Goal: Transaction & Acquisition: Purchase product/service

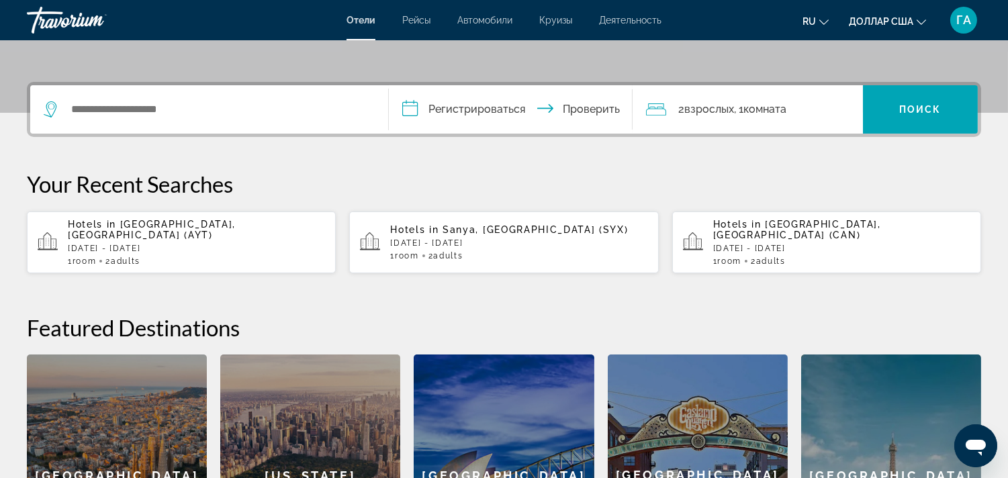
scroll to position [298, 0]
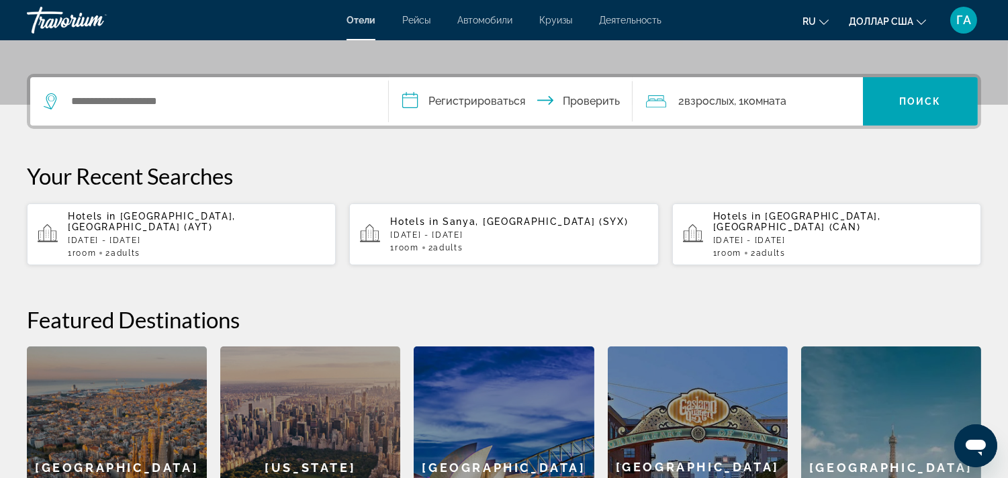
click at [148, 236] on p "[DATE] - [DATE]" at bounding box center [196, 240] width 257 height 9
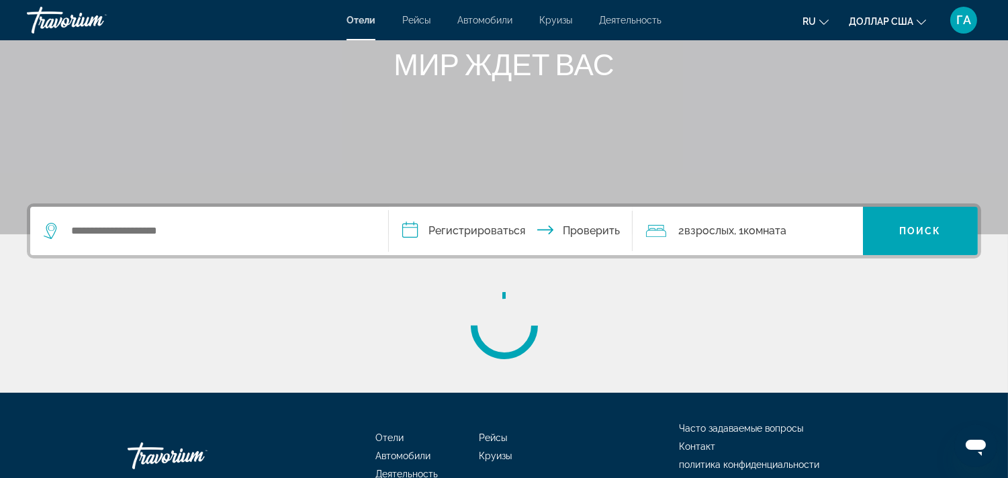
scroll to position [224, 0]
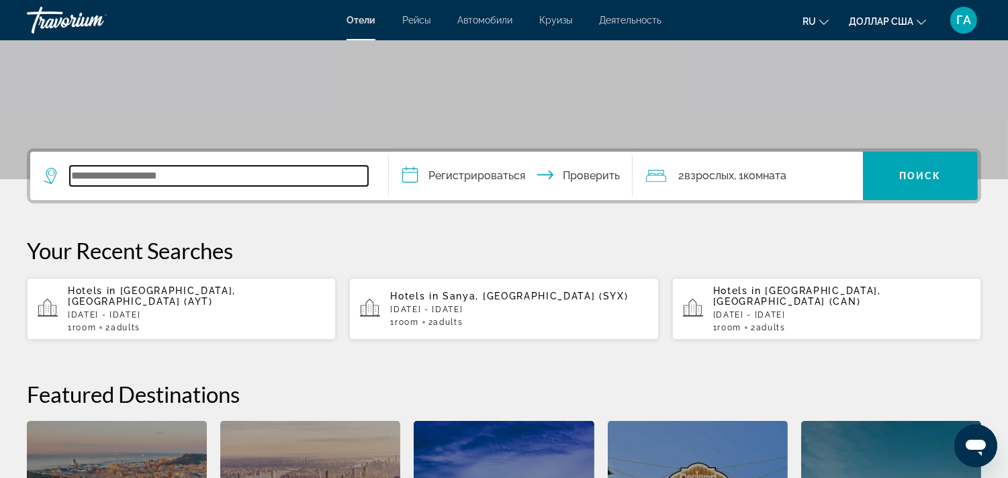
click at [95, 172] on input "Виджет поиска" at bounding box center [219, 176] width 298 height 20
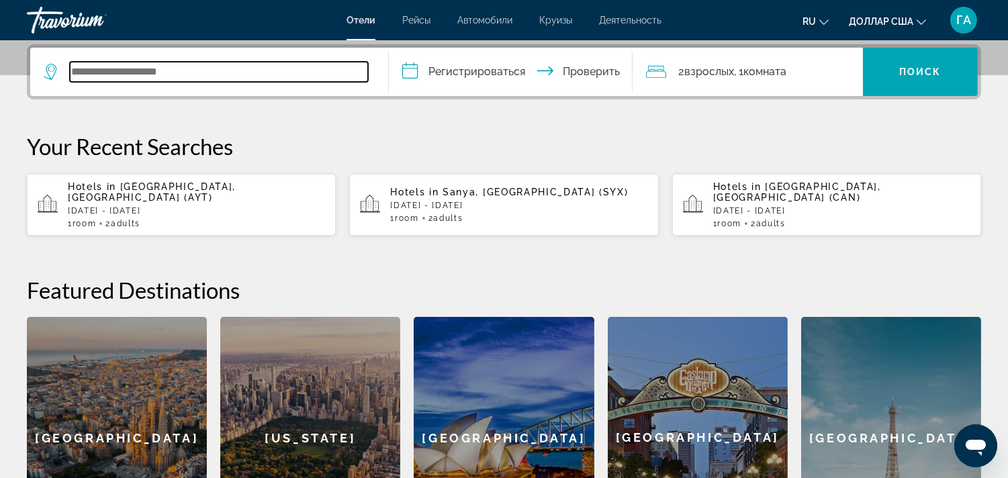
scroll to position [253, 0]
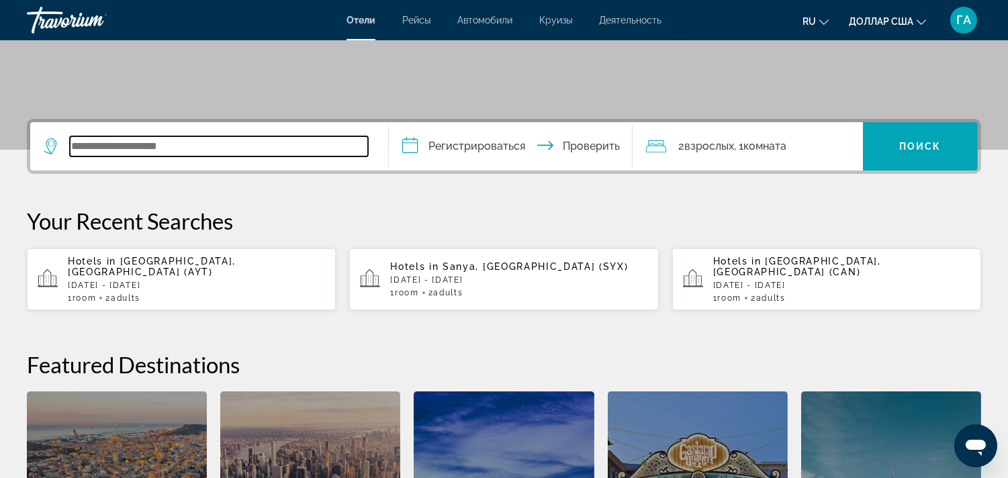
click at [101, 145] on input "Виджет поиска" at bounding box center [219, 146] width 298 height 20
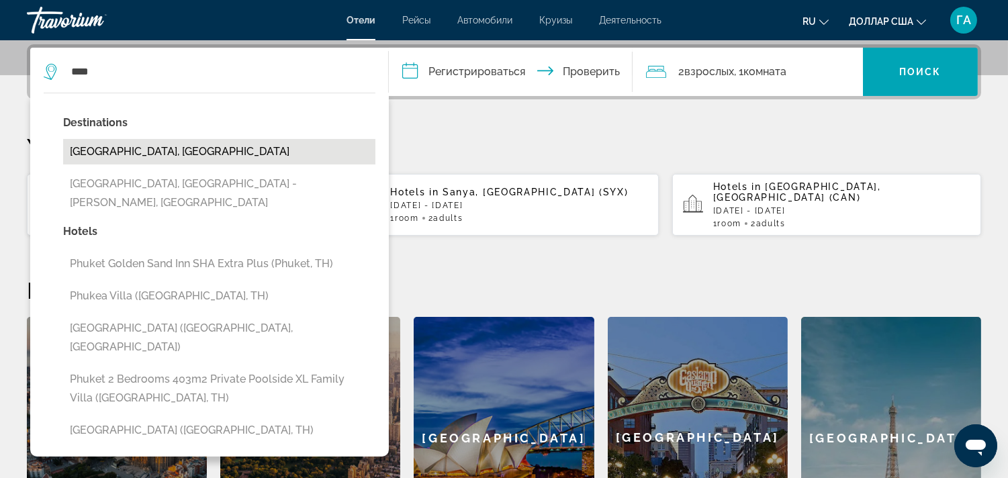
click at [124, 155] on button "[GEOGRAPHIC_DATA], [GEOGRAPHIC_DATA]" at bounding box center [219, 152] width 312 height 26
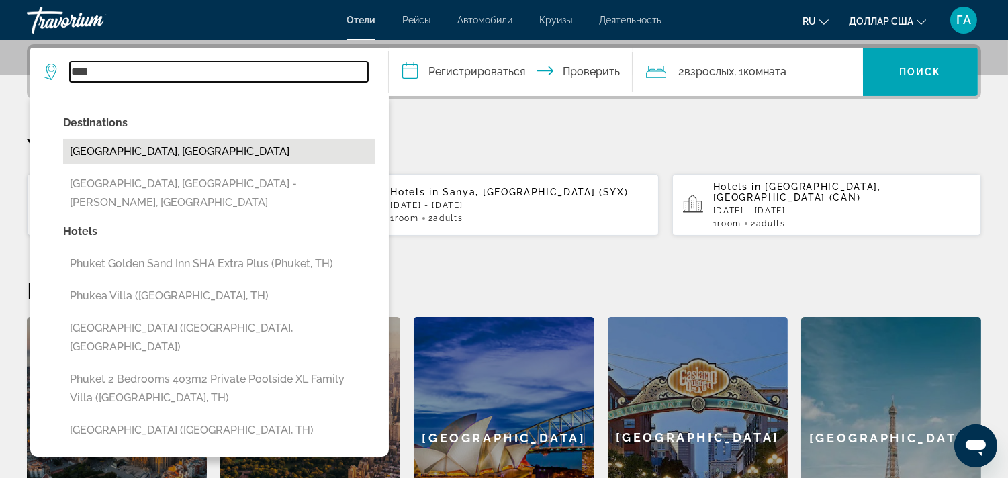
type input "**********"
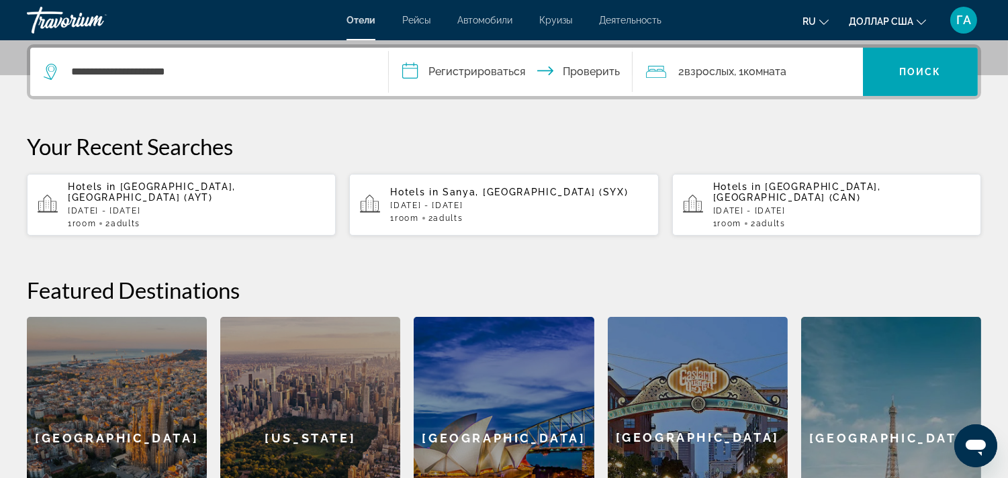
click at [413, 71] on input "**********" at bounding box center [513, 74] width 249 height 52
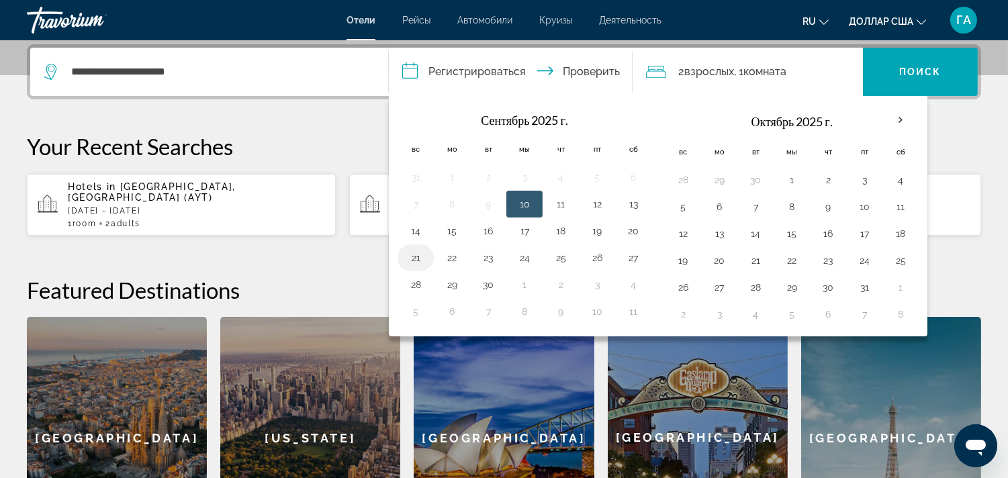
click at [417, 257] on button "21" at bounding box center [415, 258] width 21 height 19
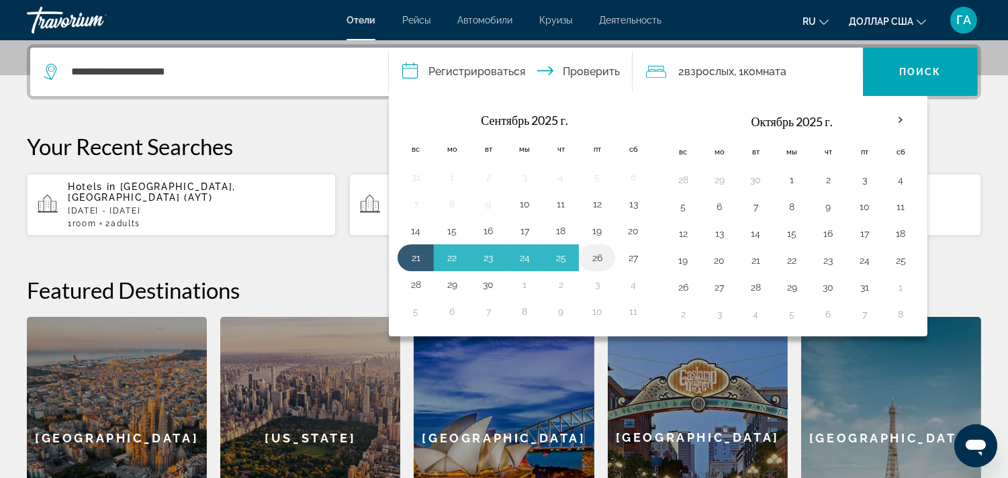
click at [600, 256] on button "26" at bounding box center [596, 258] width 21 height 19
type input "**********"
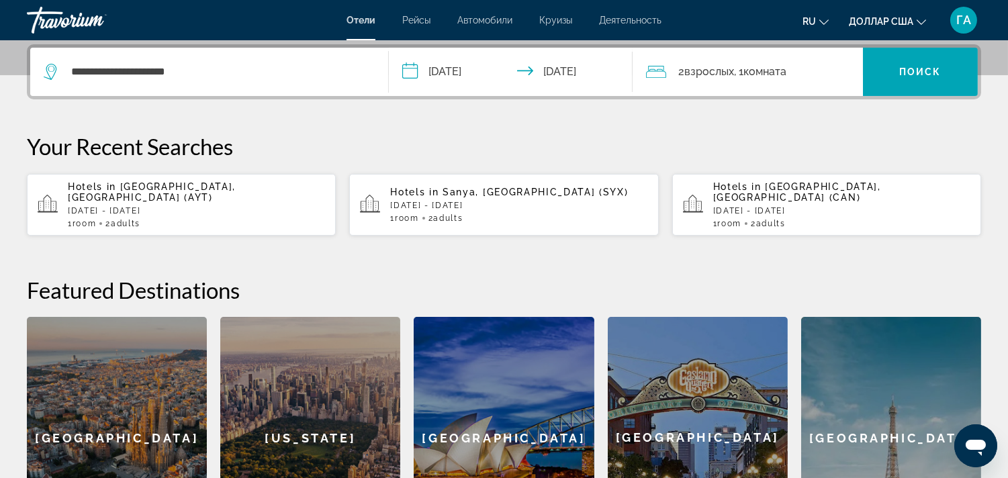
click at [661, 73] on icon "Путешественники: 2 взрослых, 0 детей" at bounding box center [656, 72] width 20 height 16
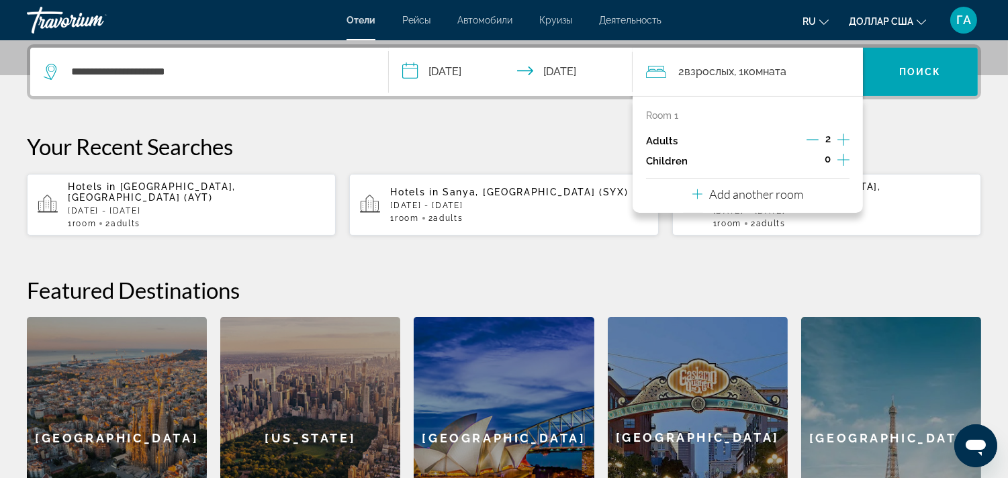
click at [775, 198] on p "Add another room" at bounding box center [756, 194] width 94 height 15
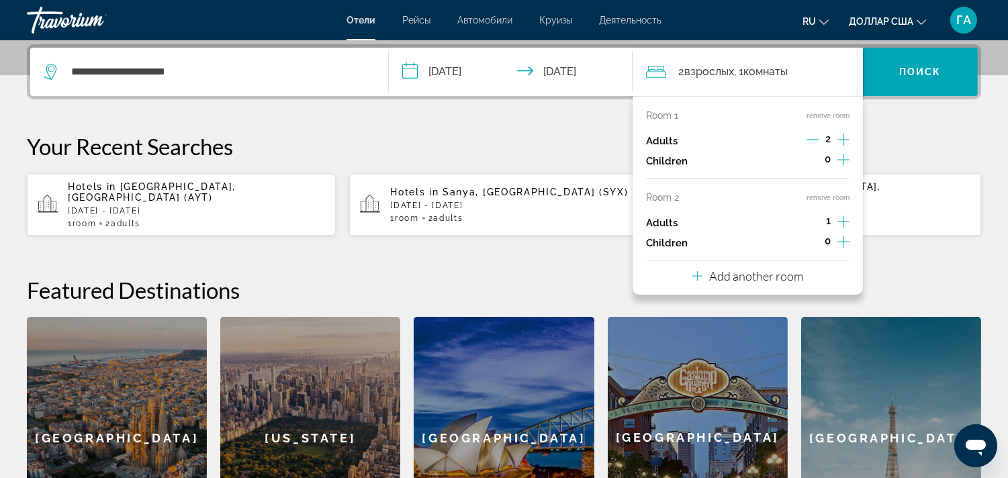
click at [846, 219] on icon "Increment adults" at bounding box center [844, 222] width 12 height 16
click at [902, 70] on font "Поиск" at bounding box center [920, 72] width 42 height 11
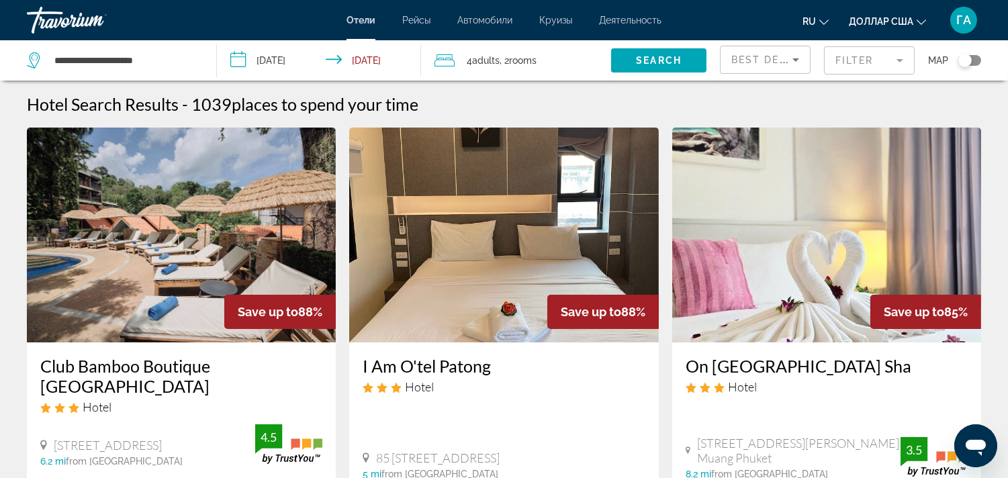
click at [848, 60] on mat-form-field "Filter" at bounding box center [869, 60] width 91 height 28
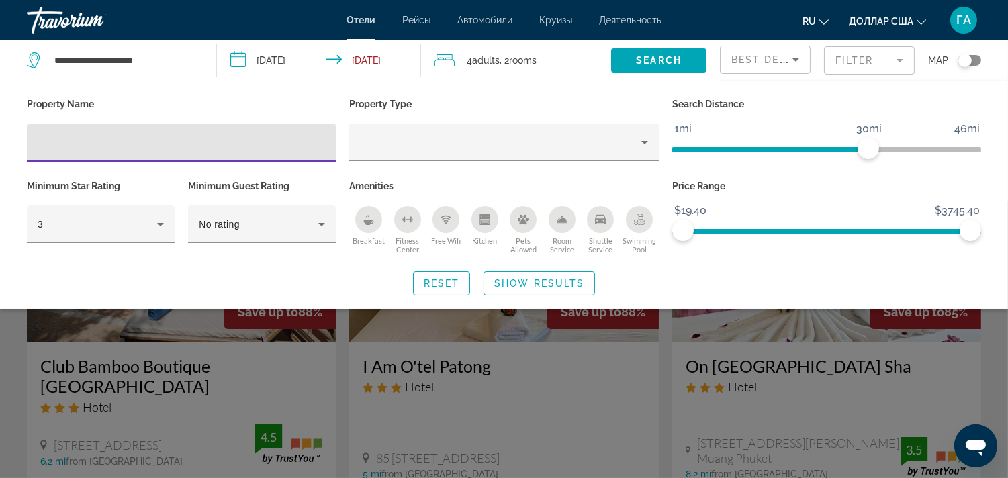
click at [363, 218] on div "Breakfast" at bounding box center [368, 219] width 27 height 27
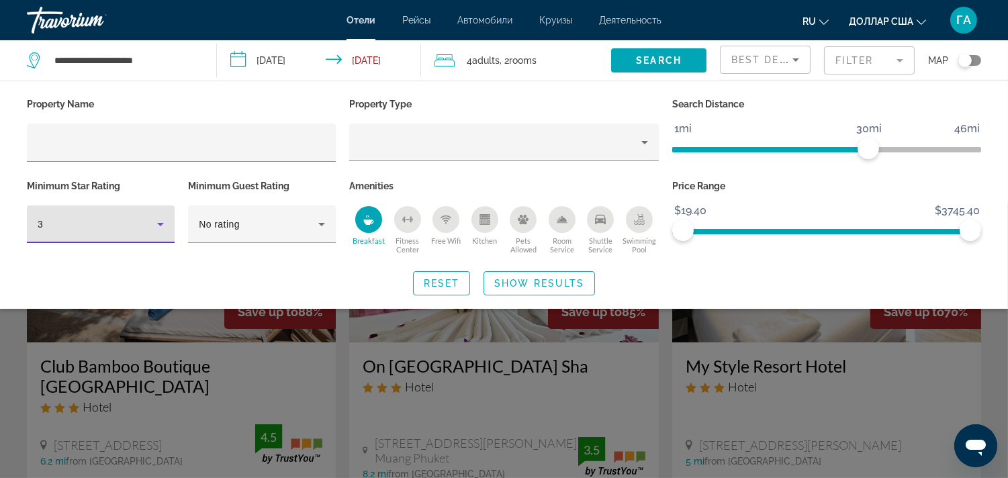
click at [124, 231] on div "3" at bounding box center [98, 224] width 120 height 16
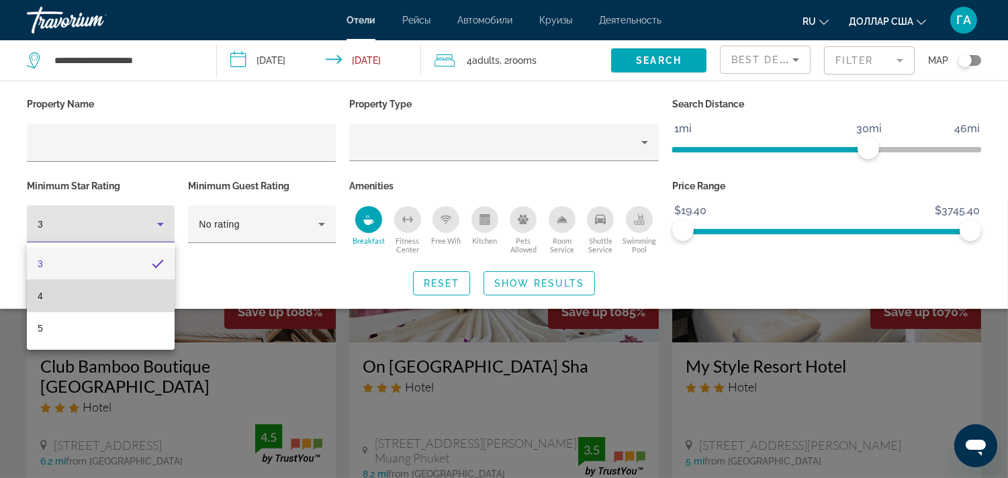
click at [99, 302] on mat-option "4" at bounding box center [101, 296] width 148 height 32
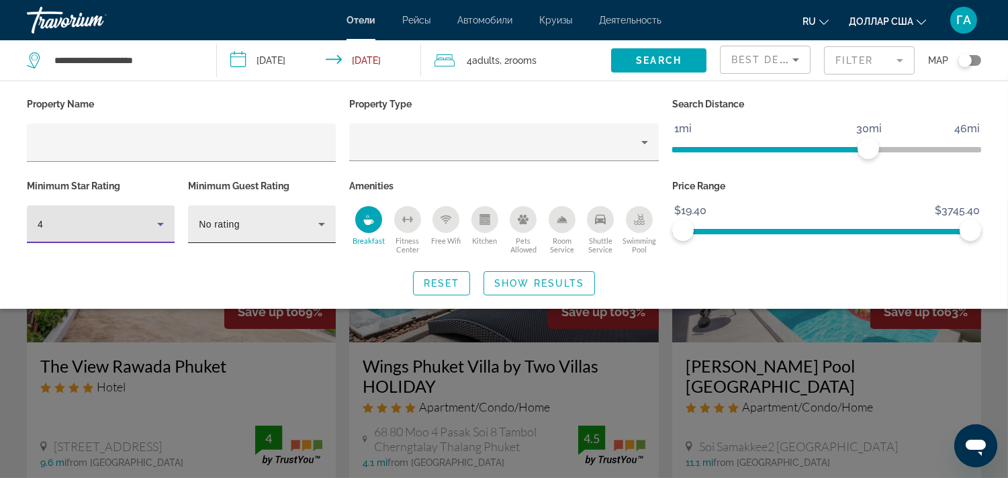
click at [255, 224] on div "No rating" at bounding box center [259, 224] width 120 height 16
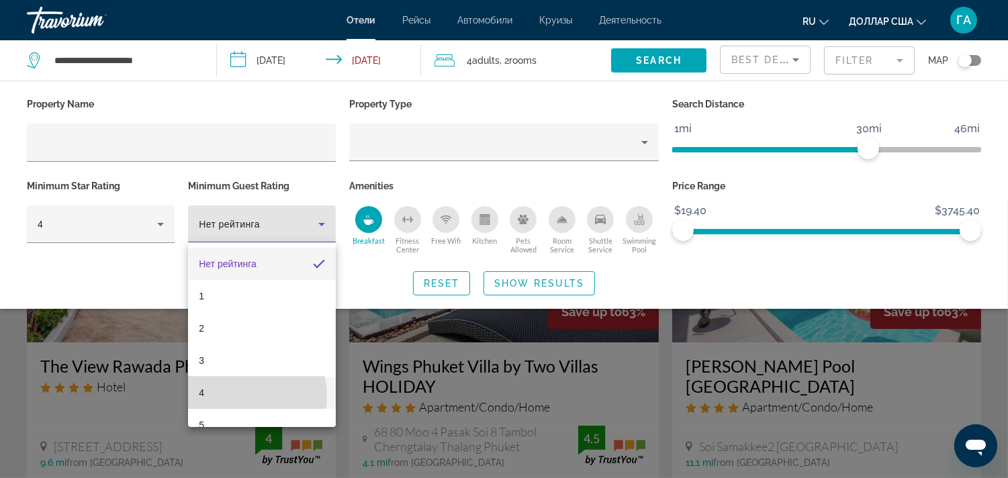
click at [236, 396] on mat-option "4" at bounding box center [262, 393] width 148 height 32
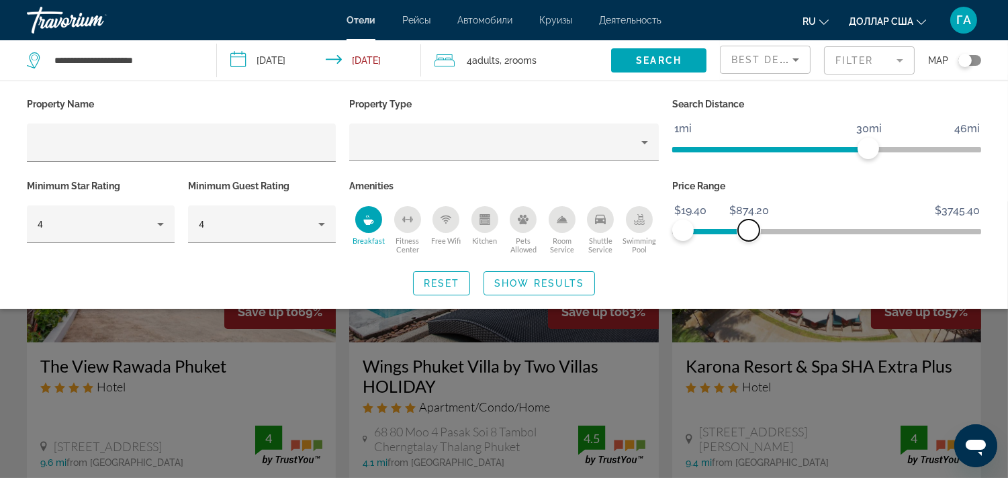
drag, startPoint x: 965, startPoint y: 226, endPoint x: 749, endPoint y: 231, distance: 215.7
click at [749, 231] on span "ngx-slider-max" at bounding box center [748, 230] width 21 height 21
click at [528, 280] on span "Show Results" at bounding box center [539, 283] width 90 height 11
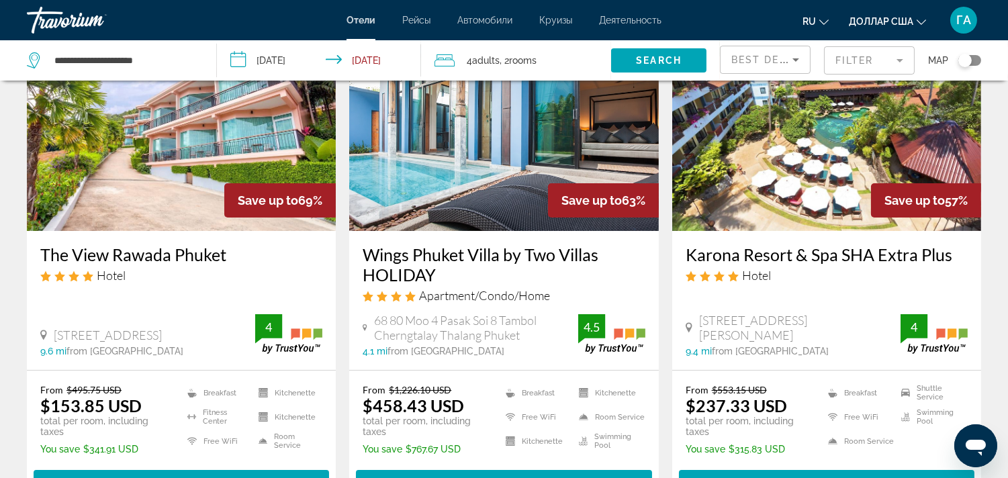
scroll to position [149, 0]
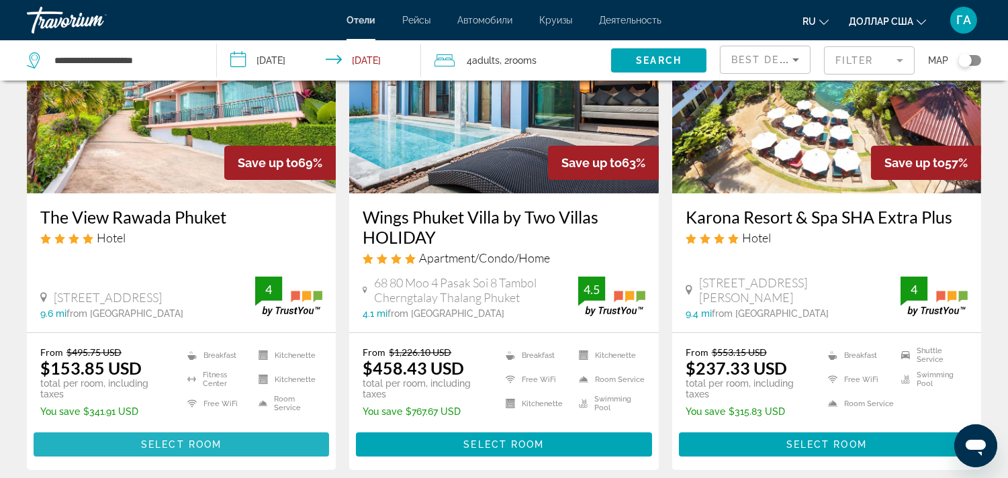
click at [191, 439] on span "Select Room" at bounding box center [181, 444] width 81 height 11
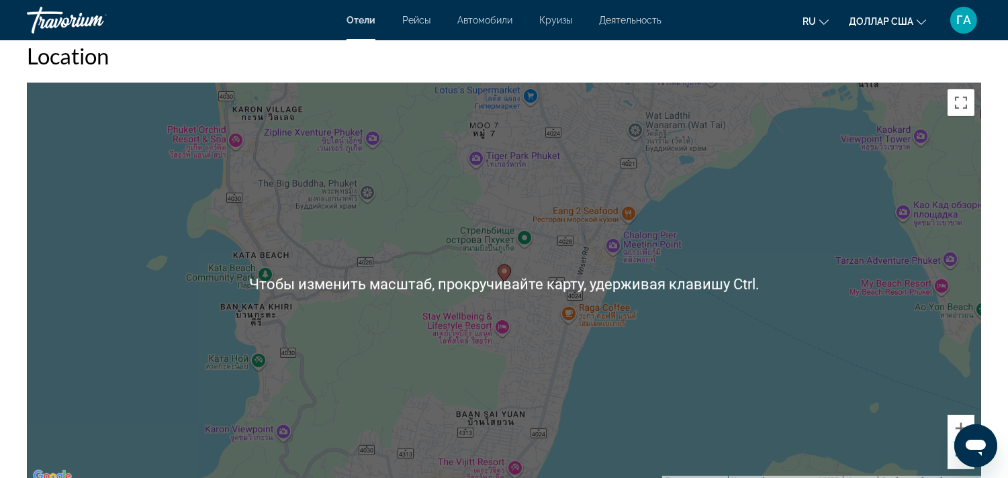
scroll to position [1344, 0]
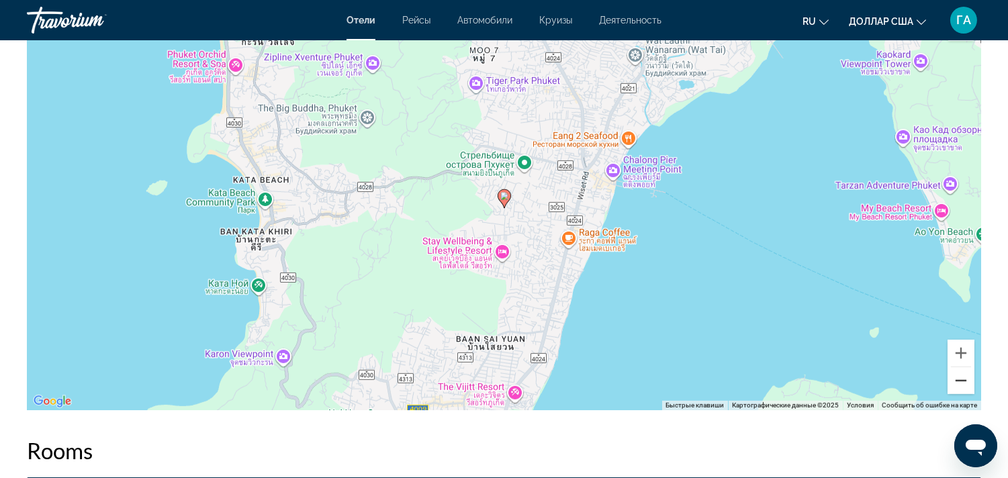
click at [963, 384] on button "Уменьшить" at bounding box center [961, 380] width 27 height 27
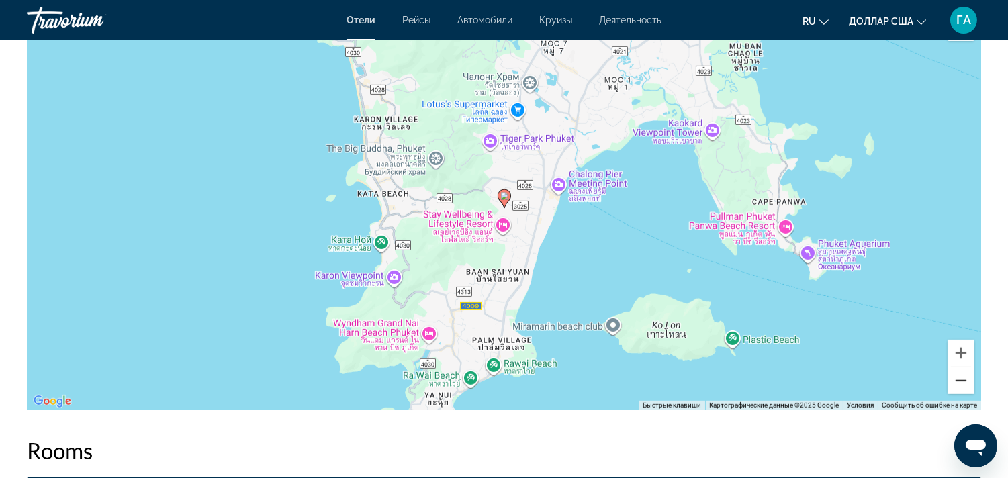
click at [963, 383] on button "Уменьшить" at bounding box center [961, 380] width 27 height 27
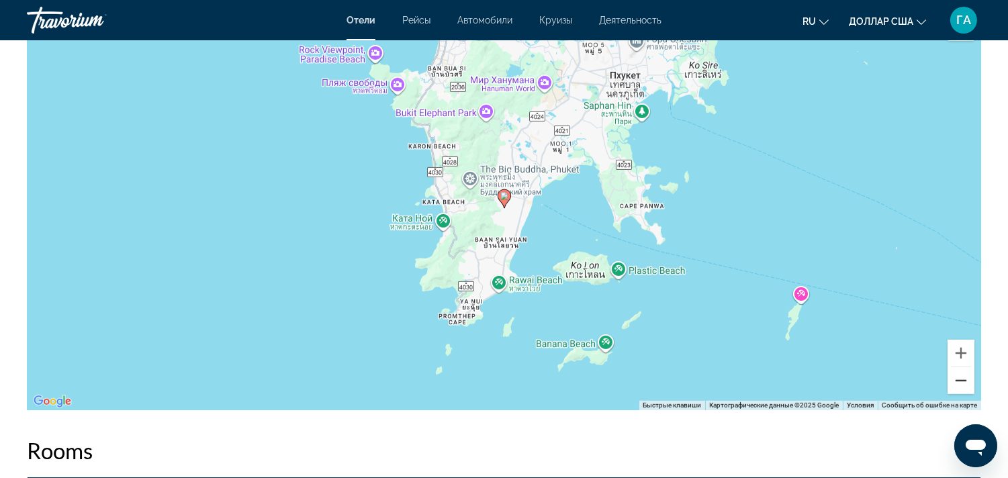
click at [963, 383] on button "Уменьшить" at bounding box center [961, 380] width 27 height 27
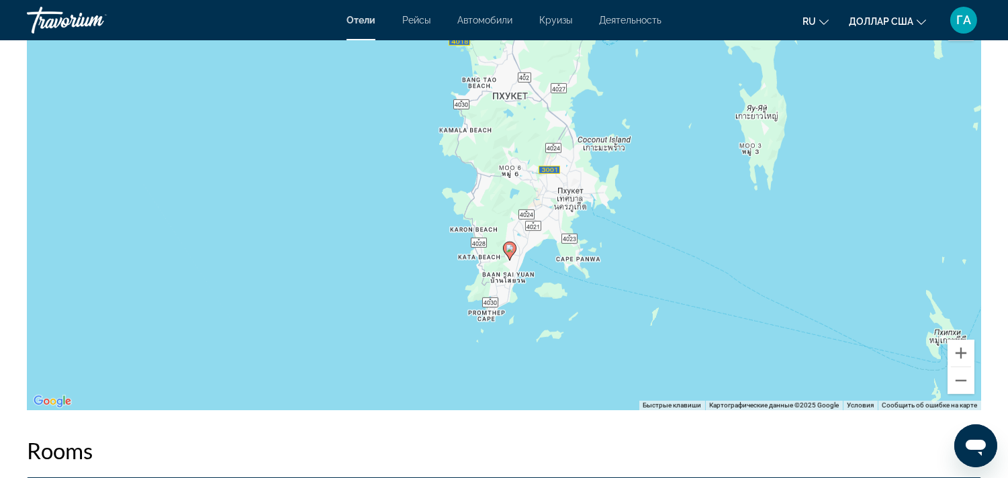
drag, startPoint x: 595, startPoint y: 280, endPoint x: 600, endPoint y: 337, distance: 57.3
click at [600, 337] on div "Чтобы активировать перетаскивание с помощью клавиатуры, нажмите Alt + Ввод. Пос…" at bounding box center [504, 208] width 955 height 403
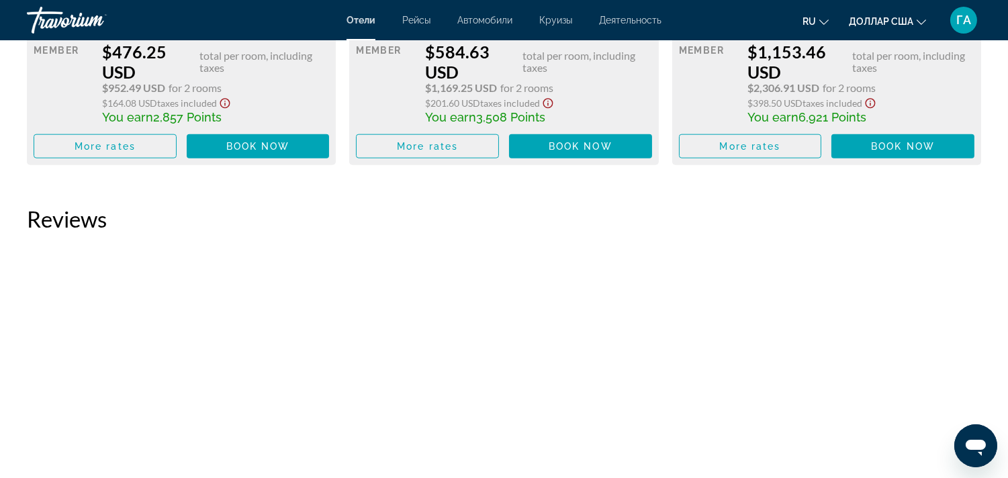
scroll to position [2913, 0]
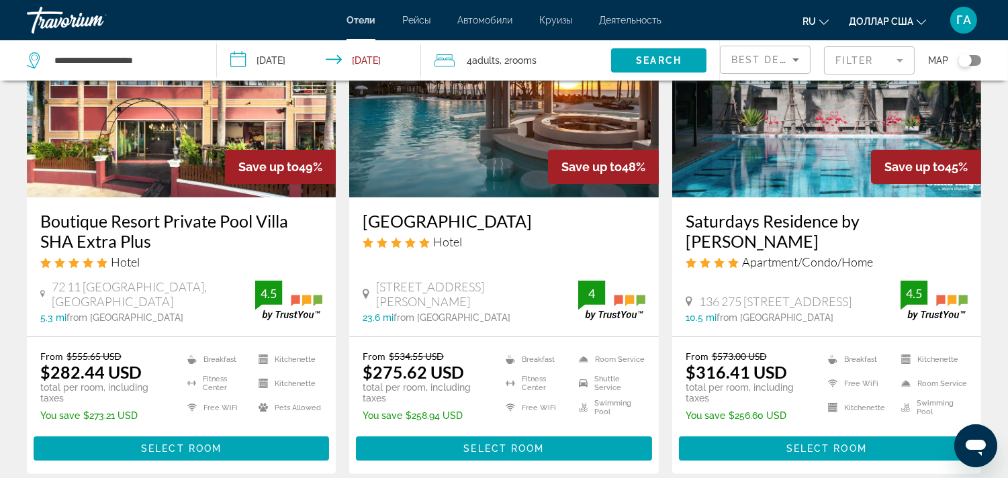
scroll to position [672, 0]
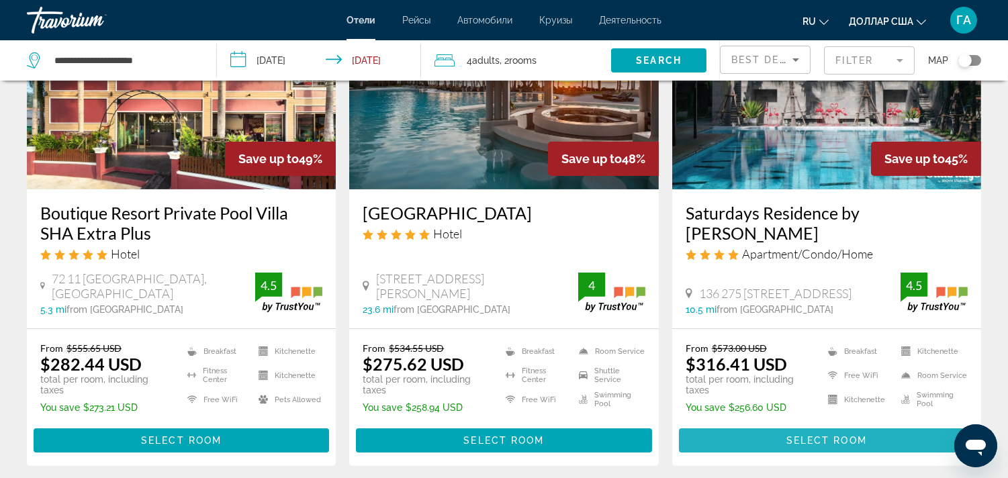
click at [784, 441] on span "Основное содержание" at bounding box center [827, 441] width 296 height 32
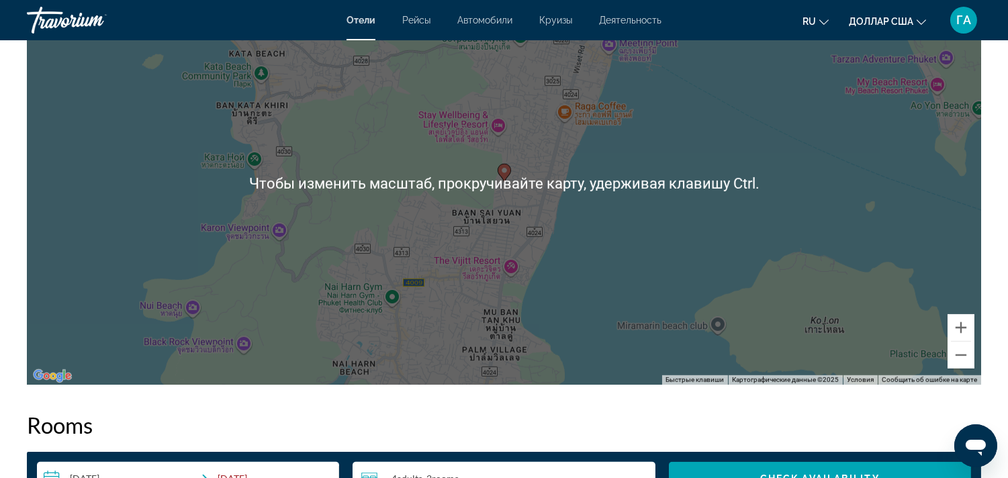
scroll to position [1344, 0]
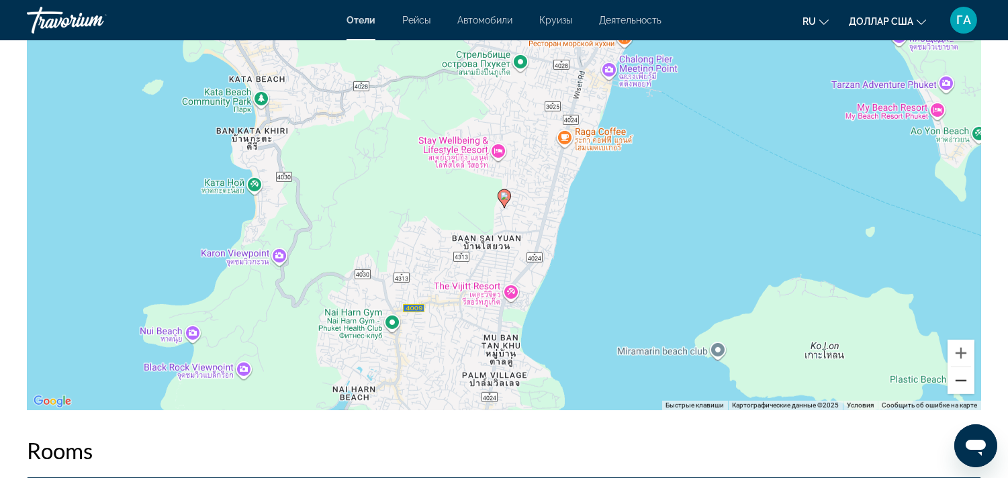
click at [961, 380] on button "Уменьшить" at bounding box center [961, 380] width 27 height 27
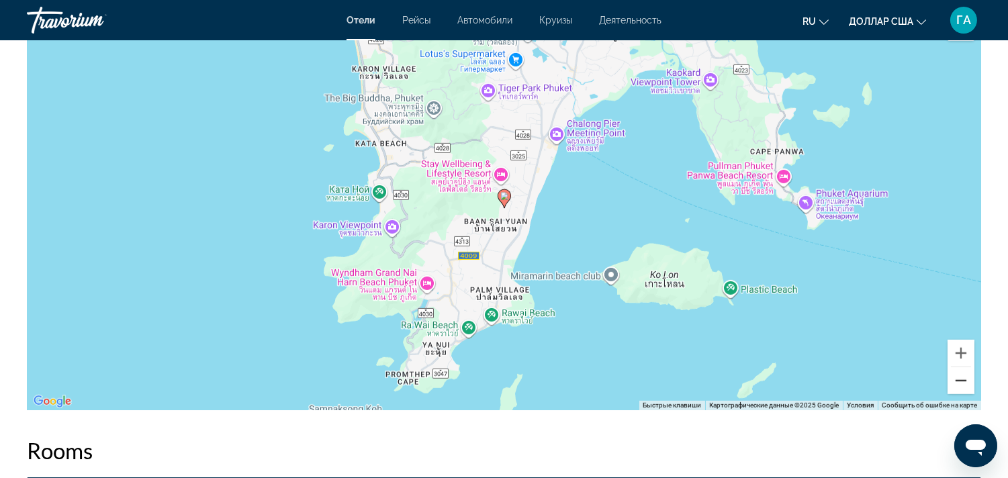
click at [961, 380] on button "Уменьшить" at bounding box center [961, 380] width 27 height 27
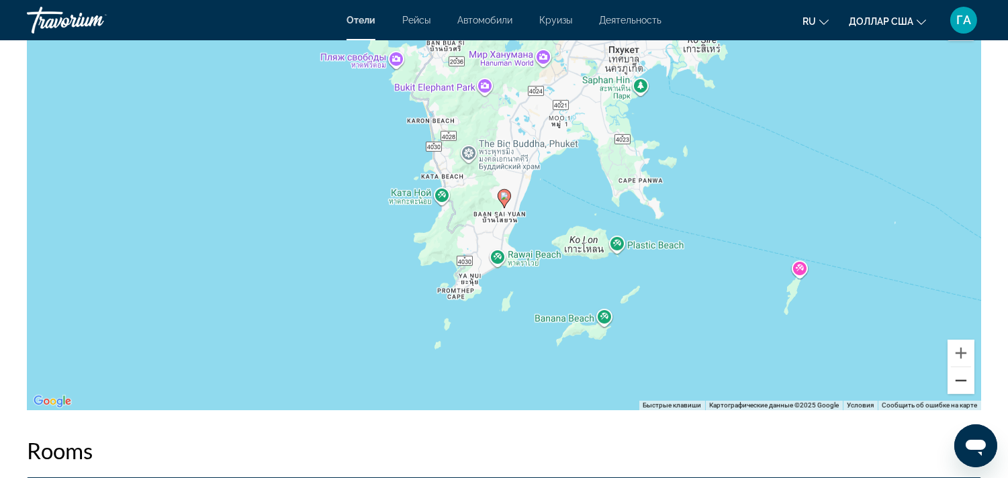
click at [961, 380] on button "Уменьшить" at bounding box center [961, 380] width 27 height 27
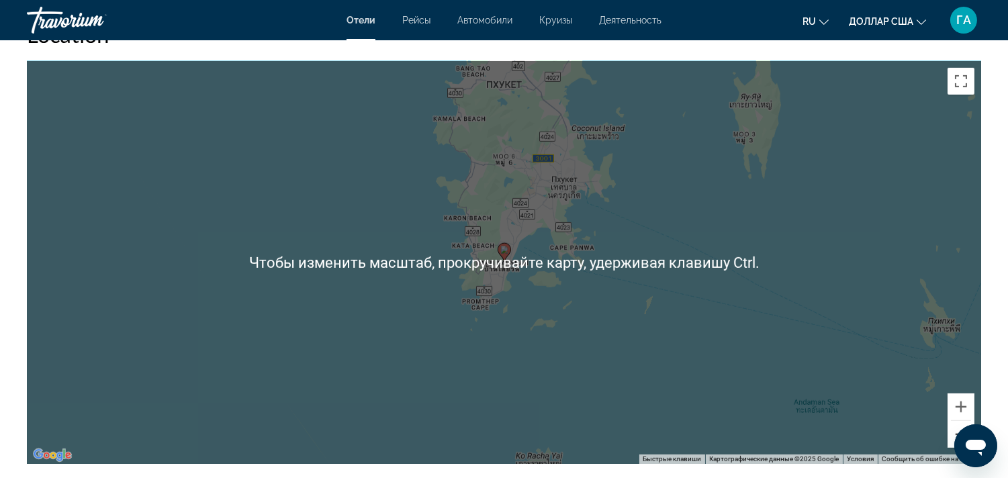
scroll to position [1268, 0]
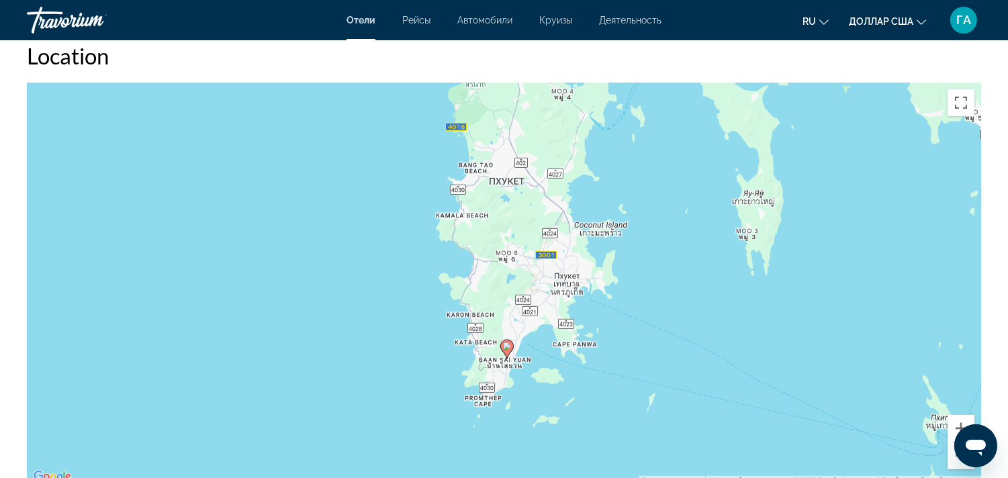
drag, startPoint x: 642, startPoint y: 351, endPoint x: 645, endPoint y: 428, distance: 76.6
click at [645, 428] on div "Чтобы активировать перетаскивание с помощью клавиатуры, нажмите Alt + Ввод. Пос…" at bounding box center [504, 284] width 955 height 403
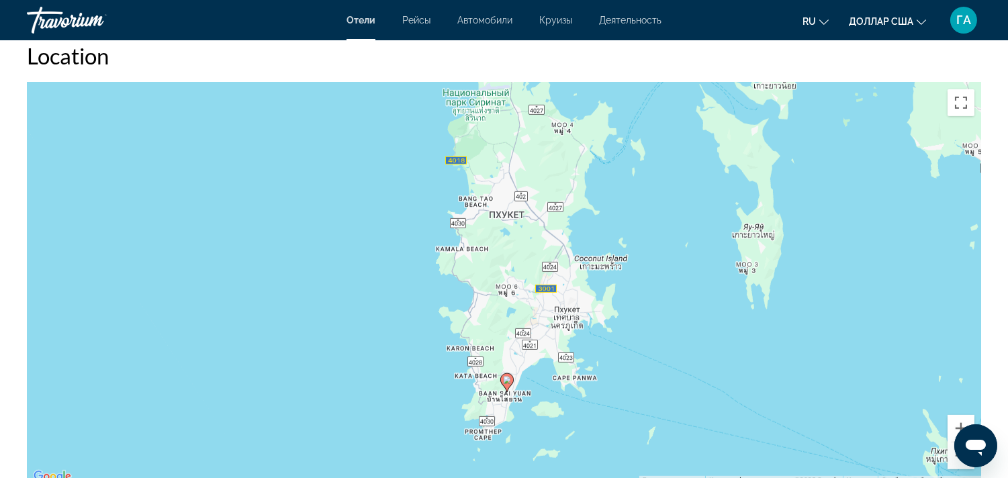
drag, startPoint x: 654, startPoint y: 277, endPoint x: 654, endPoint y: 319, distance: 41.6
click at [654, 319] on div "Чтобы активировать перетаскивание с помощью клавиатуры, нажмите Alt + Ввод. Пос…" at bounding box center [504, 284] width 955 height 403
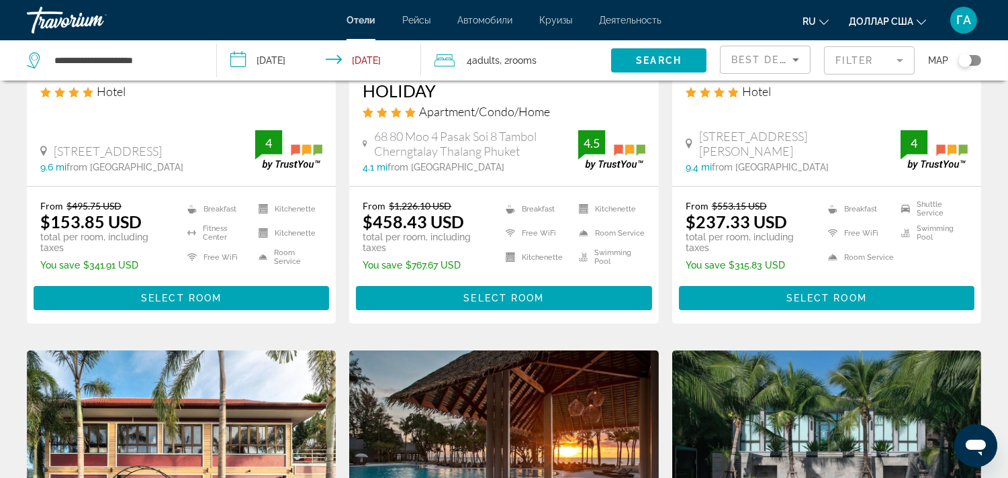
scroll to position [298, 0]
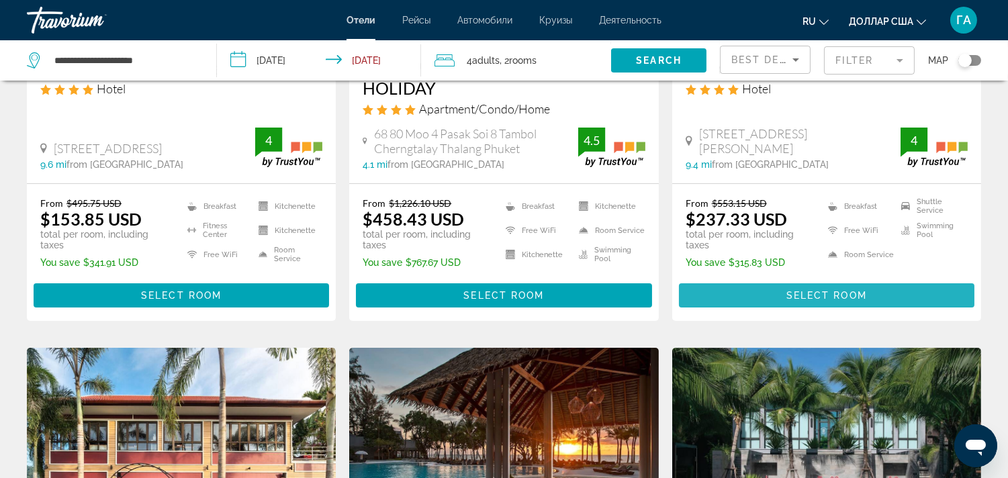
click at [793, 298] on span "Select Room" at bounding box center [827, 295] width 81 height 11
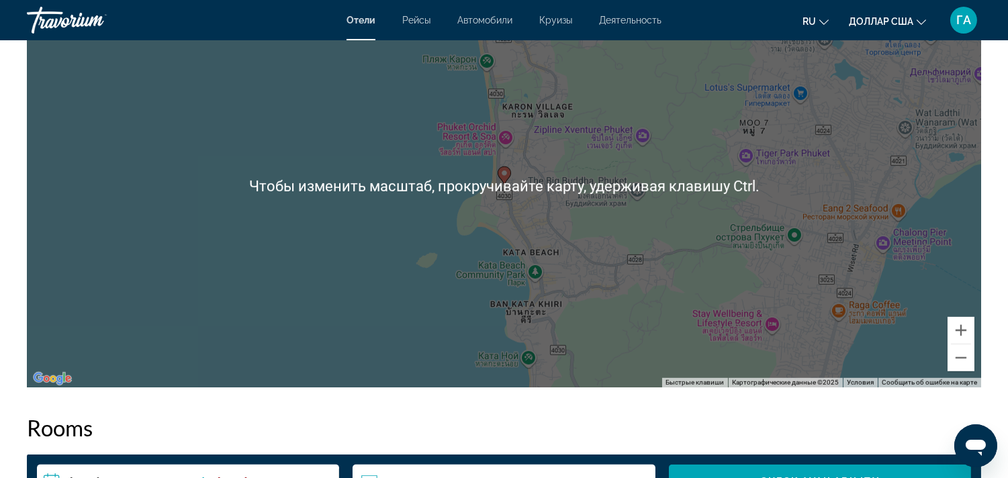
scroll to position [1344, 0]
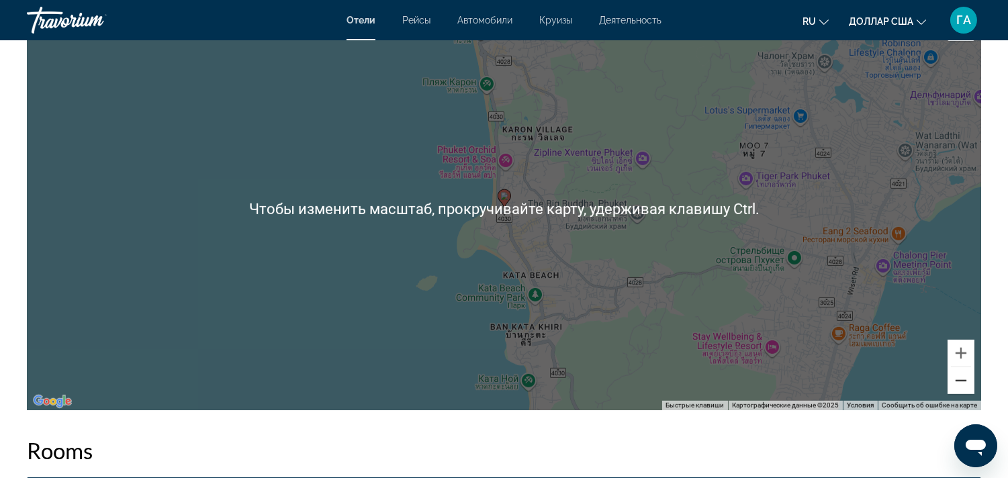
click at [959, 381] on button "Уменьшить" at bounding box center [961, 380] width 27 height 27
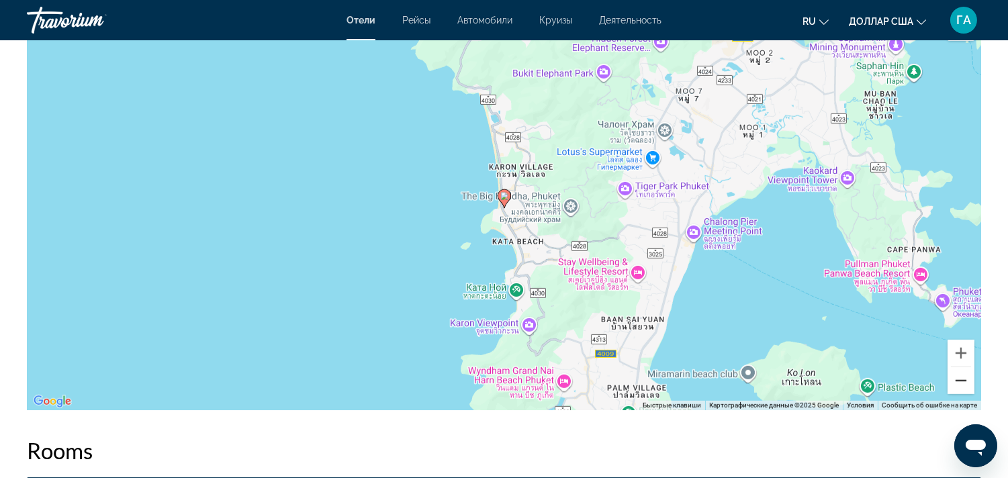
click at [959, 380] on button "Уменьшить" at bounding box center [961, 380] width 27 height 27
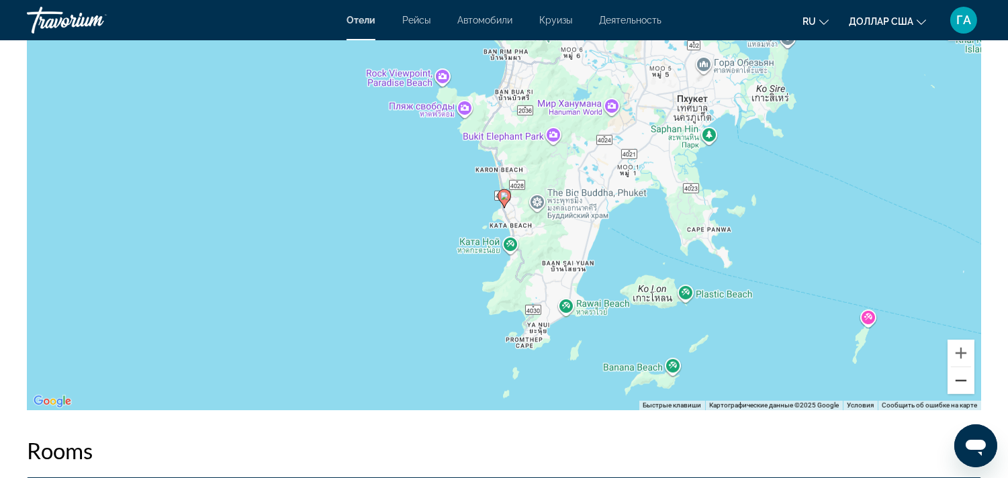
click at [959, 380] on button "Уменьшить" at bounding box center [961, 380] width 27 height 27
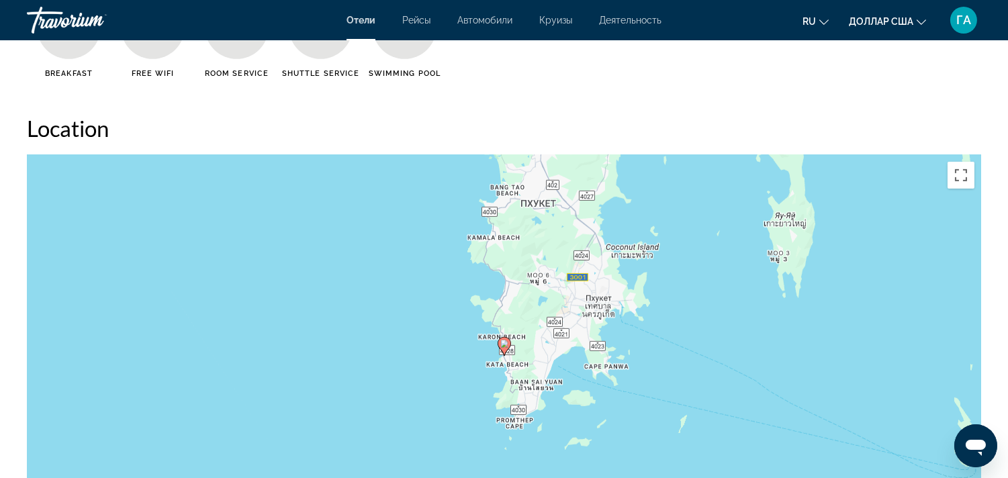
scroll to position [1194, 0]
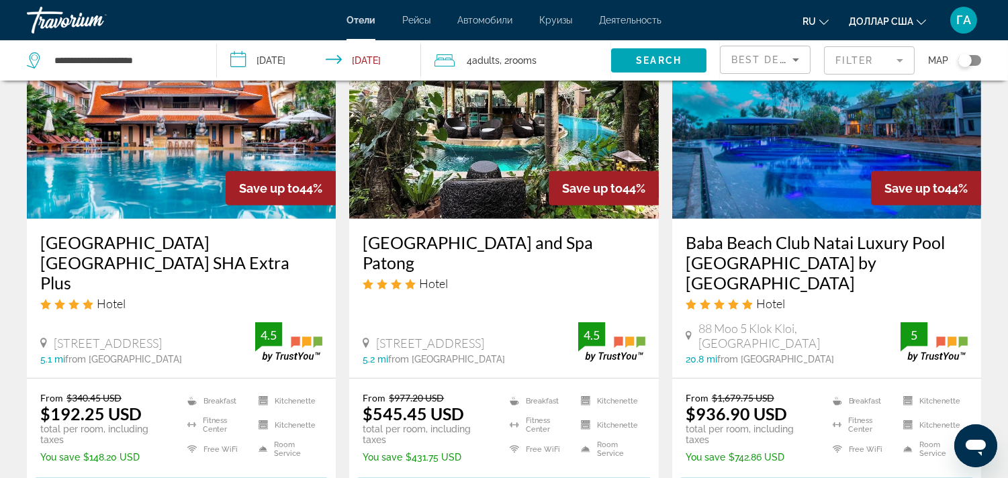
scroll to position [1194, 0]
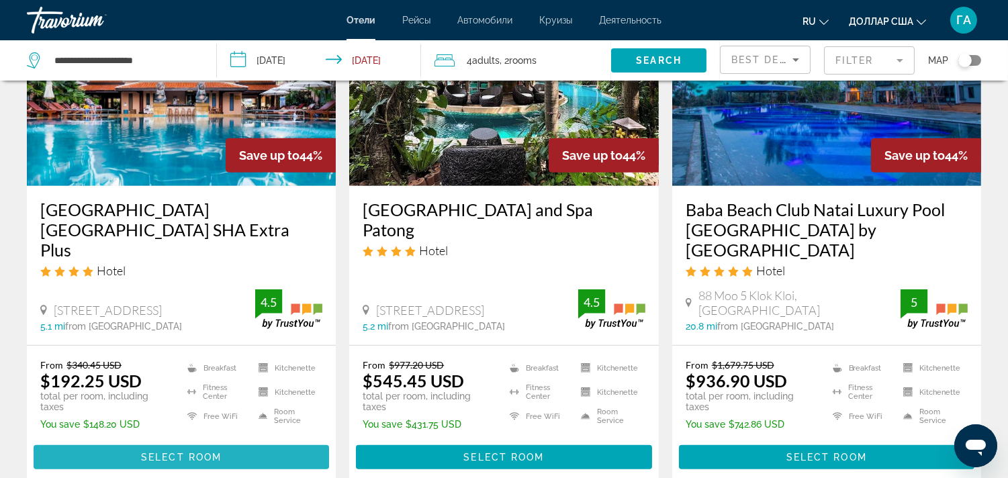
click at [176, 452] on span "Select Room" at bounding box center [181, 457] width 81 height 11
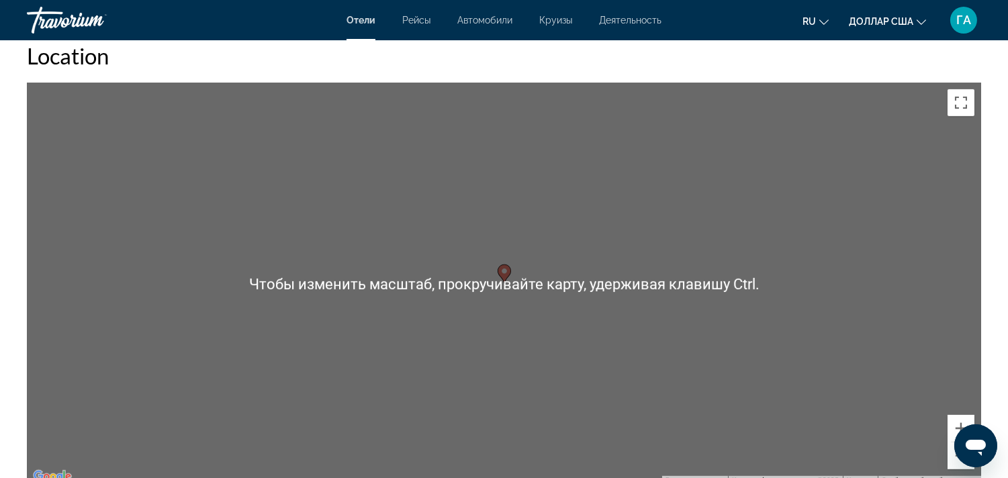
scroll to position [1344, 0]
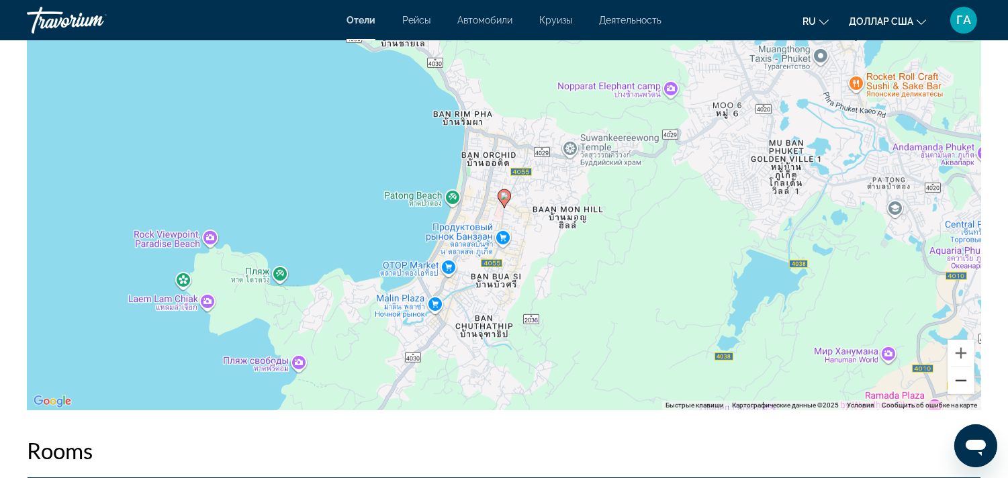
click at [958, 381] on button "Уменьшить" at bounding box center [961, 380] width 27 height 27
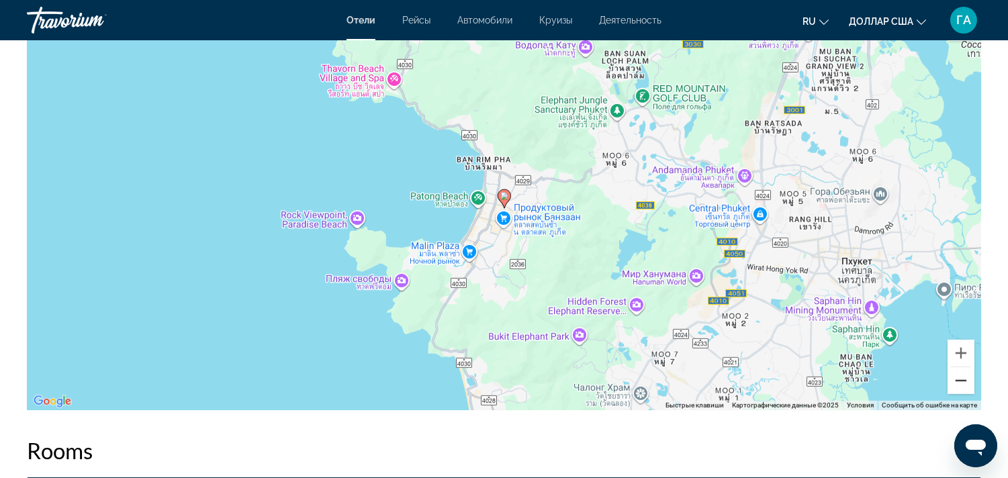
click at [958, 381] on button "Уменьшить" at bounding box center [961, 380] width 27 height 27
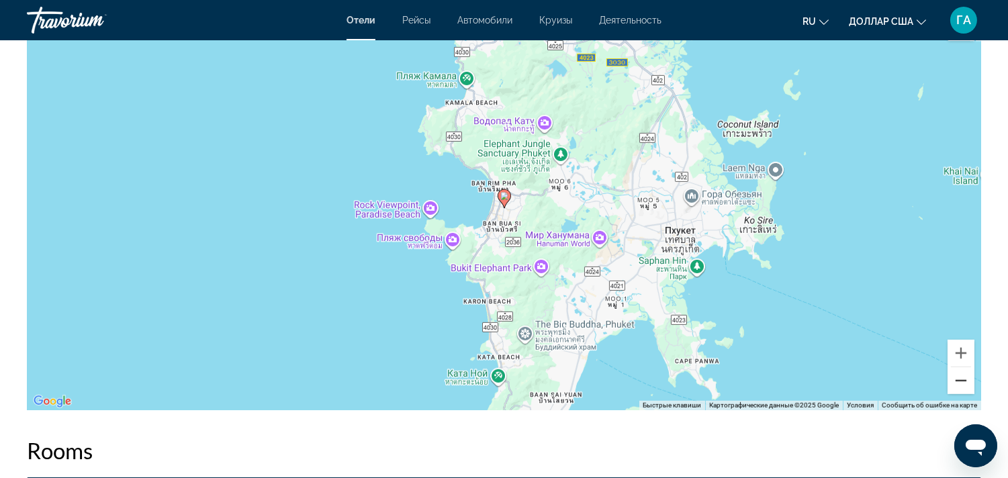
click at [958, 381] on button "Уменьшить" at bounding box center [961, 380] width 27 height 27
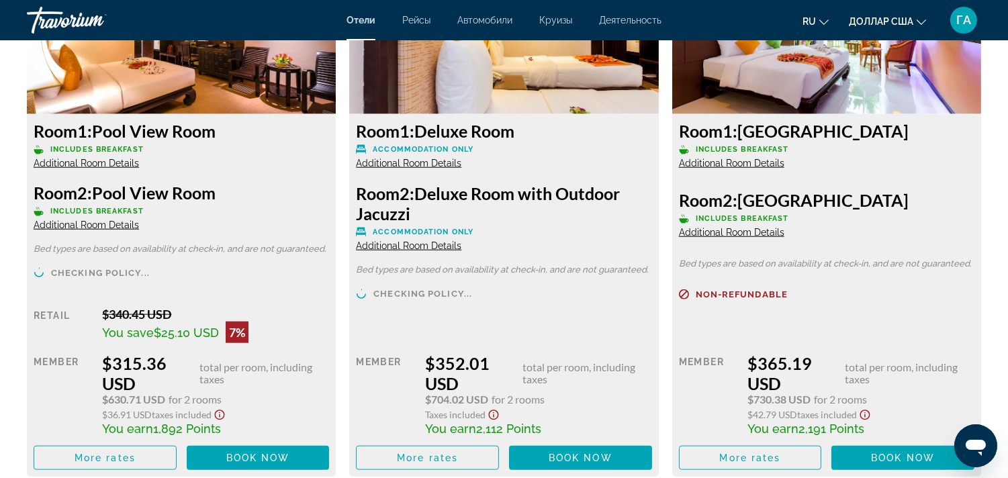
scroll to position [2520, 0]
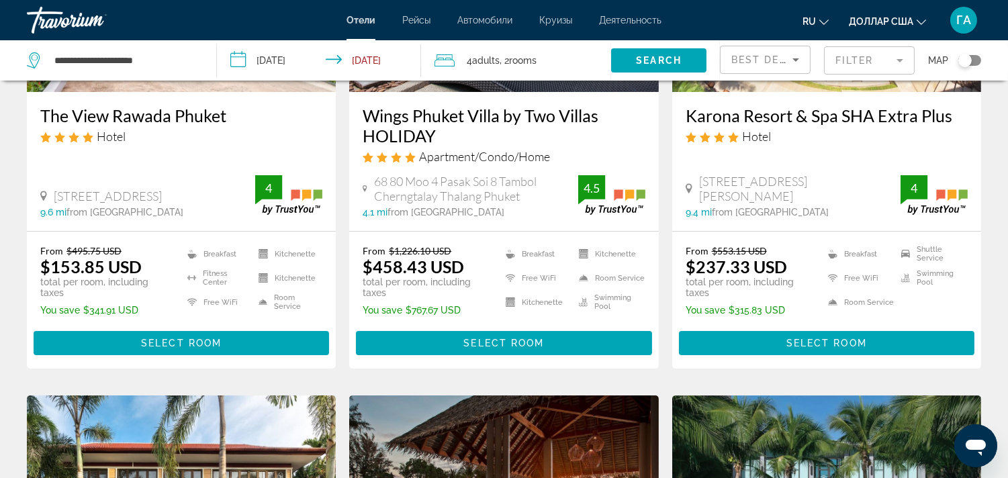
scroll to position [75, 0]
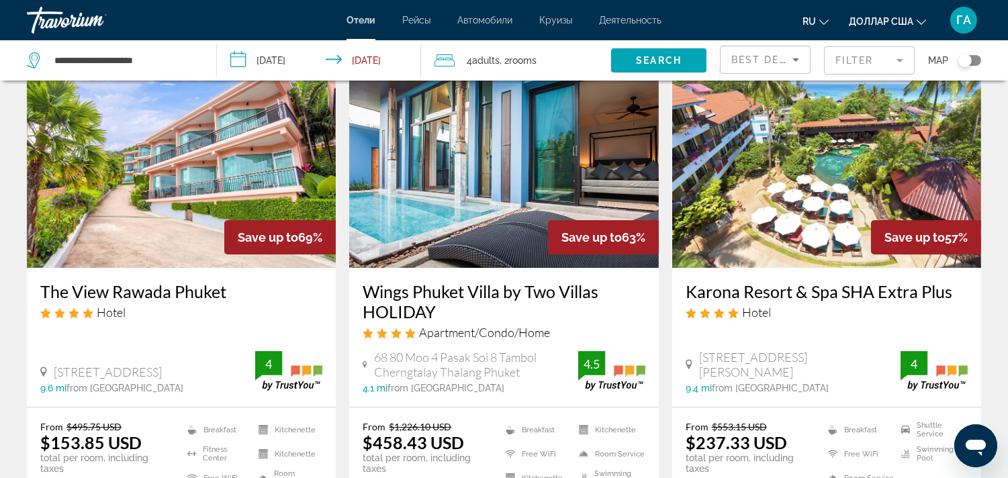
drag, startPoint x: 694, startPoint y: 290, endPoint x: 959, endPoint y: 294, distance: 265.4
click at [959, 294] on div "Karona Resort & Spa SHA Extra Plus Hotel [GEOGRAPHIC_DATA][PERSON_NAME], [GEOGR…" at bounding box center [826, 337] width 309 height 139
copy h3 "Karona Resort & Spa SHA Extra Plus"
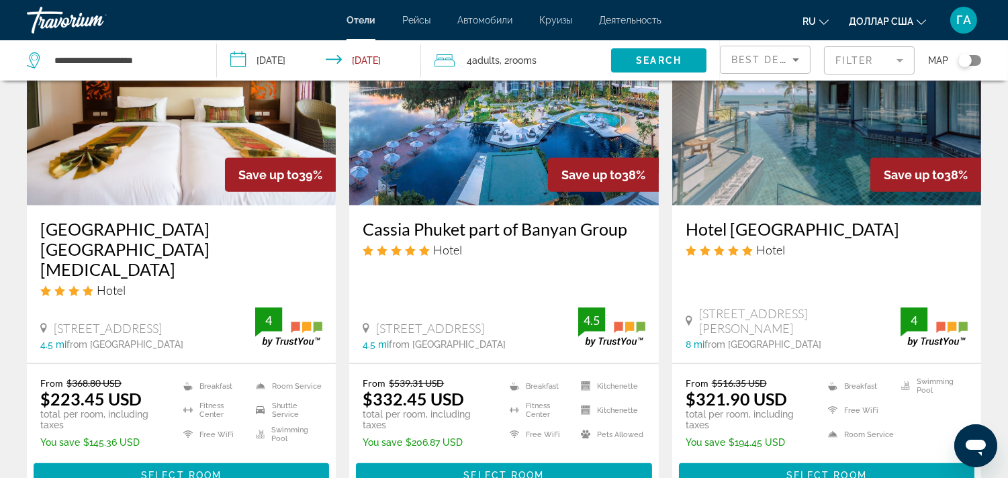
scroll to position [1716, 0]
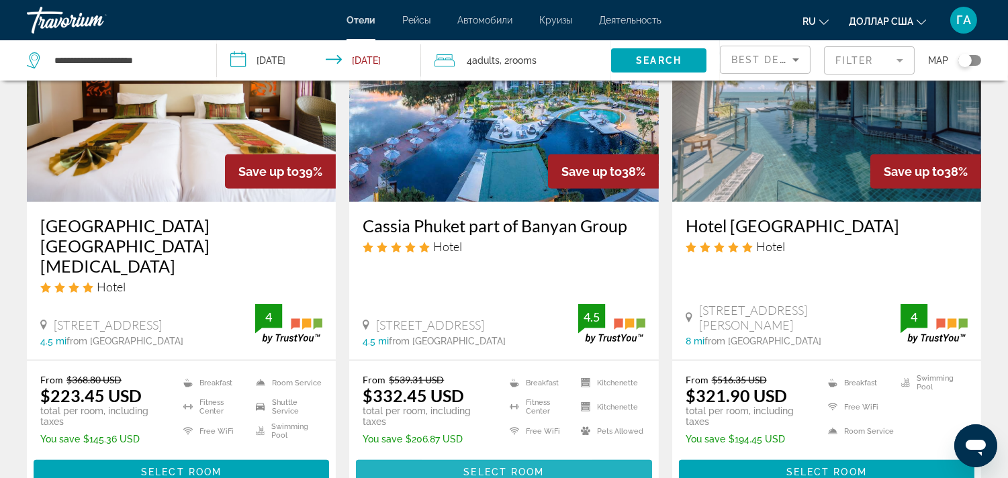
click at [451, 456] on span "Основное содержание" at bounding box center [504, 472] width 296 height 32
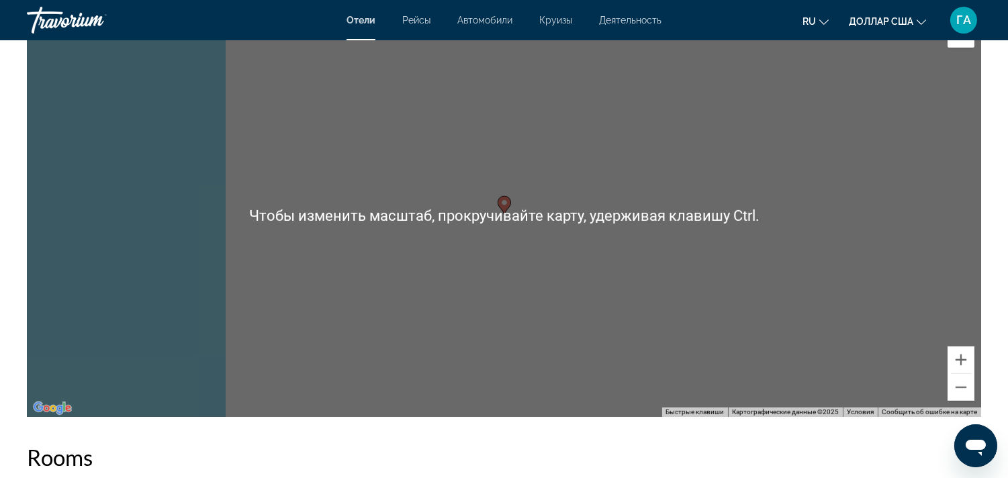
scroll to position [1344, 0]
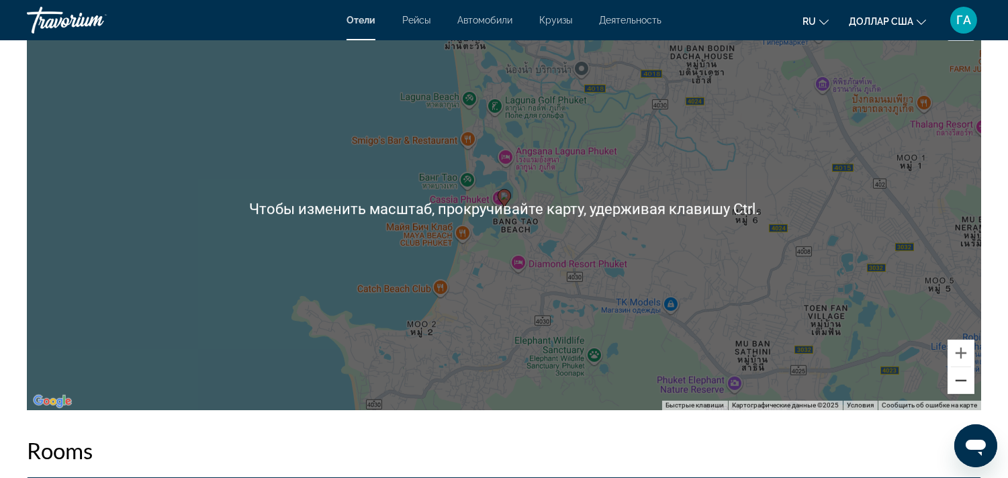
click at [957, 384] on button "Уменьшить" at bounding box center [961, 380] width 27 height 27
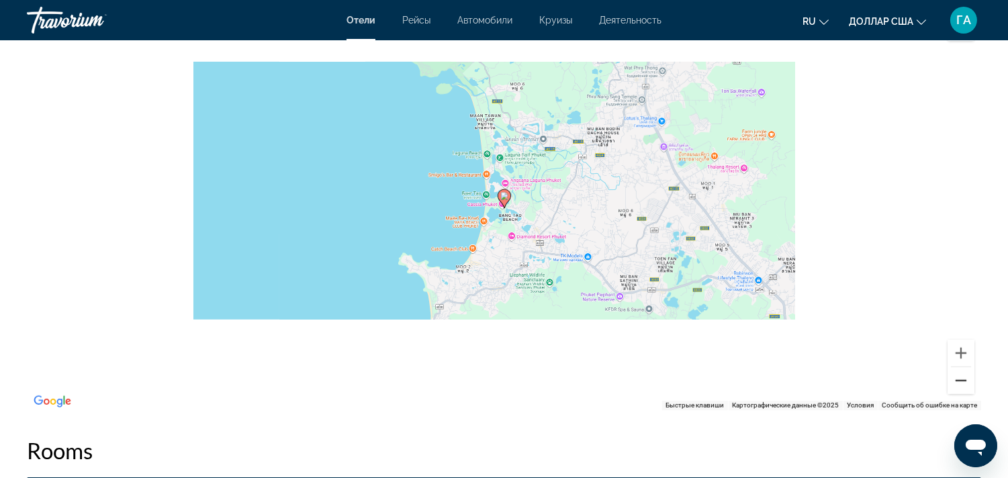
click at [957, 384] on button "Уменьшить" at bounding box center [961, 380] width 27 height 27
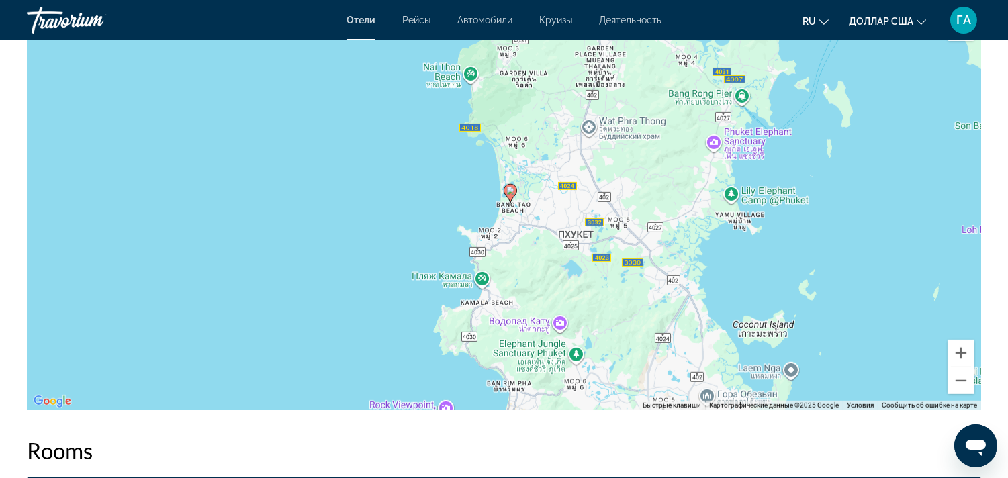
click at [569, 279] on div "Чтобы активировать перетаскивание с помощью клавиатуры, нажмите Alt + Ввод. Пос…" at bounding box center [504, 208] width 955 height 403
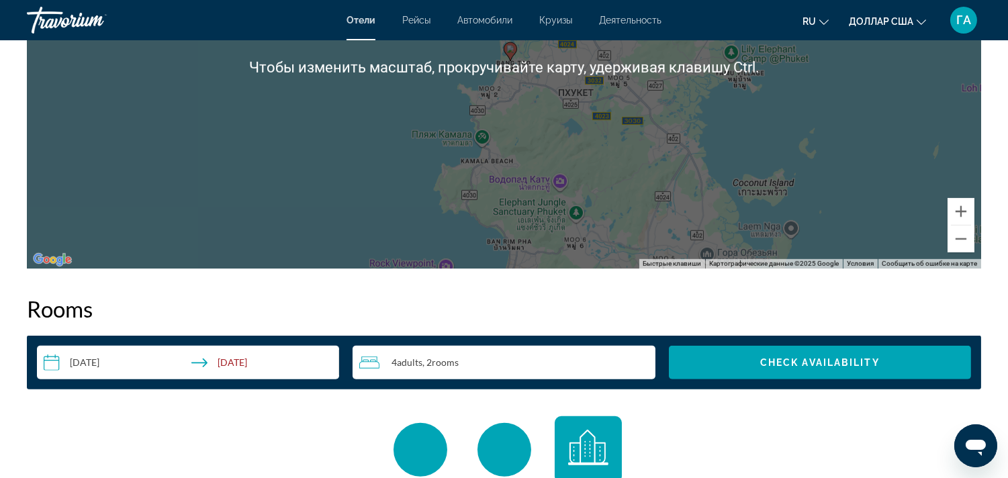
scroll to position [1418, 0]
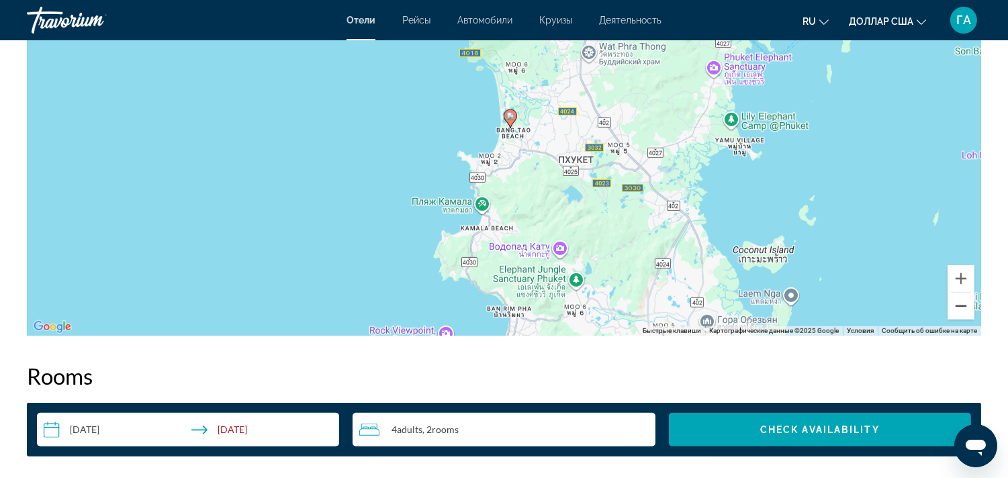
click at [963, 307] on button "Уменьшить" at bounding box center [961, 306] width 27 height 27
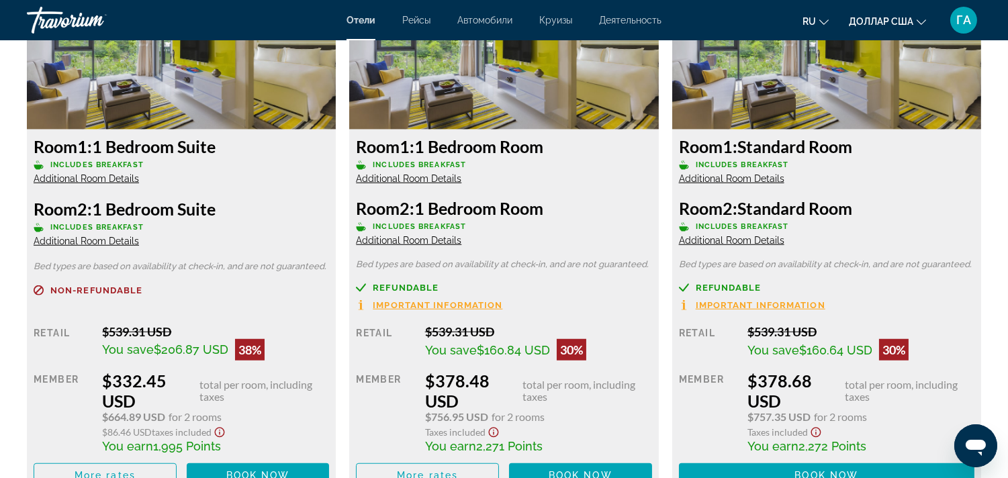
scroll to position [1865, 0]
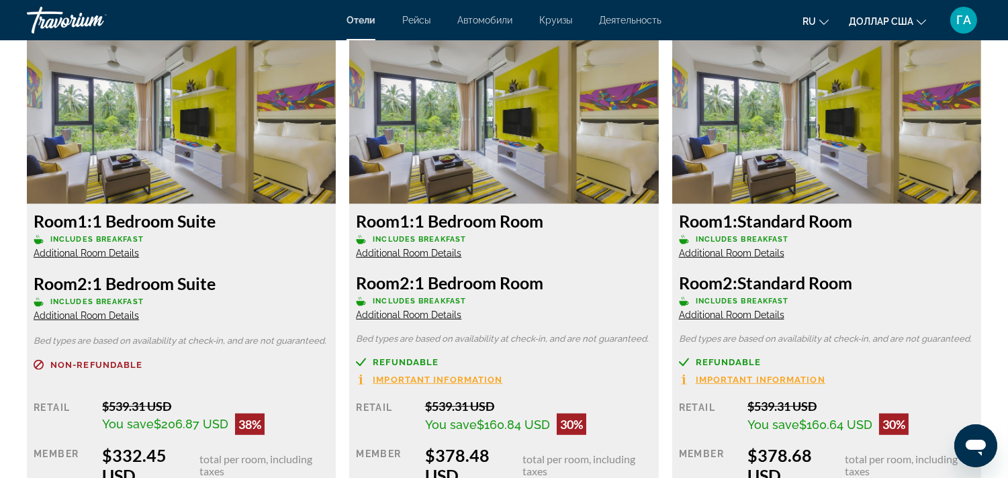
drag, startPoint x: 105, startPoint y: 219, endPoint x: 209, endPoint y: 222, distance: 104.2
click at [236, 222] on h3 "Room 1: 1 Bedroom Suite" at bounding box center [182, 221] width 296 height 20
copy h3 "Bedroom Suite"
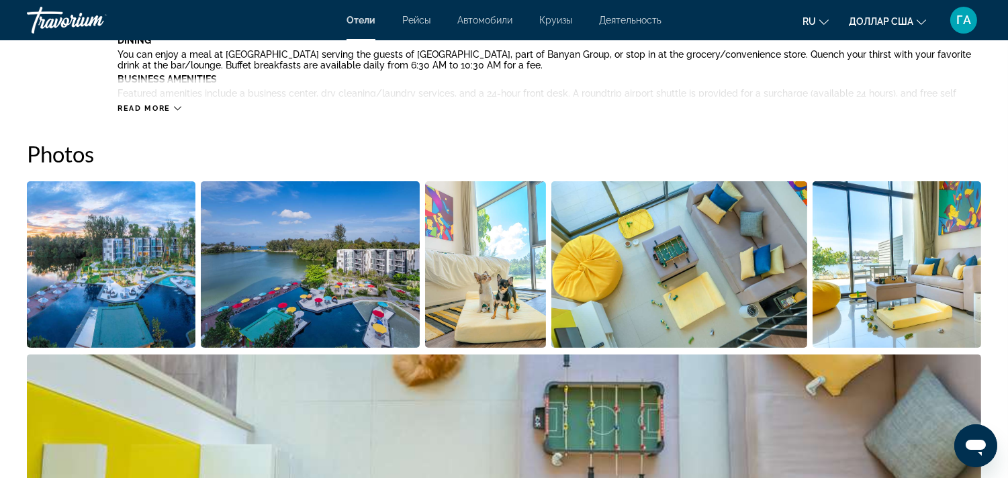
scroll to position [746, 0]
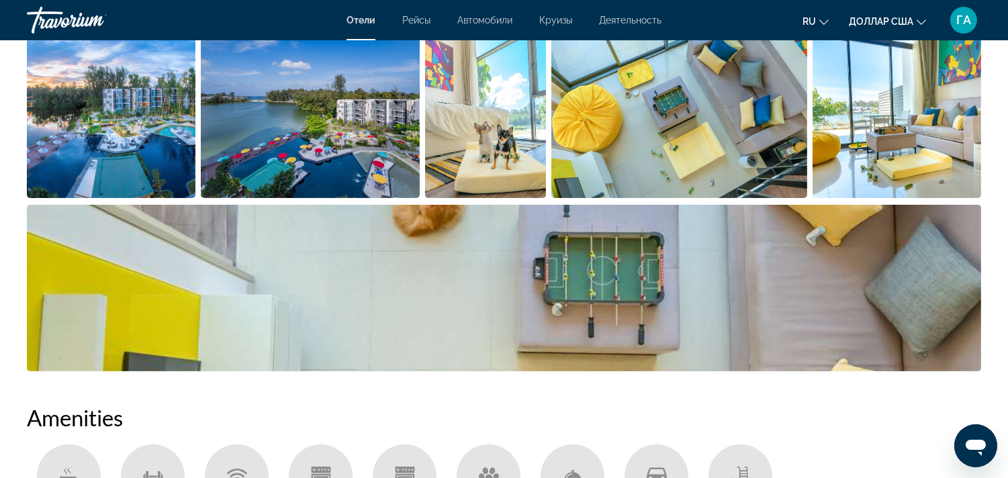
click at [119, 132] on img "Open full-screen image slider" at bounding box center [111, 115] width 169 height 167
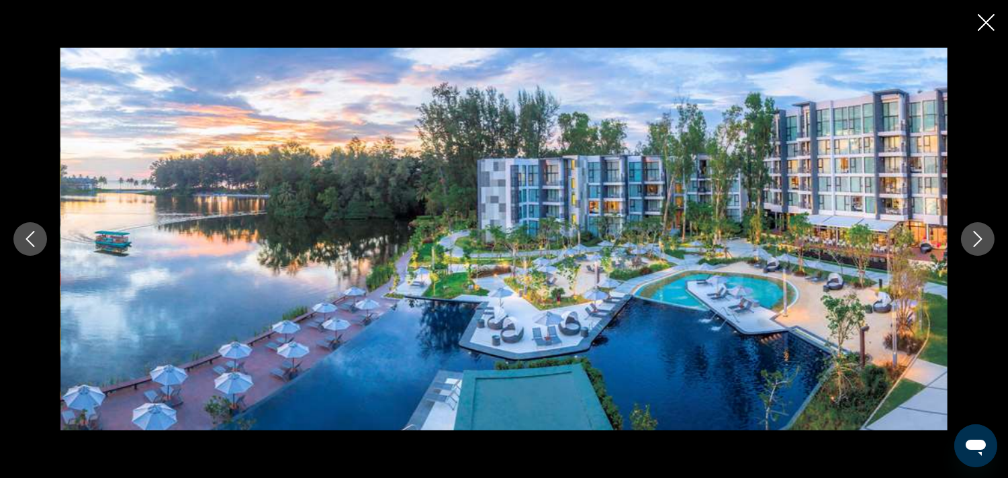
click at [974, 234] on icon "Next image" at bounding box center [978, 239] width 16 height 16
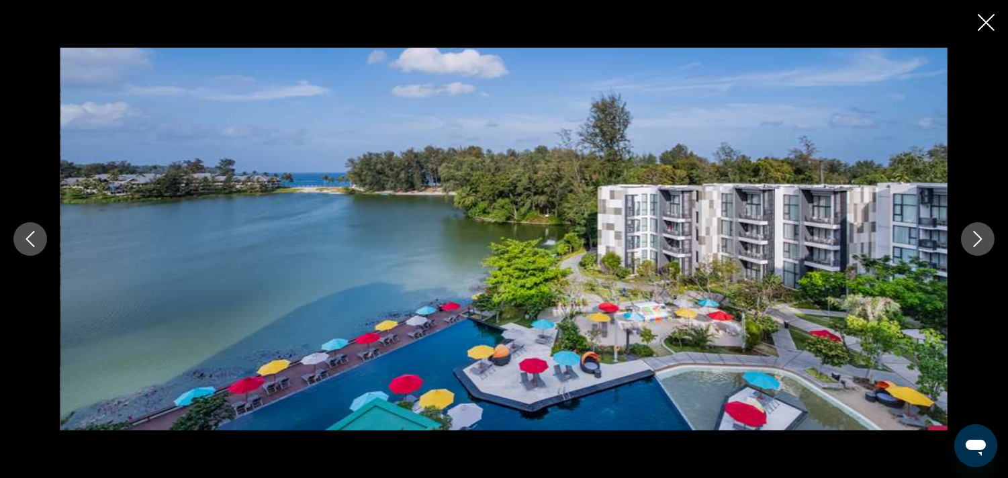
click at [971, 235] on icon "Next image" at bounding box center [978, 239] width 16 height 16
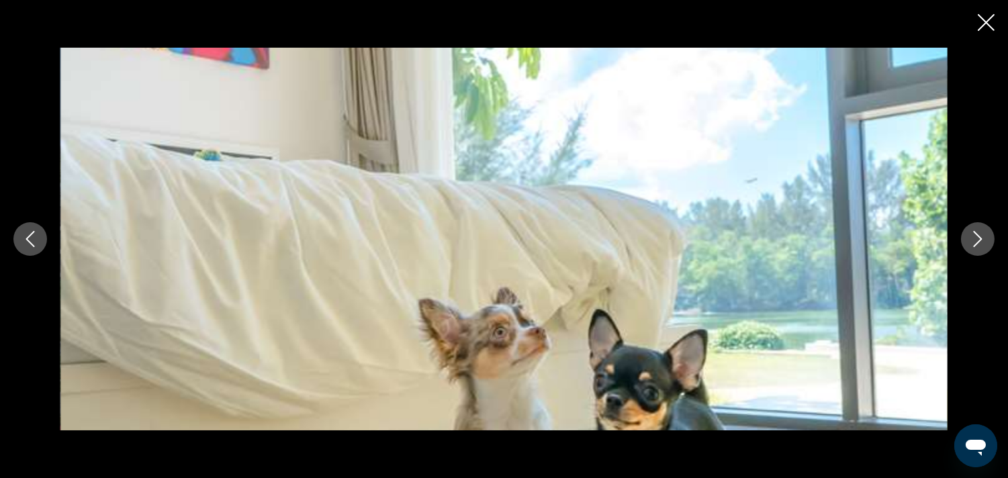
click at [970, 247] on icon "Next image" at bounding box center [978, 239] width 16 height 16
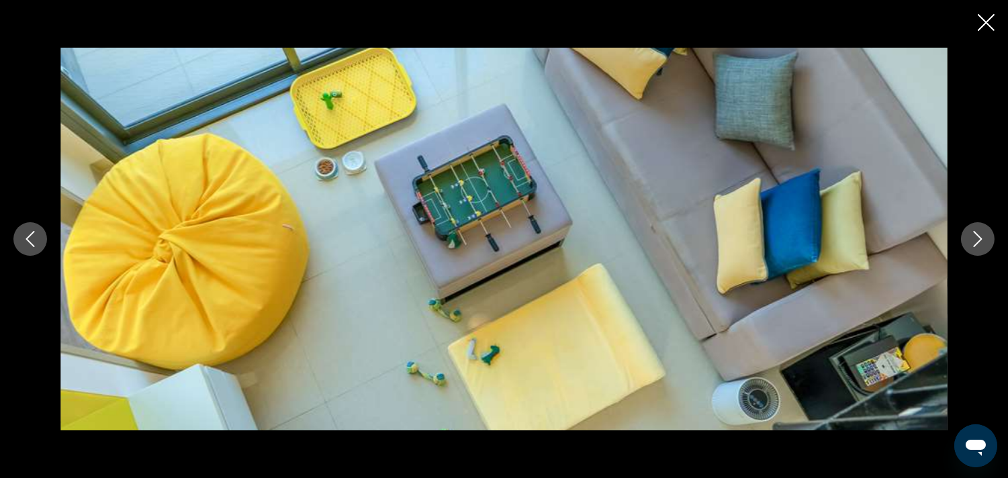
click at [970, 247] on icon "Next image" at bounding box center [978, 239] width 16 height 16
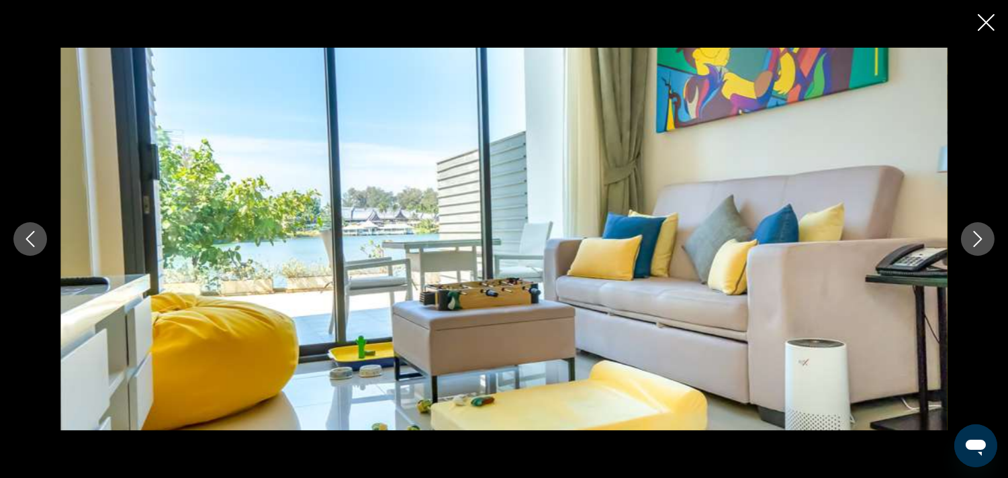
click at [970, 247] on icon "Next image" at bounding box center [978, 239] width 16 height 16
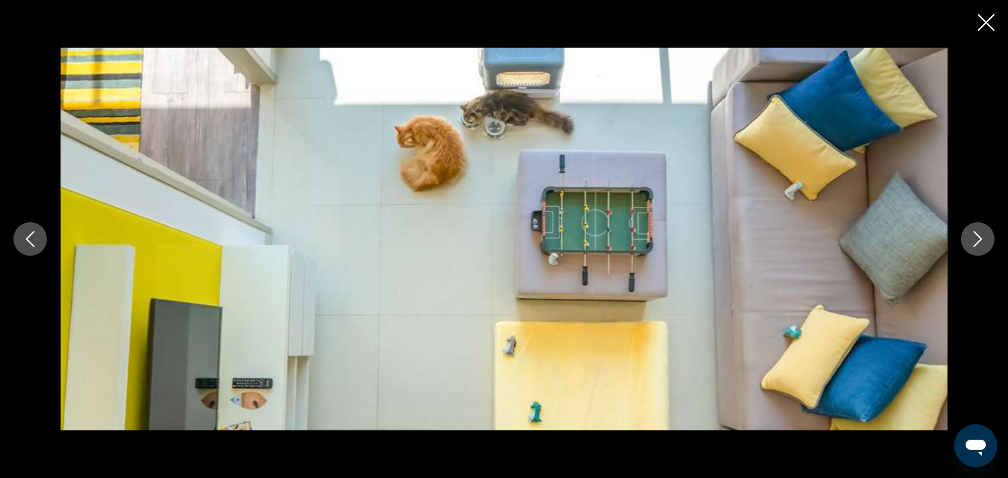
click at [970, 247] on icon "Next image" at bounding box center [978, 239] width 16 height 16
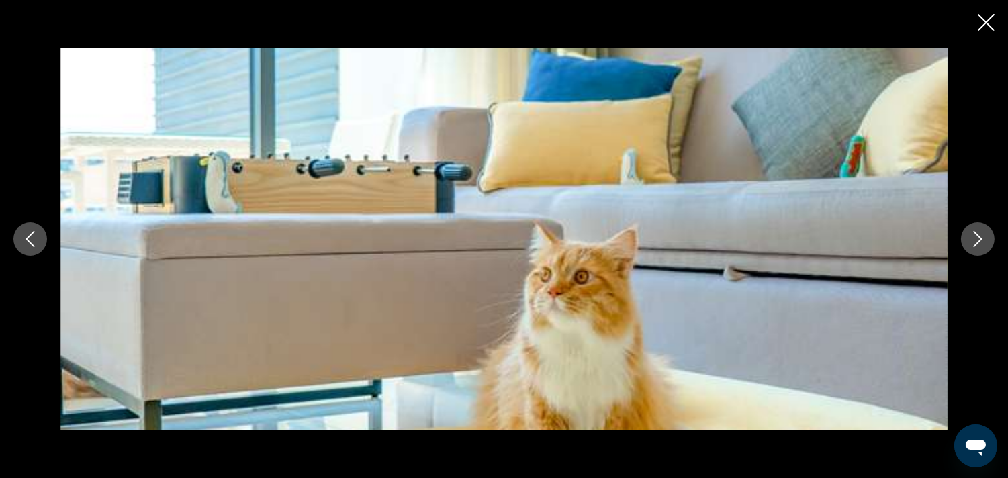
click at [970, 247] on icon "Next image" at bounding box center [978, 239] width 16 height 16
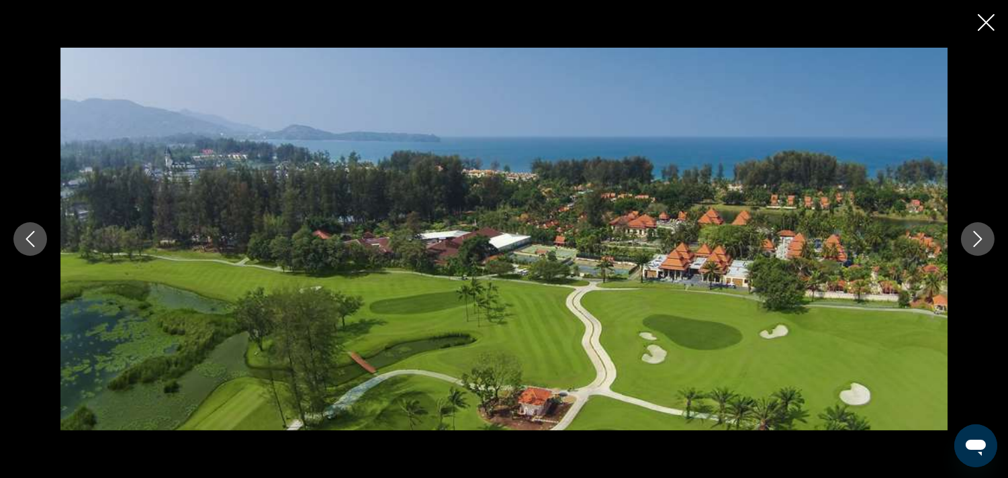
click at [970, 247] on icon "Next image" at bounding box center [978, 239] width 16 height 16
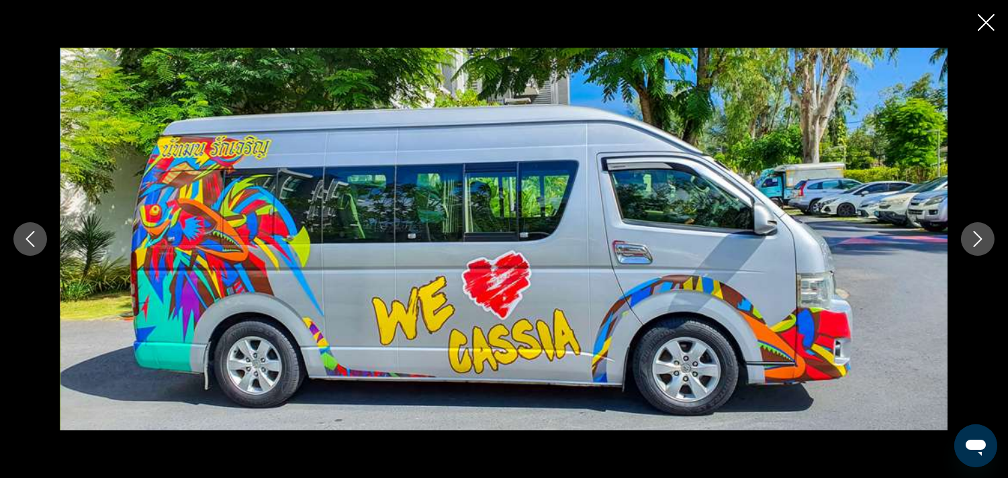
click at [970, 247] on button "Next image" at bounding box center [978, 239] width 34 height 34
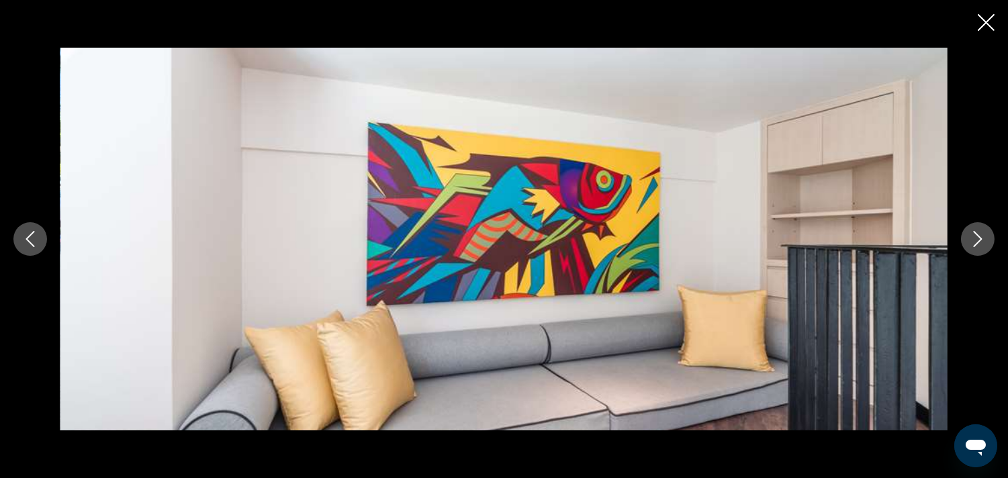
click at [970, 247] on button "Next image" at bounding box center [978, 239] width 34 height 34
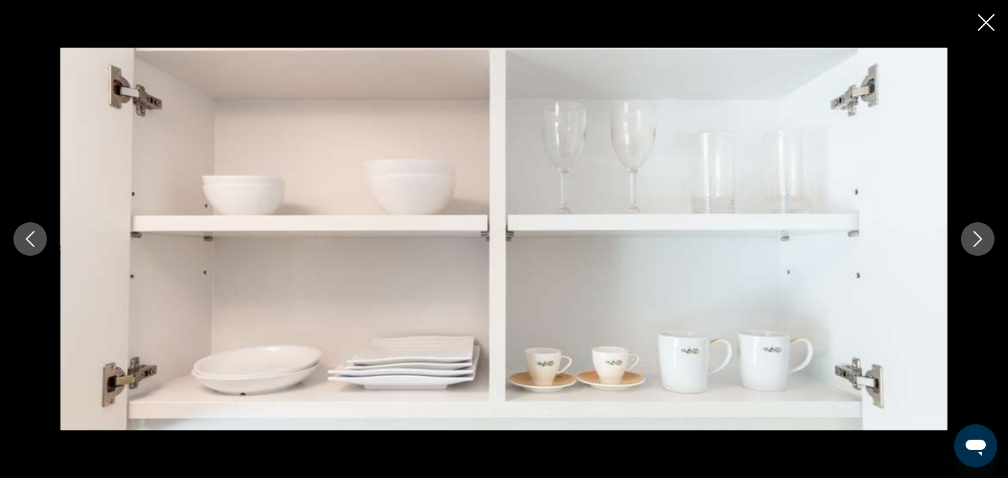
click at [971, 247] on button "Next image" at bounding box center [978, 239] width 34 height 34
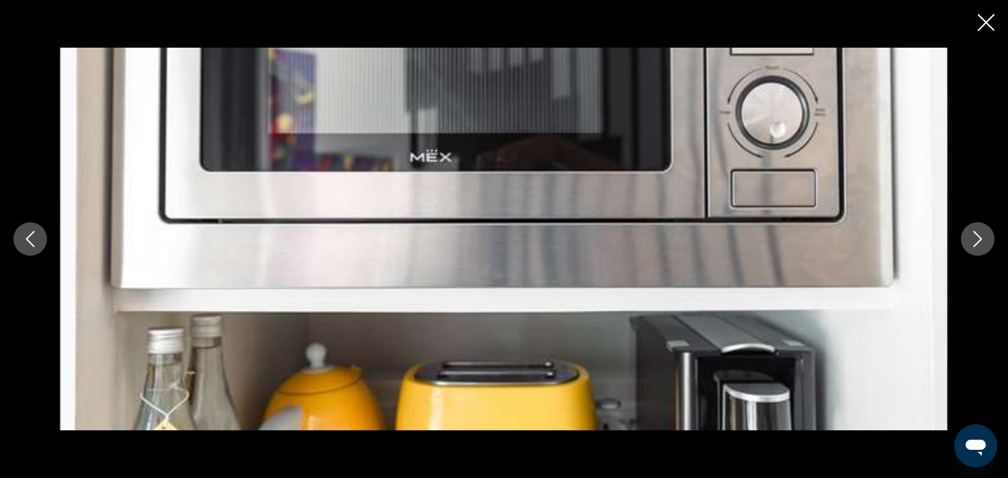
click at [972, 246] on icon "Next image" at bounding box center [978, 239] width 16 height 16
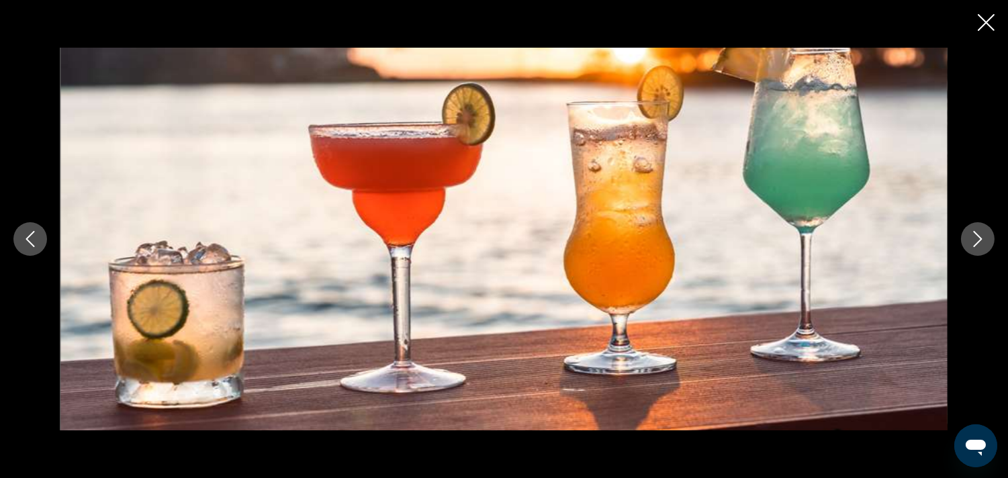
click at [972, 246] on icon "Next image" at bounding box center [978, 239] width 16 height 16
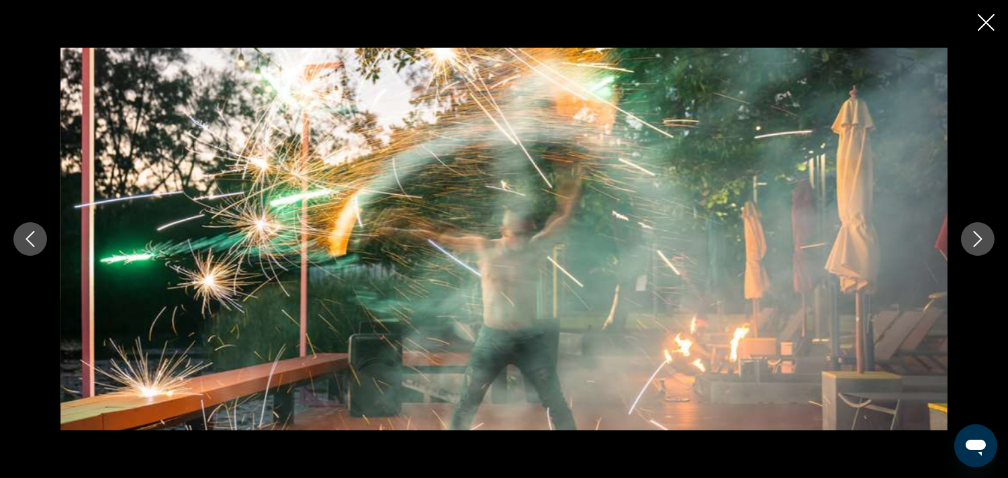
click at [972, 246] on icon "Next image" at bounding box center [978, 239] width 16 height 16
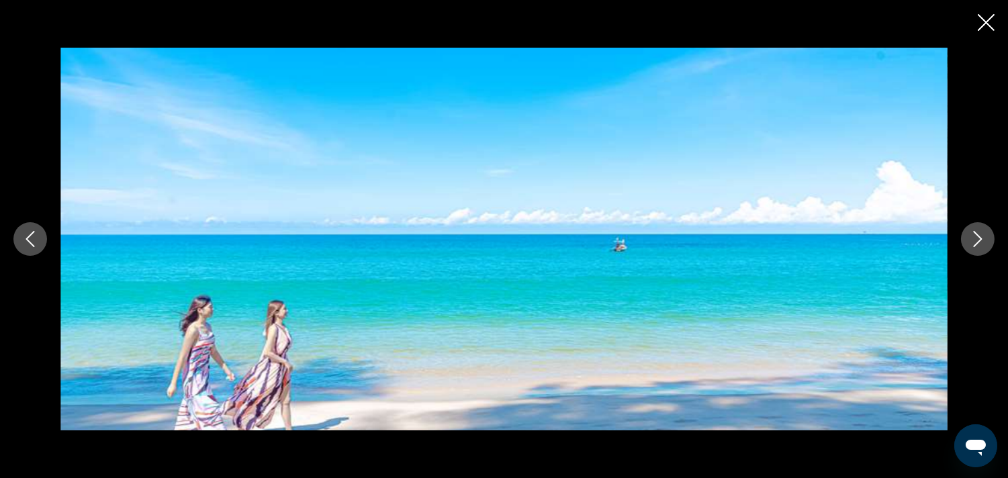
click at [976, 234] on icon "Next image" at bounding box center [978, 239] width 9 height 16
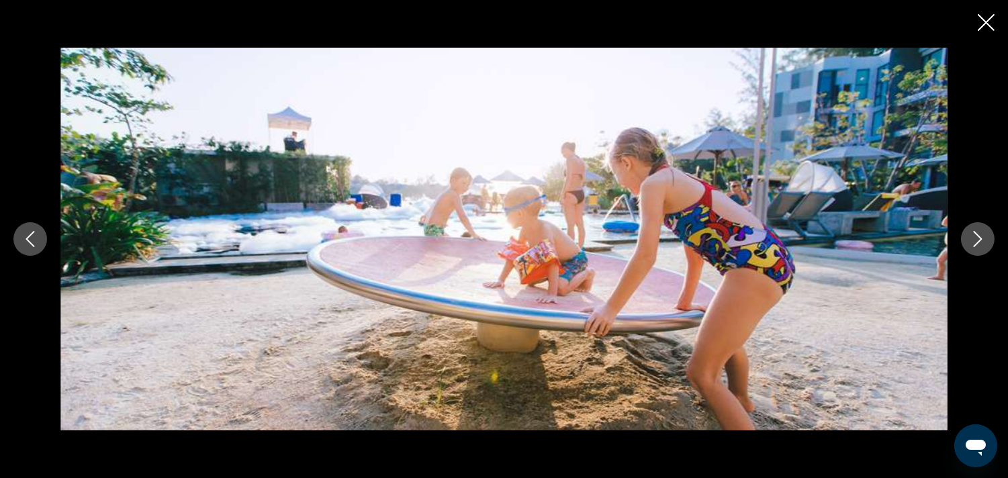
click at [976, 234] on icon "Next image" at bounding box center [978, 239] width 9 height 16
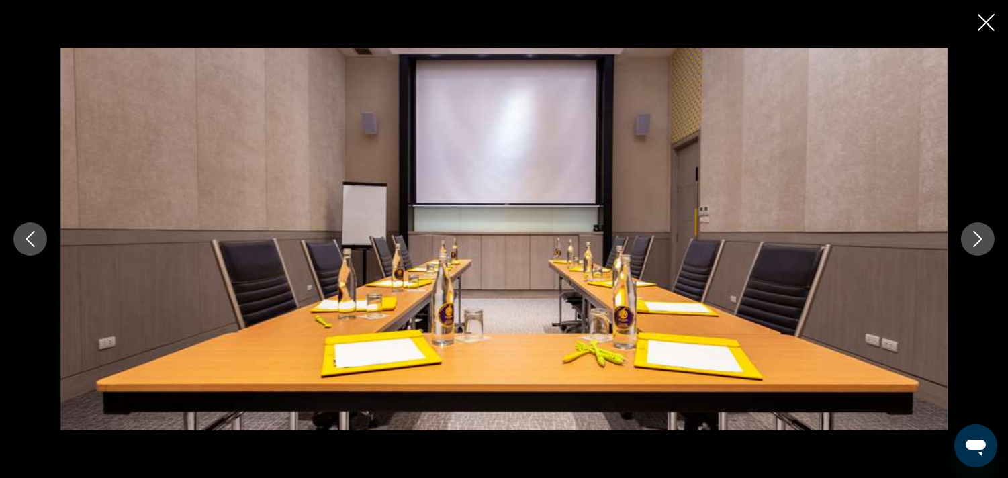
click at [976, 234] on icon "Next image" at bounding box center [978, 239] width 9 height 16
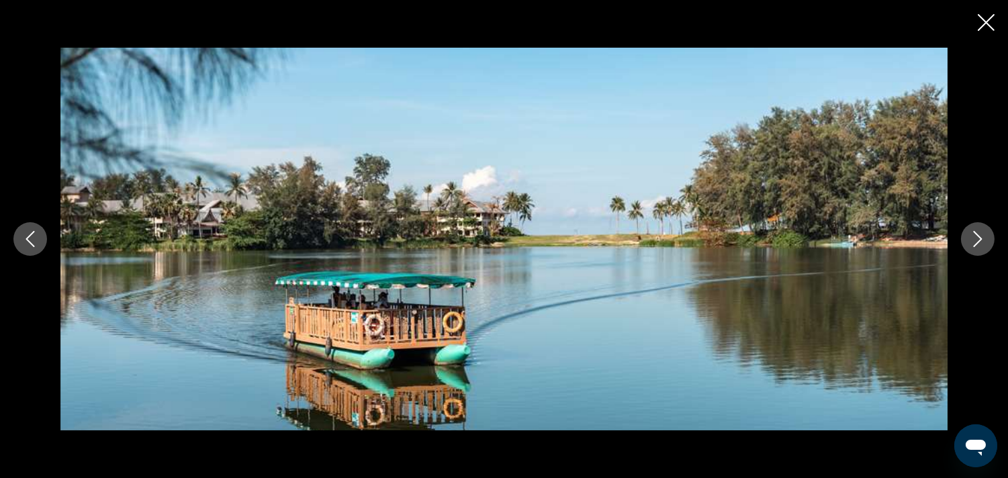
click at [976, 234] on icon "Next image" at bounding box center [978, 239] width 9 height 16
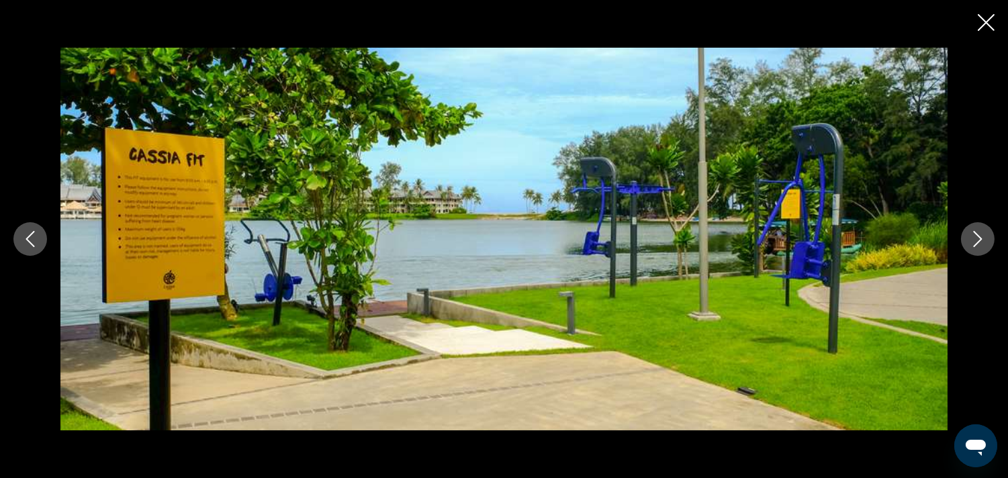
click at [976, 234] on icon "Next image" at bounding box center [978, 239] width 9 height 16
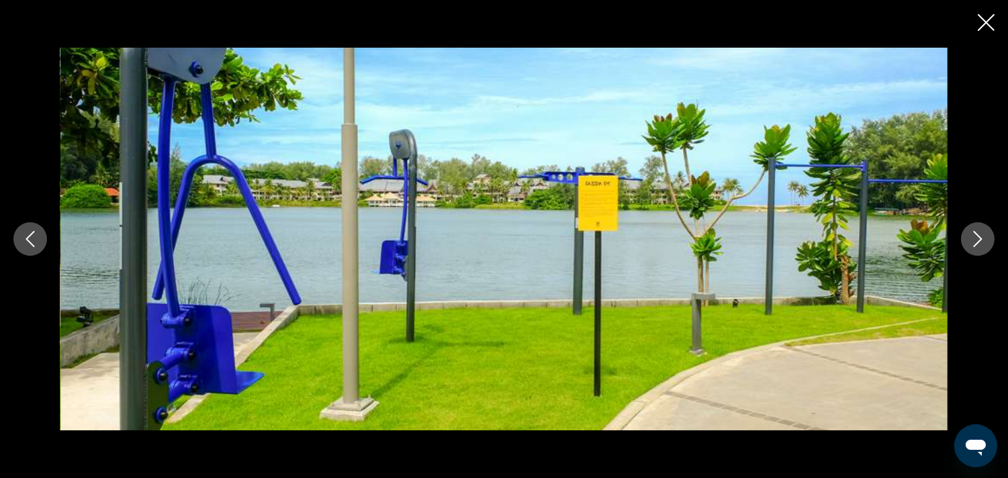
click at [972, 238] on icon "Next image" at bounding box center [978, 239] width 16 height 16
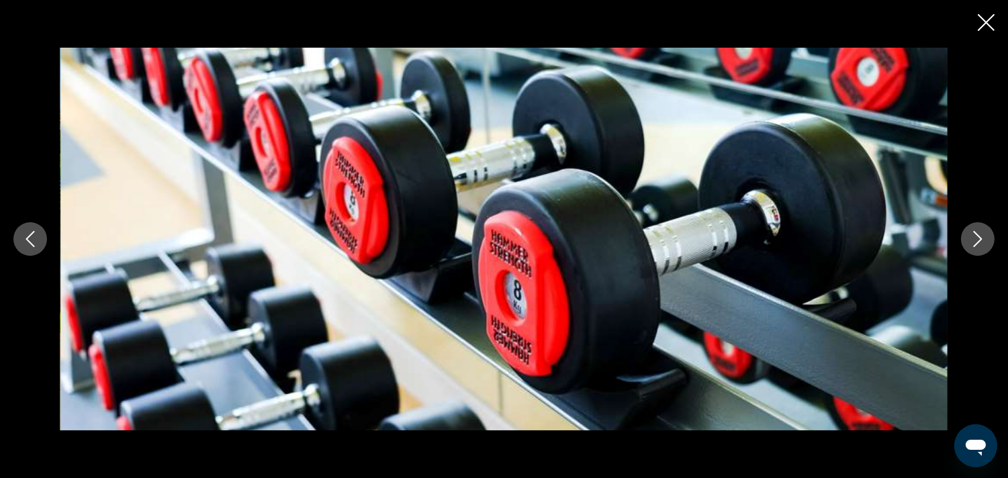
click at [972, 238] on icon "Next image" at bounding box center [978, 239] width 16 height 16
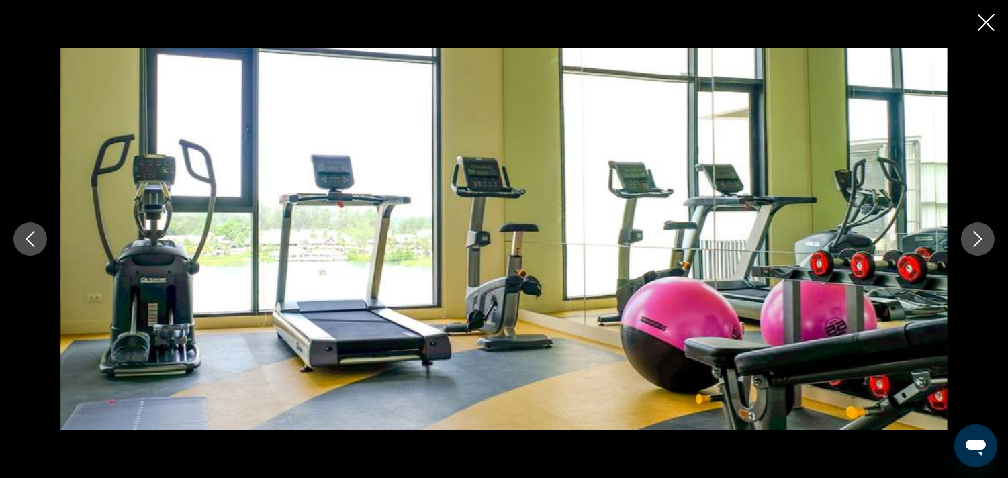
click at [972, 238] on icon "Next image" at bounding box center [978, 239] width 16 height 16
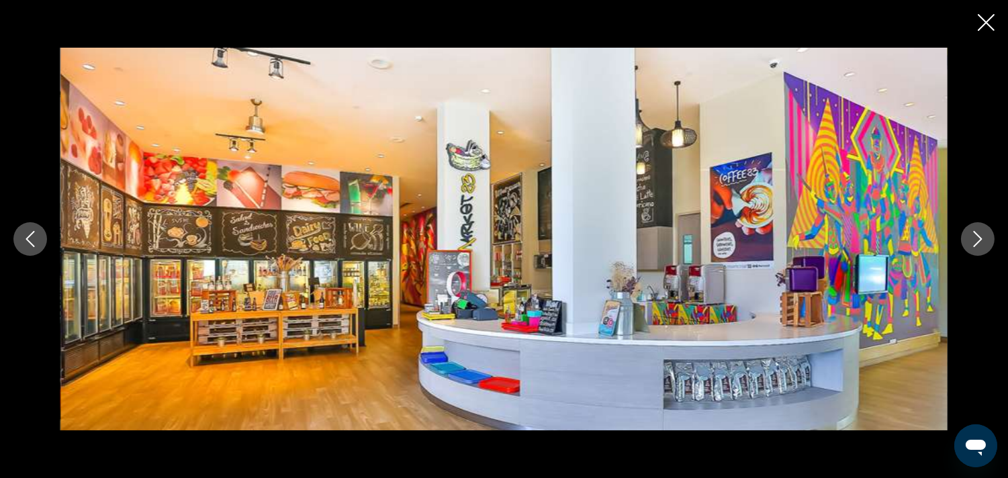
click at [972, 238] on icon "Next image" at bounding box center [978, 239] width 16 height 16
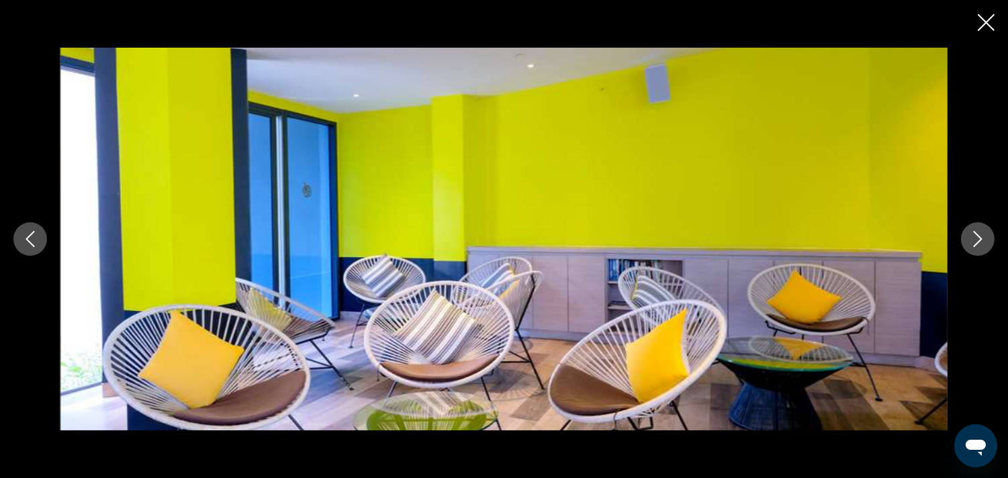
click at [972, 238] on icon "Next image" at bounding box center [978, 239] width 16 height 16
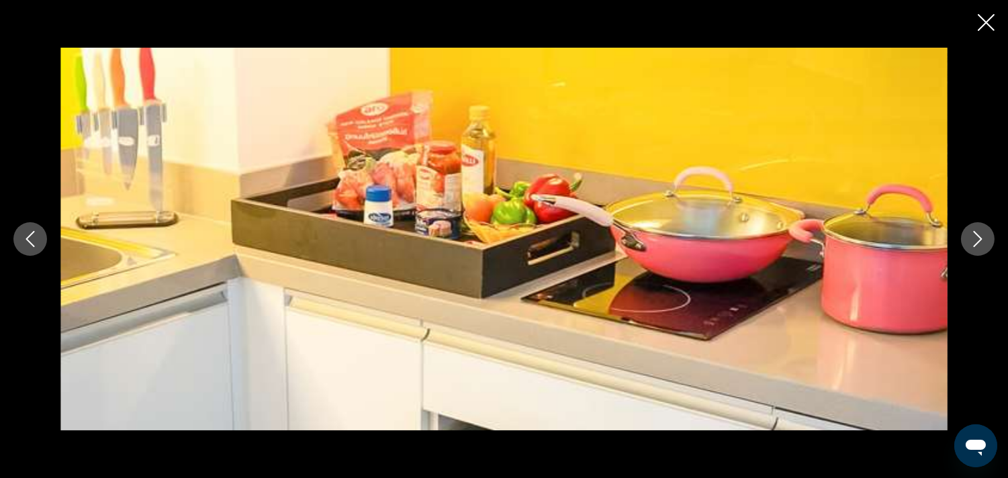
click at [972, 238] on icon "Next image" at bounding box center [978, 239] width 16 height 16
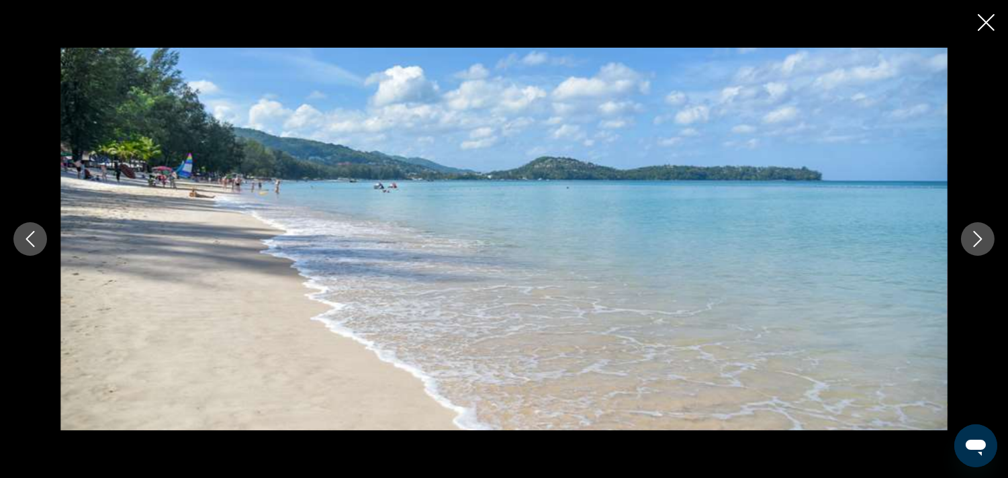
click at [972, 238] on icon "Next image" at bounding box center [978, 239] width 16 height 16
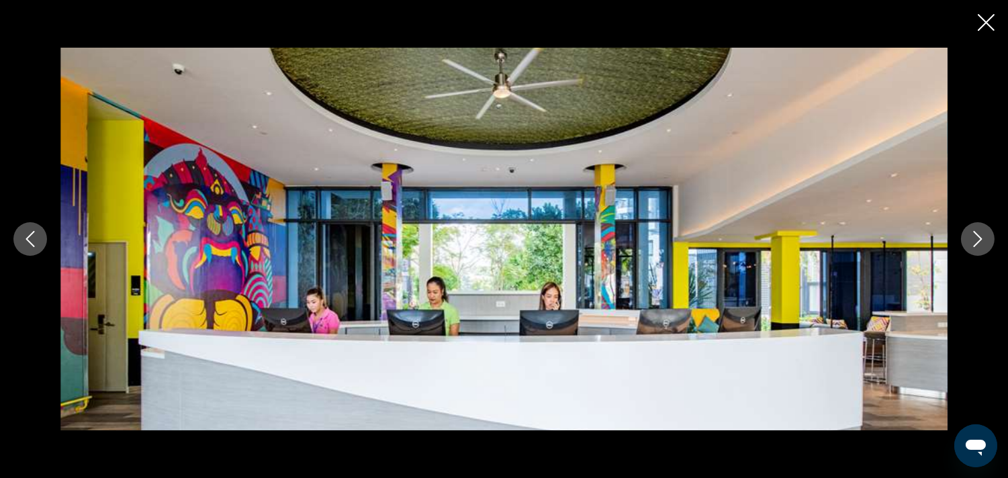
click at [972, 238] on icon "Next image" at bounding box center [978, 239] width 16 height 16
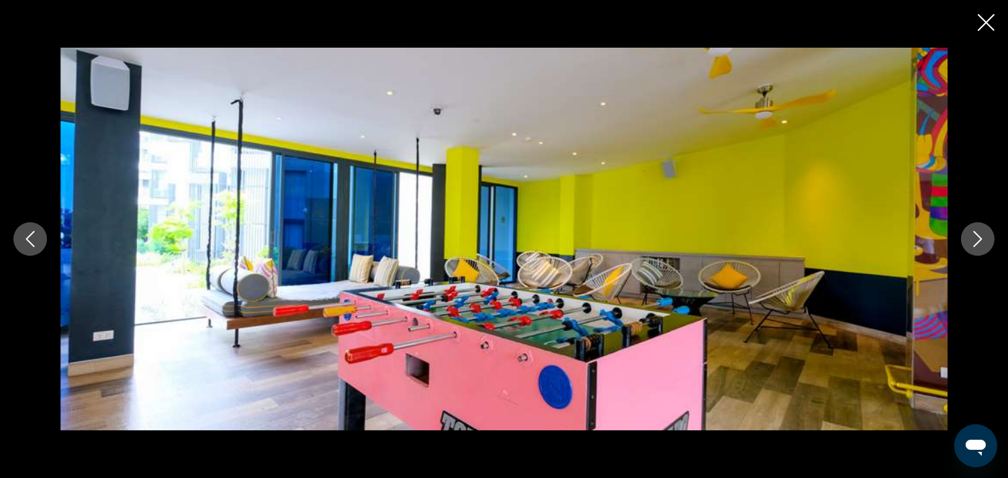
click at [972, 238] on icon "Next image" at bounding box center [978, 239] width 16 height 16
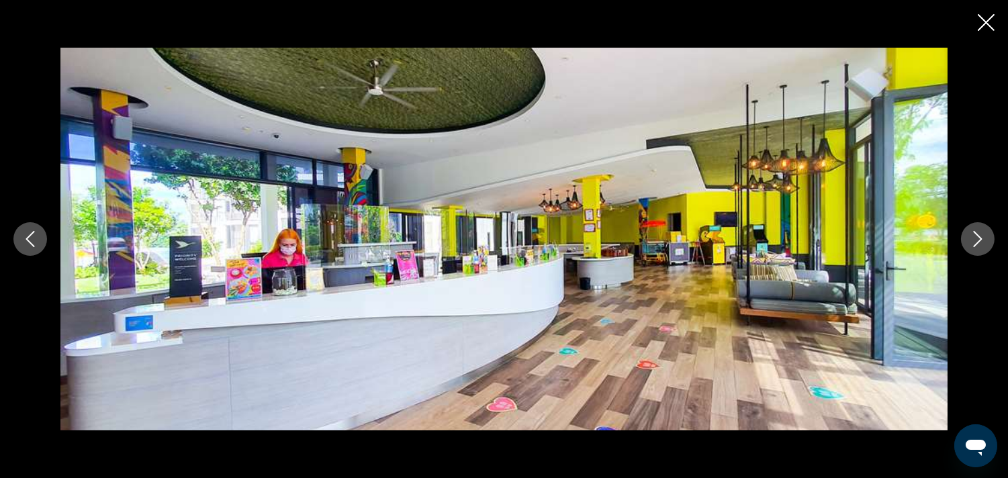
click at [972, 238] on icon "Next image" at bounding box center [978, 239] width 16 height 16
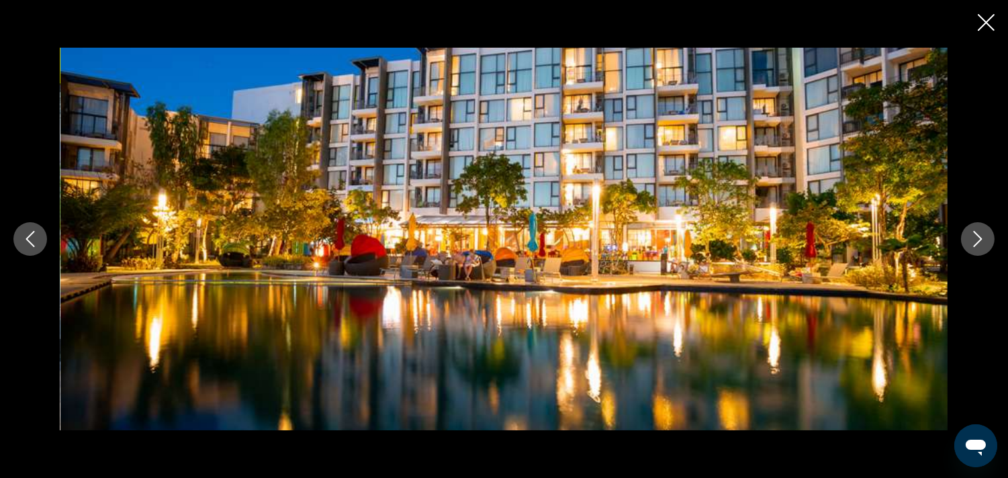
click at [972, 238] on icon "Next image" at bounding box center [978, 239] width 16 height 16
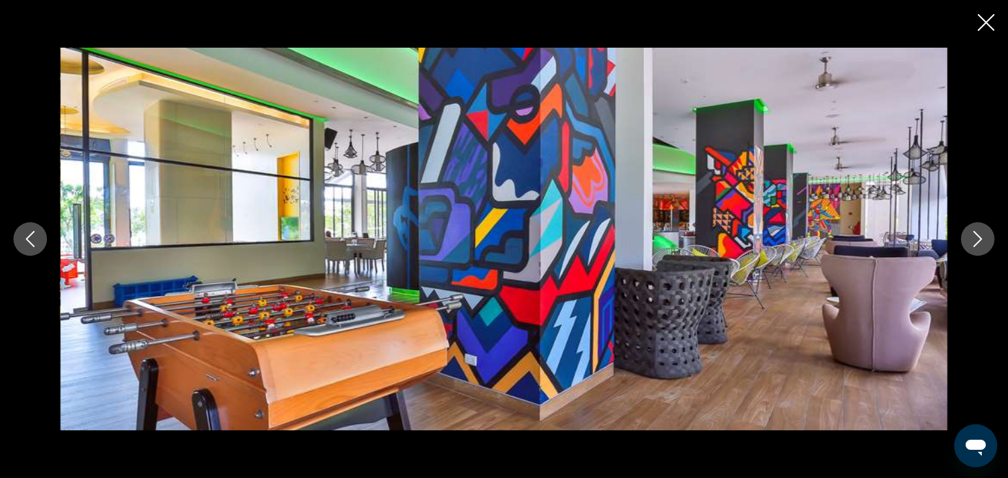
click at [966, 239] on button "Next image" at bounding box center [978, 239] width 34 height 34
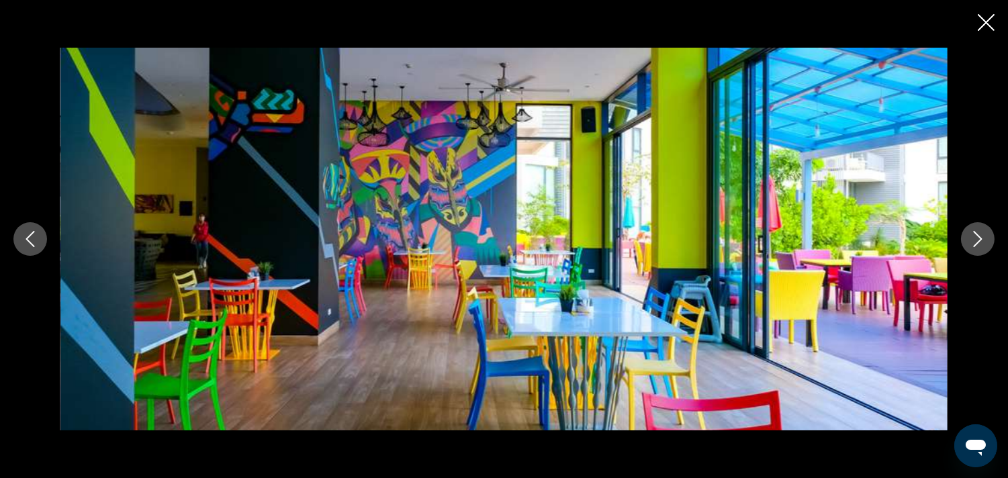
click at [966, 239] on button "Next image" at bounding box center [978, 239] width 34 height 34
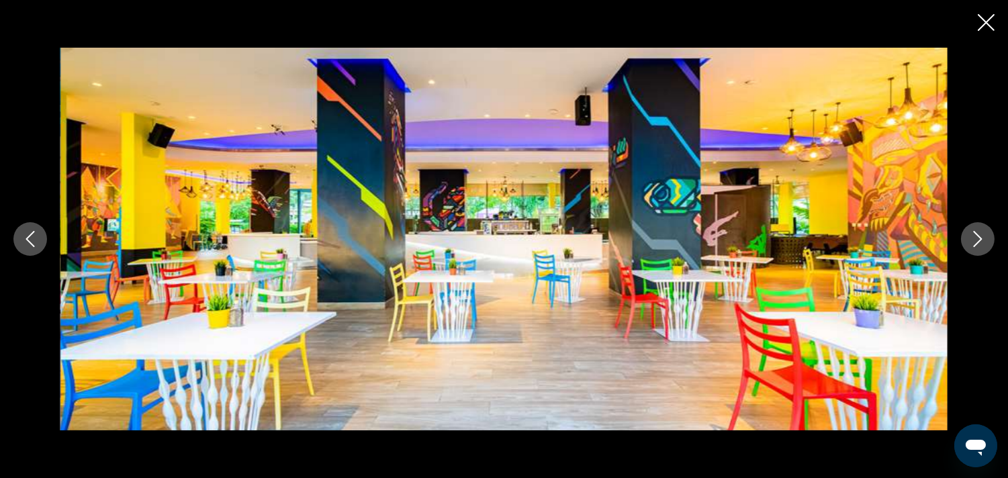
click at [983, 19] on icon "Close slideshow" at bounding box center [986, 22] width 17 height 17
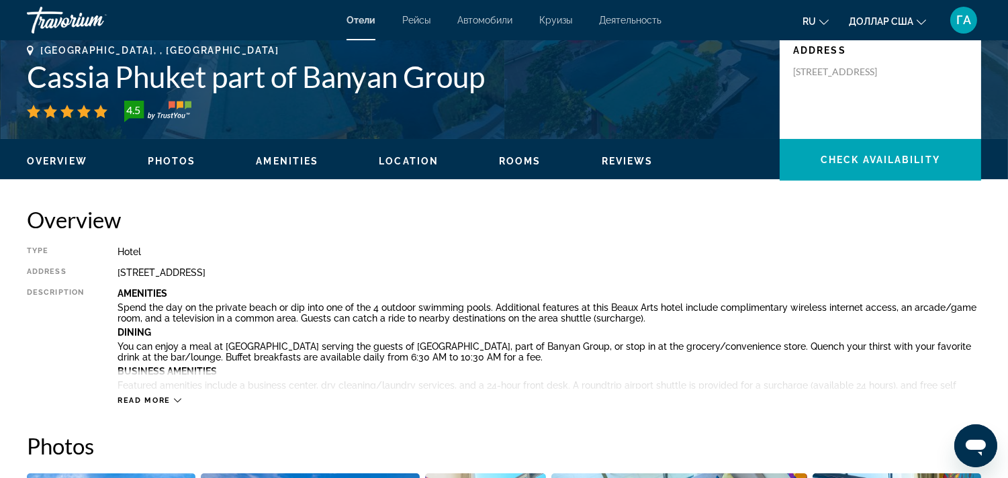
scroll to position [149, 0]
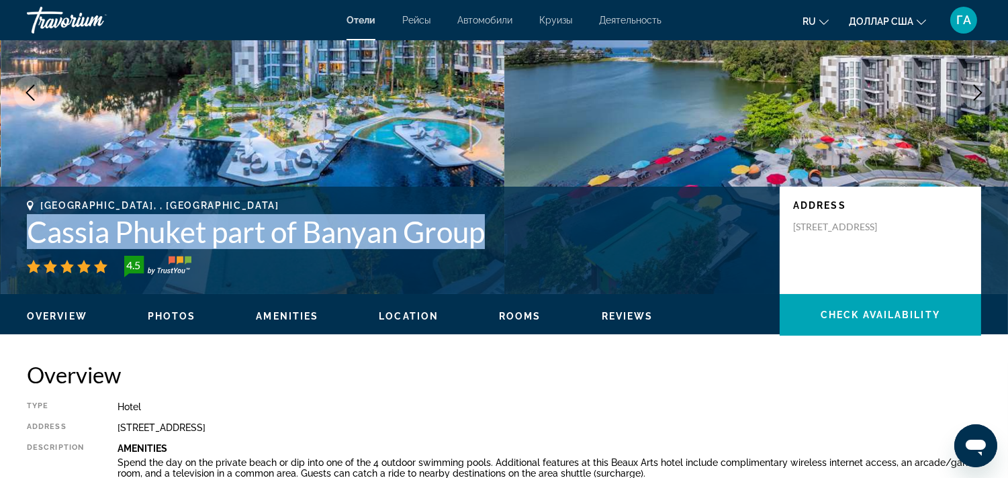
drag, startPoint x: 44, startPoint y: 224, endPoint x: 468, endPoint y: 229, distance: 423.9
click at [484, 226] on h1 "Cassia Phuket part of Banyan Group" at bounding box center [397, 231] width 740 height 35
copy h1 "Cassia Phuket part of Banyan Group"
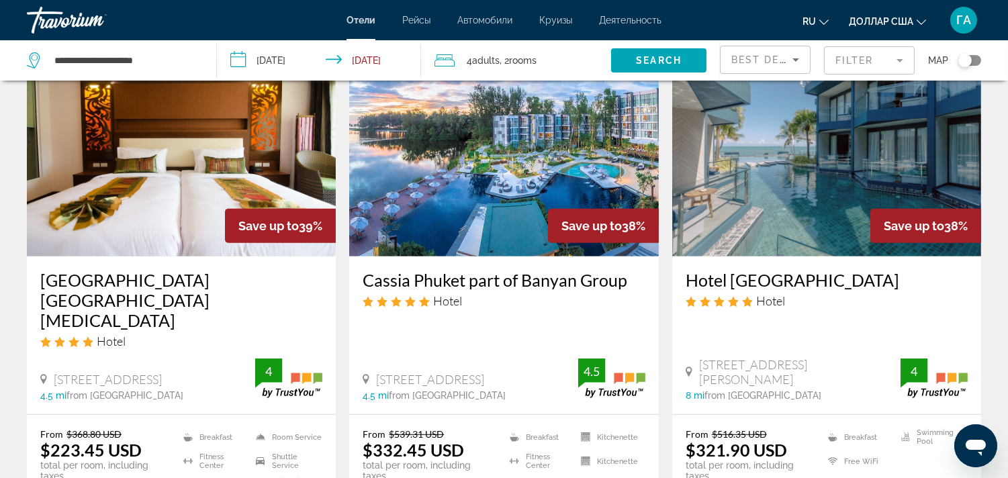
scroll to position [1716, 0]
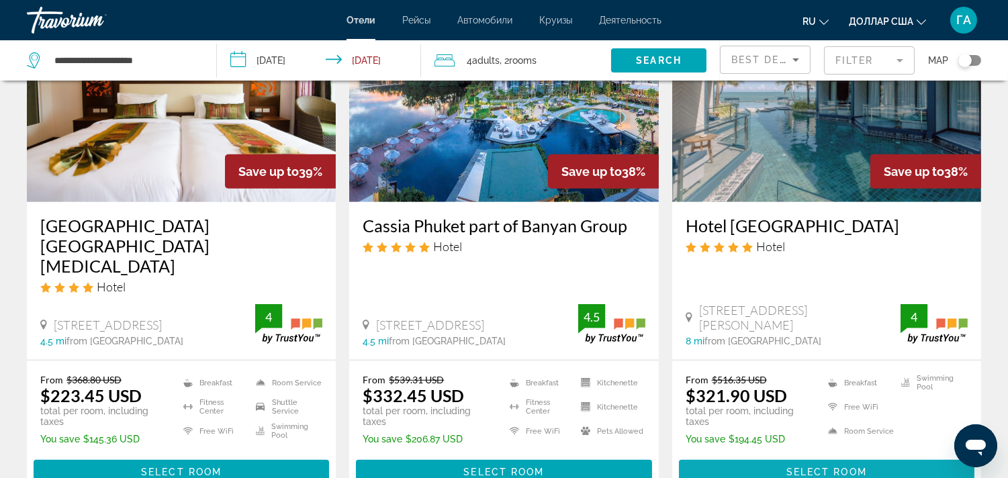
click at [794, 467] on span "Select Room" at bounding box center [827, 472] width 81 height 11
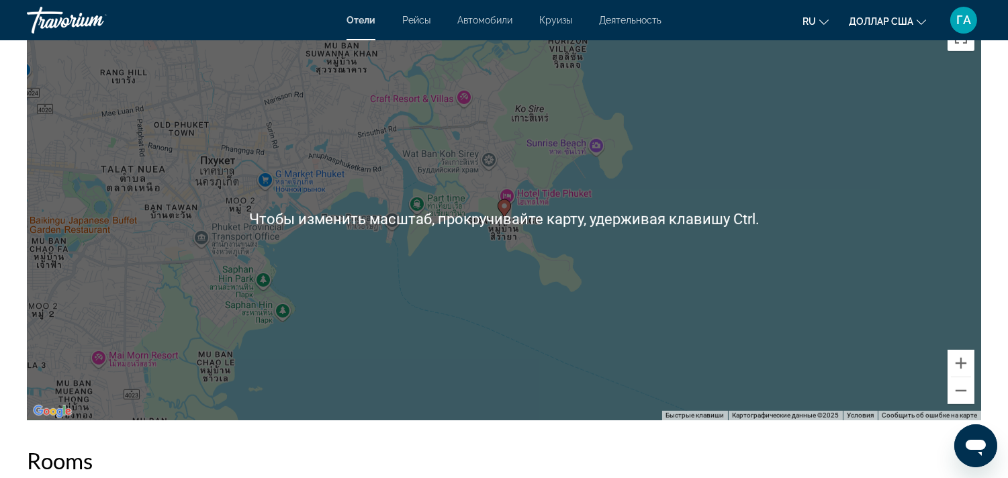
scroll to position [1344, 0]
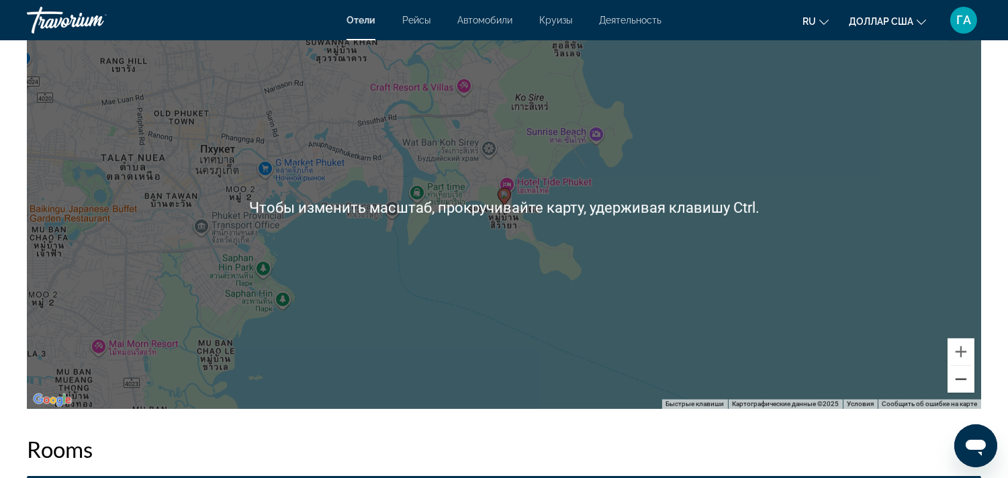
click at [952, 379] on button "Уменьшить" at bounding box center [961, 379] width 27 height 27
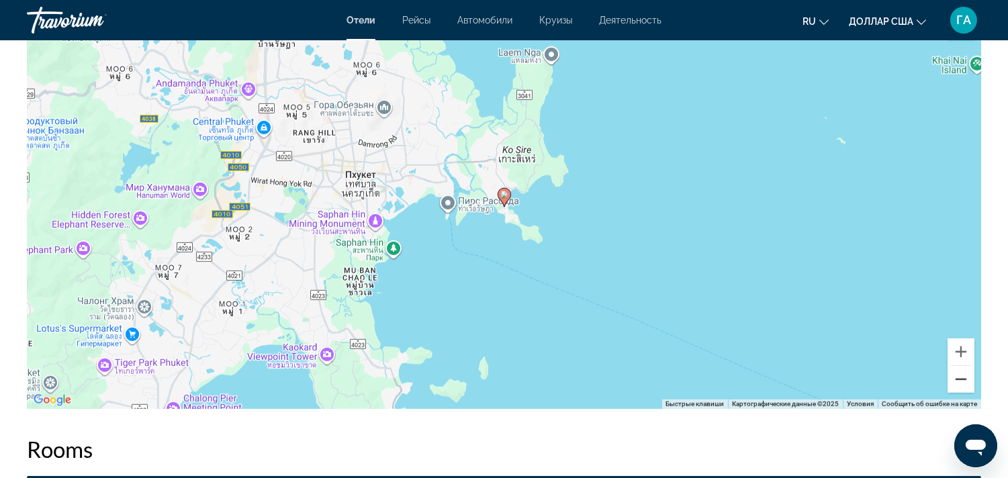
click at [952, 379] on button "Уменьшить" at bounding box center [961, 379] width 27 height 27
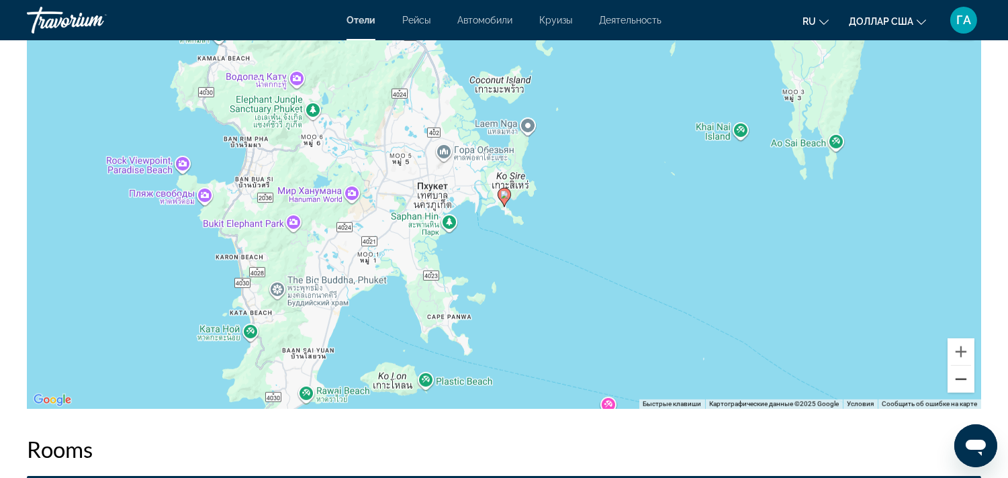
click at [952, 379] on button "Уменьшить" at bounding box center [961, 379] width 27 height 27
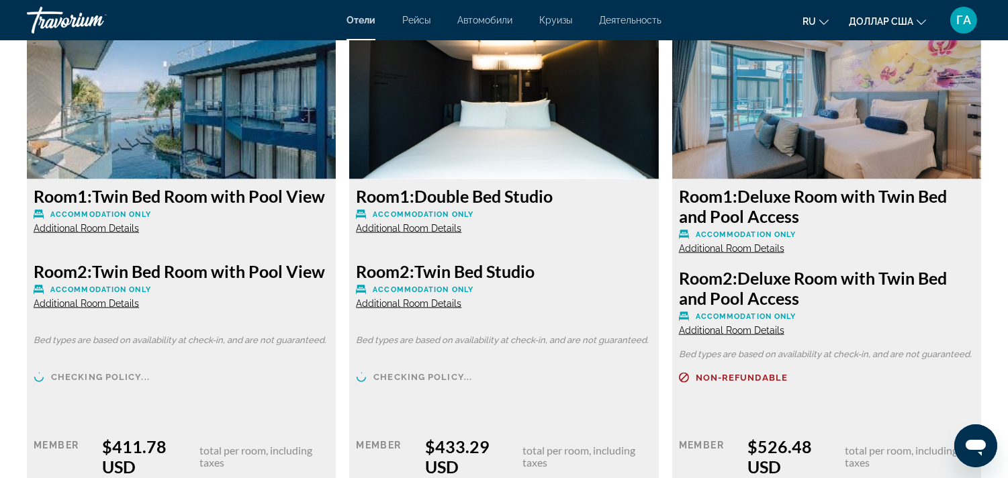
scroll to position [3060, 0]
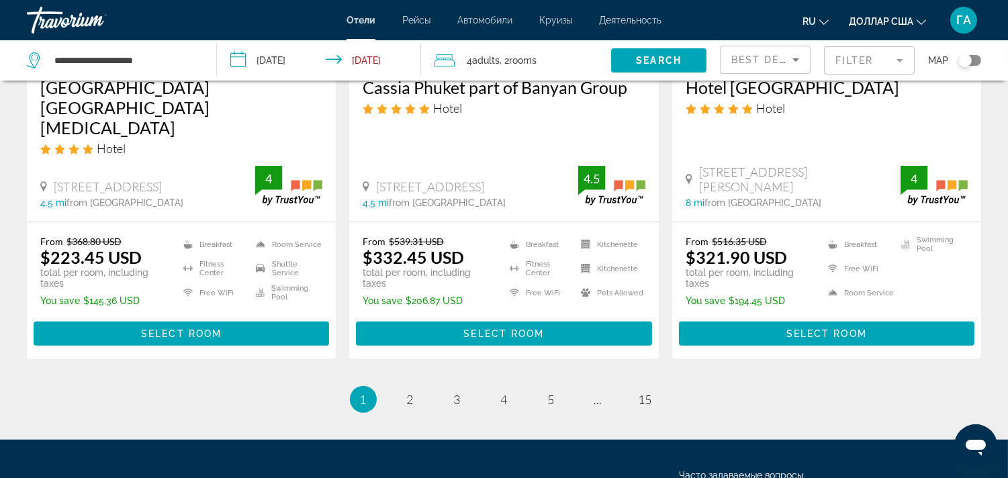
scroll to position [1865, 0]
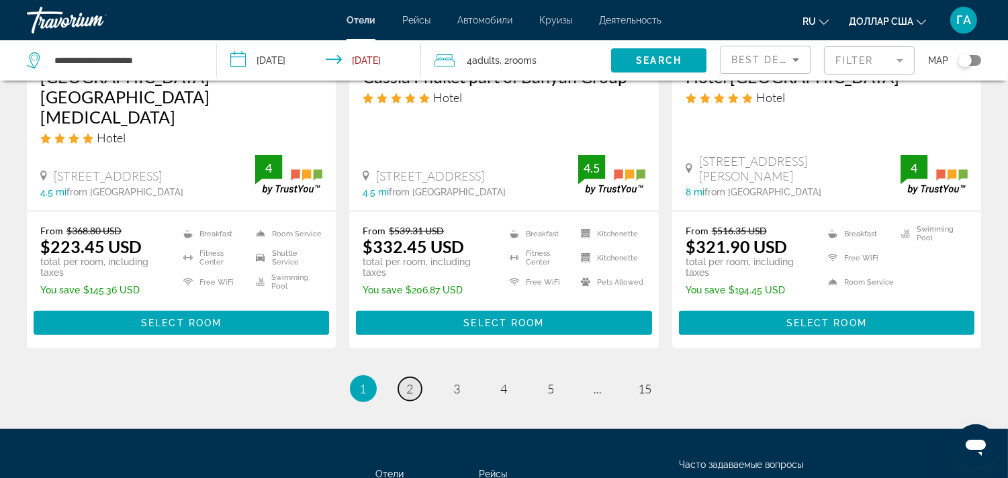
click at [411, 382] on span "2" at bounding box center [410, 389] width 7 height 15
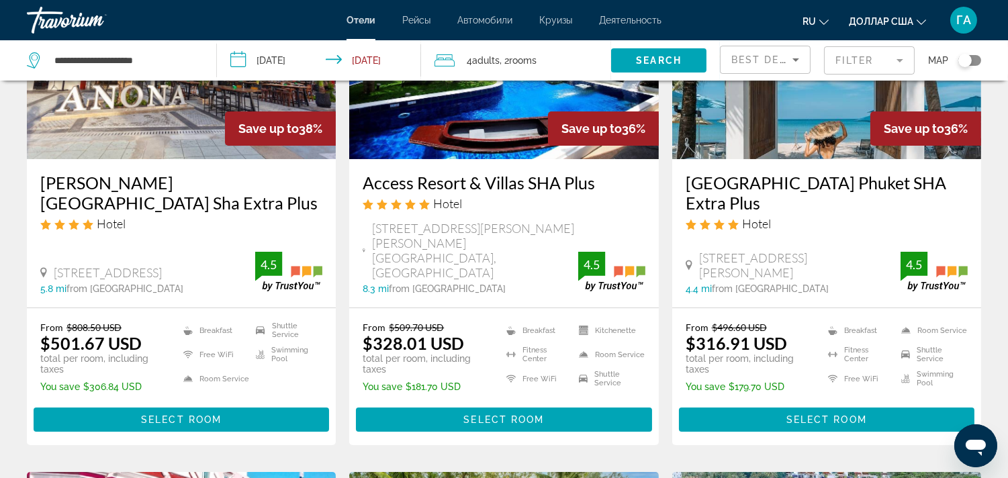
scroll to position [149, 0]
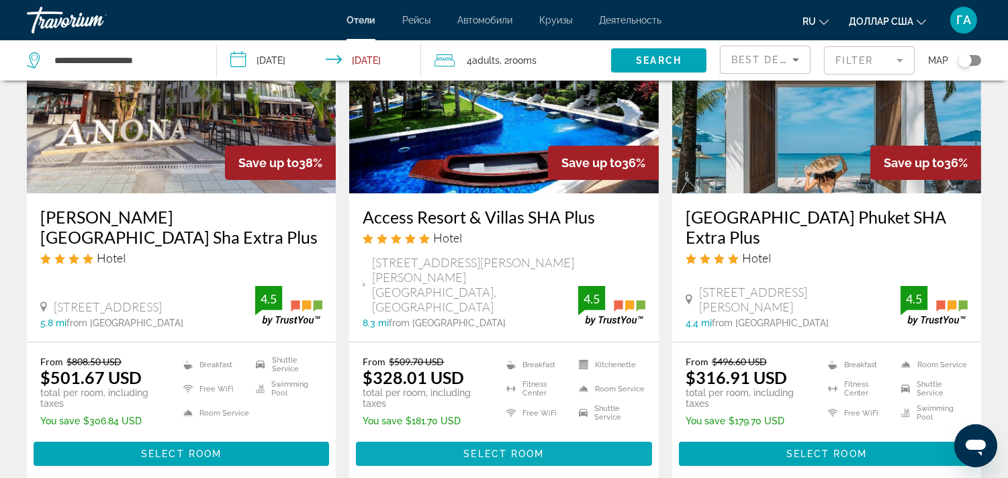
click at [471, 449] on span "Select Room" at bounding box center [504, 454] width 81 height 11
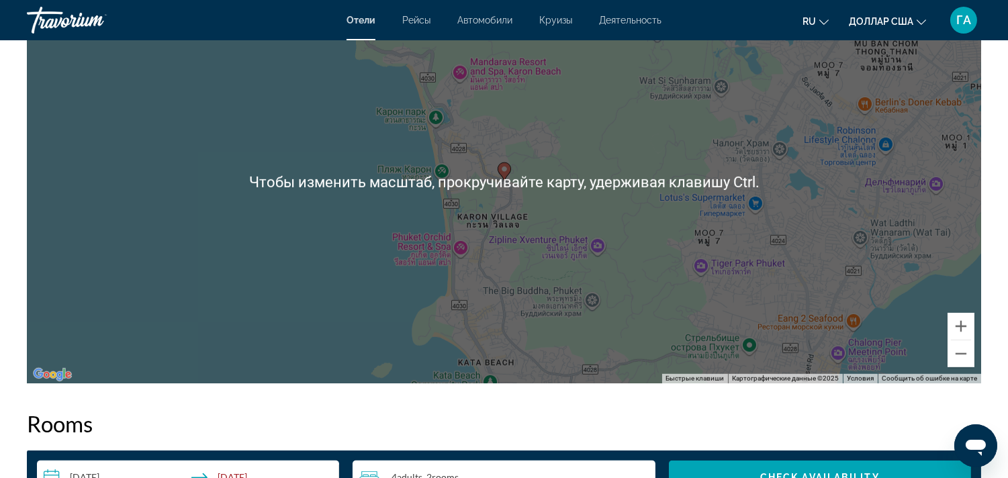
scroll to position [1344, 0]
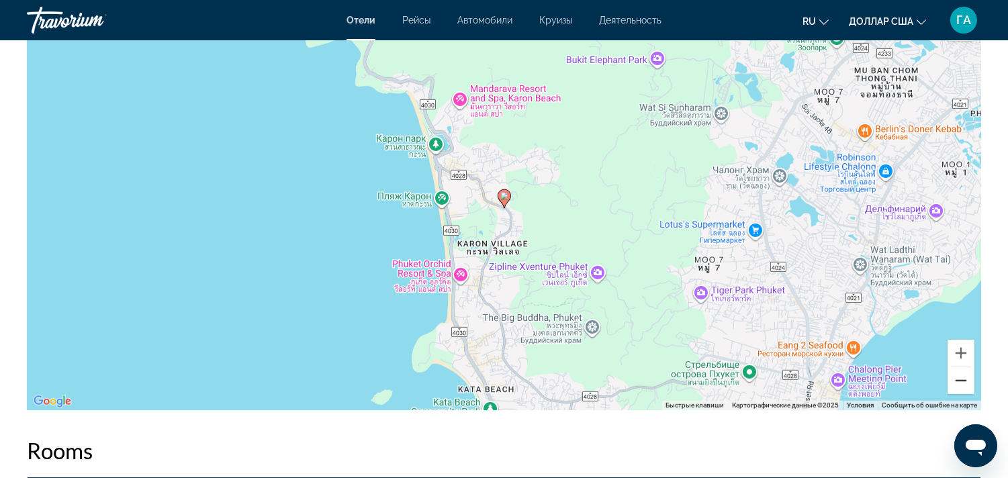
click at [962, 384] on button "Уменьшить" at bounding box center [961, 380] width 27 height 27
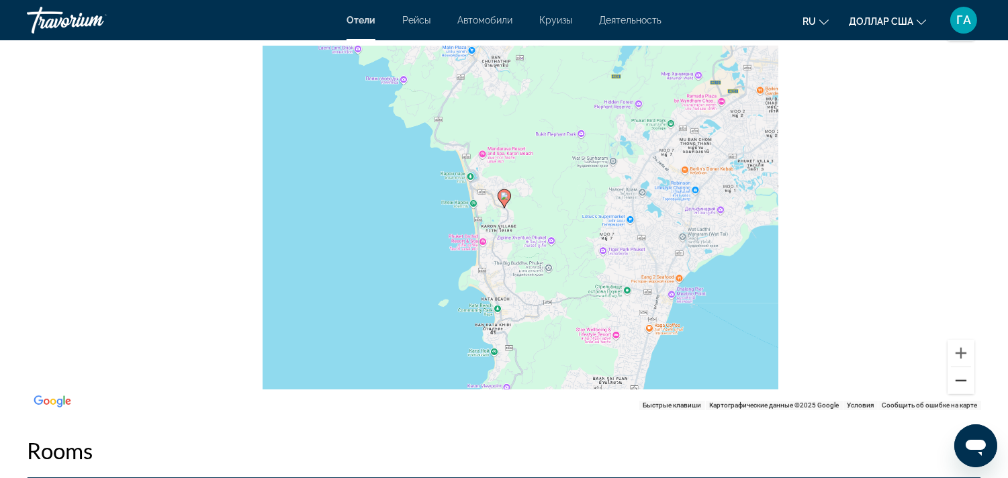
click at [962, 384] on button "Уменьшить" at bounding box center [961, 380] width 27 height 27
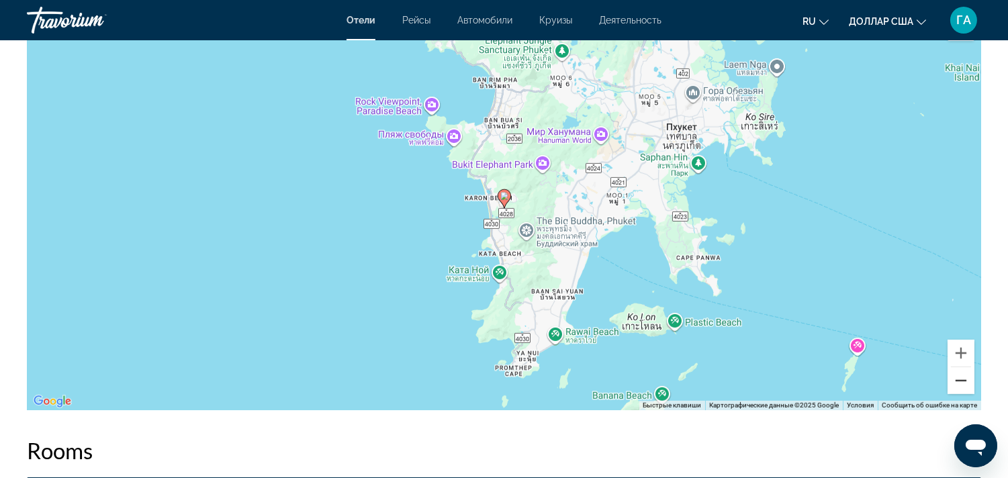
click at [963, 384] on button "Уменьшить" at bounding box center [961, 380] width 27 height 27
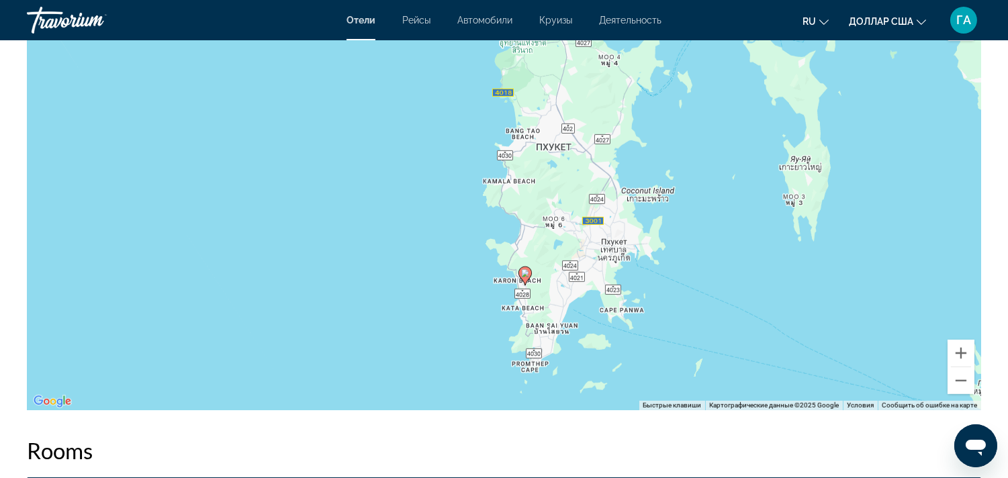
drag, startPoint x: 546, startPoint y: 285, endPoint x: 567, endPoint y: 367, distance: 83.9
click at [567, 367] on div "Чтобы активировать перетаскивание с помощью клавиатуры, нажмите Alt + Ввод. Пос…" at bounding box center [504, 208] width 955 height 403
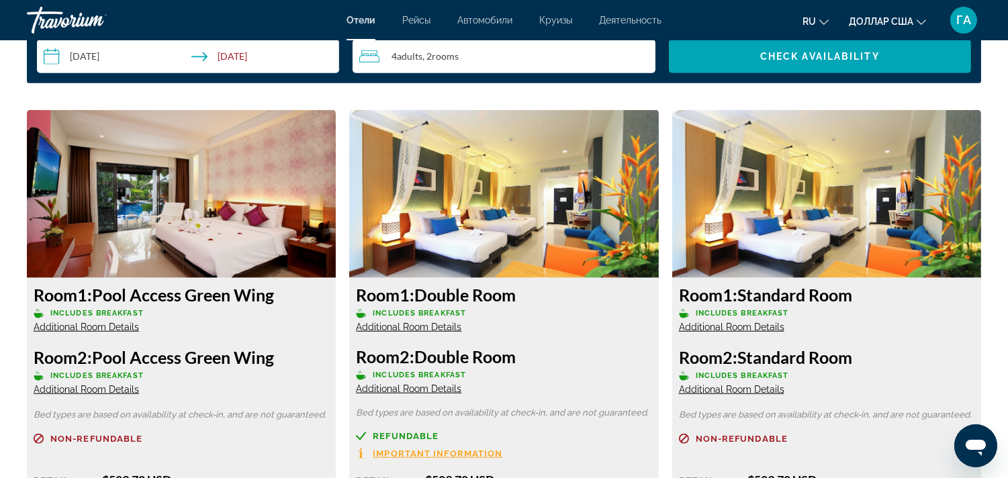
scroll to position [1791, 0]
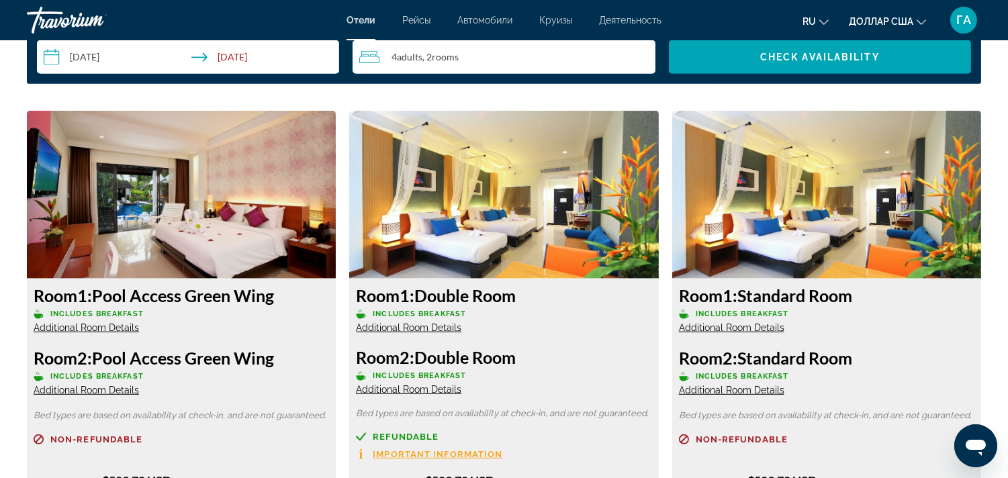
drag, startPoint x: 101, startPoint y: 293, endPoint x: 286, endPoint y: 298, distance: 185.5
click at [286, 298] on h3 "Room 1: Pool Access Green Wing" at bounding box center [182, 295] width 296 height 20
copy h3 "Pool Access Green Wing"
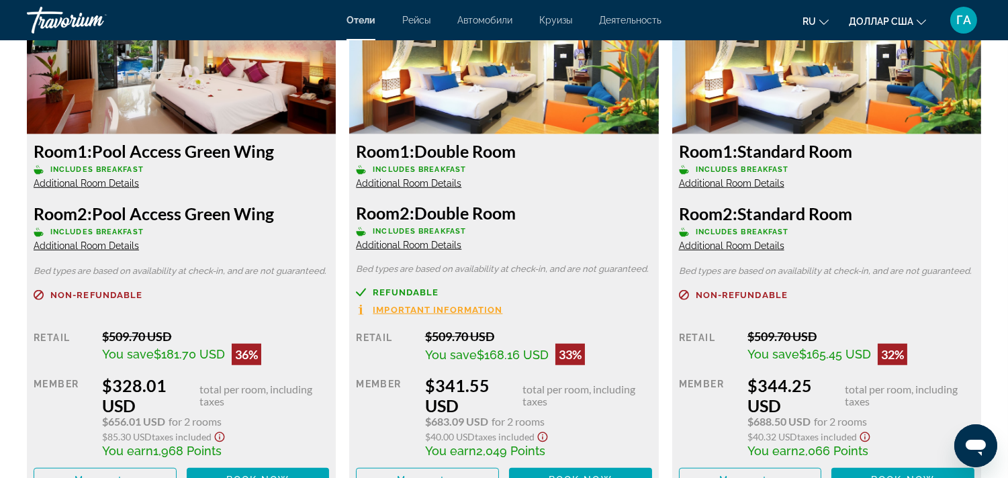
scroll to position [1940, 0]
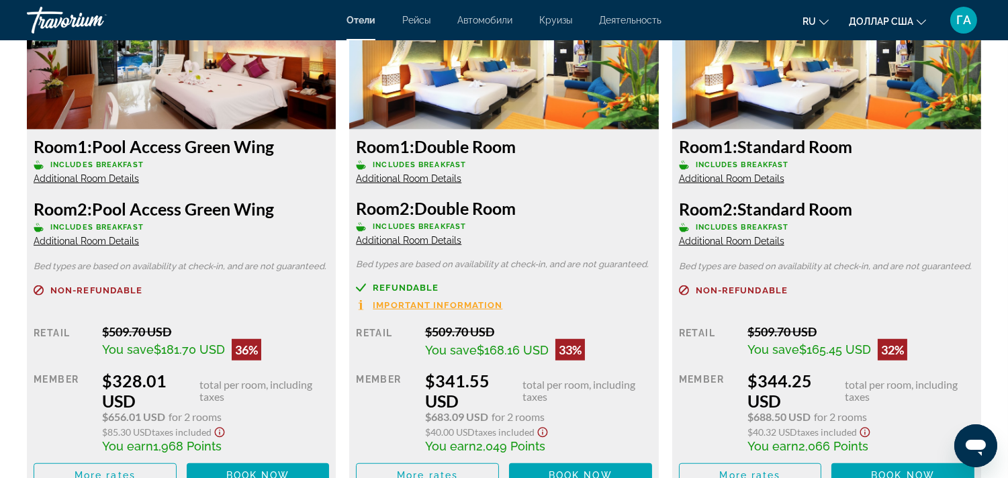
drag, startPoint x: 425, startPoint y: 142, endPoint x: 525, endPoint y: 142, distance: 100.8
click at [525, 142] on h3 "Room 1: Double Room" at bounding box center [504, 146] width 296 height 20
copy h3 "Double Room"
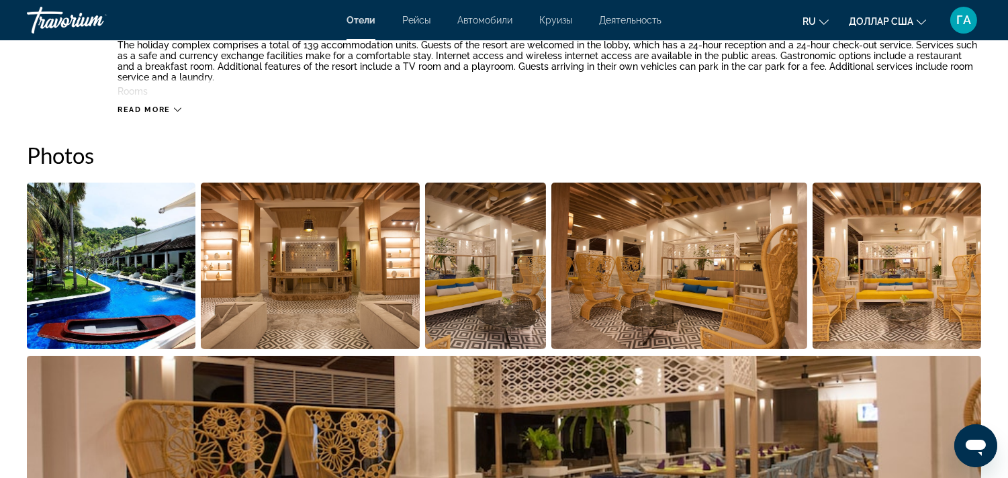
scroll to position [597, 0]
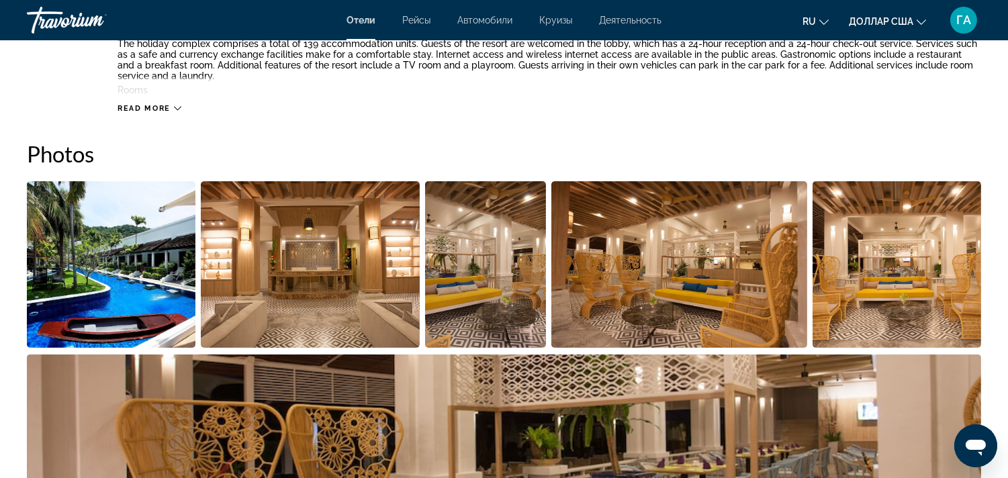
click at [136, 259] on img "Open full-screen image slider" at bounding box center [111, 264] width 169 height 167
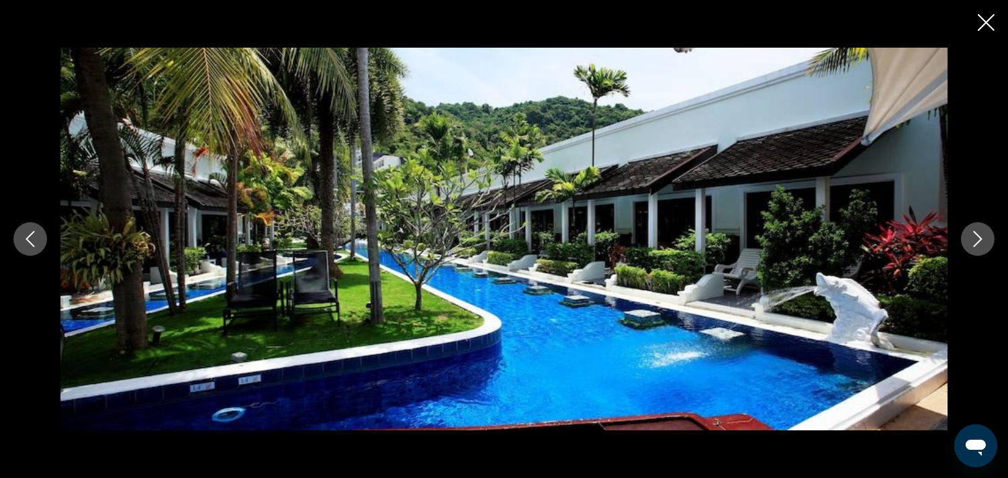
click at [977, 234] on icon "Next image" at bounding box center [978, 239] width 9 height 16
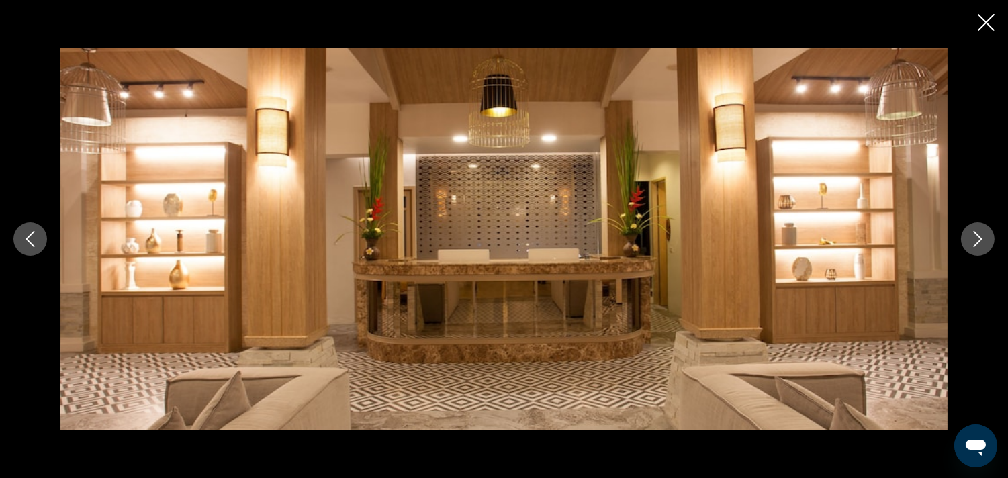
click at [977, 234] on icon "Next image" at bounding box center [978, 239] width 9 height 16
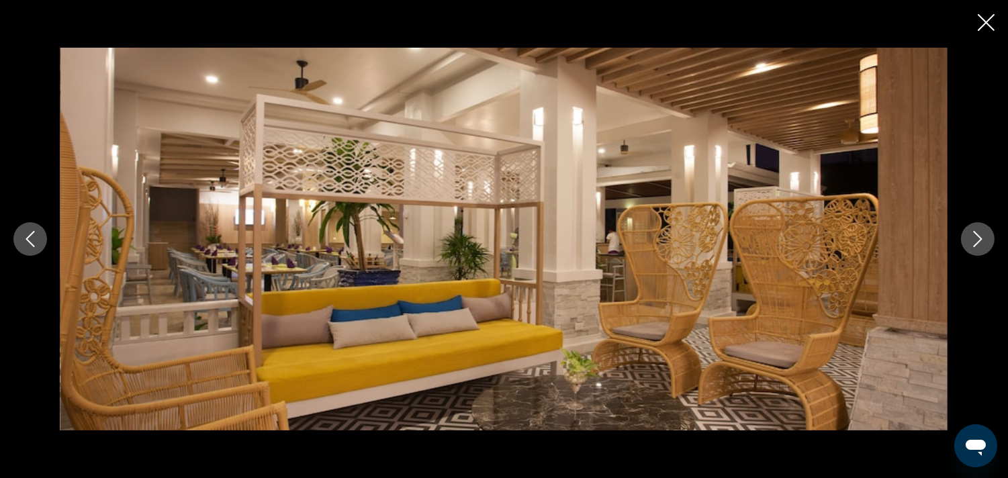
click at [977, 234] on icon "Next image" at bounding box center [978, 239] width 9 height 16
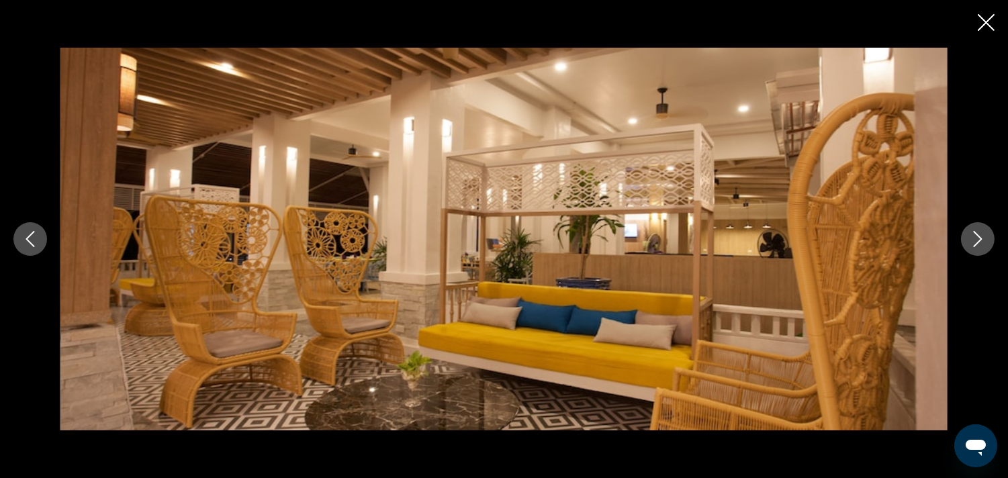
click at [977, 234] on icon "Next image" at bounding box center [978, 239] width 9 height 16
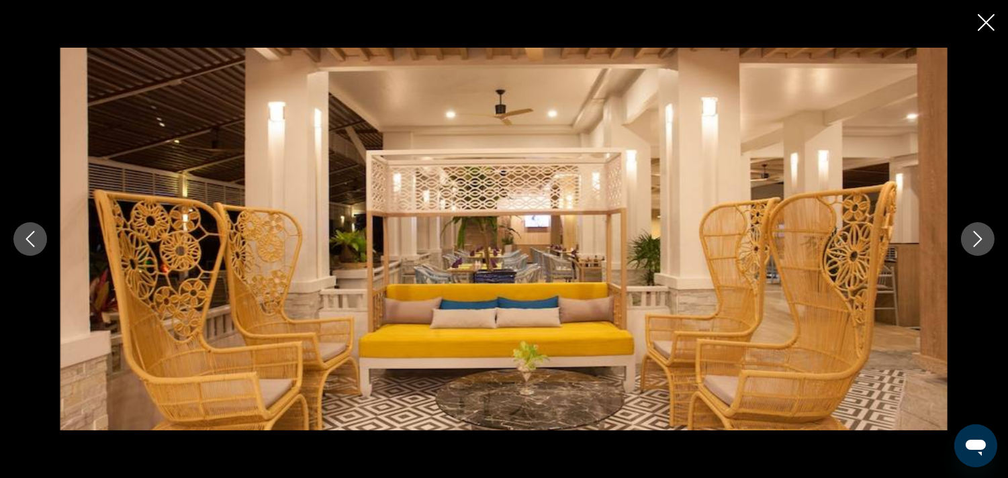
click at [977, 234] on icon "Next image" at bounding box center [978, 239] width 9 height 16
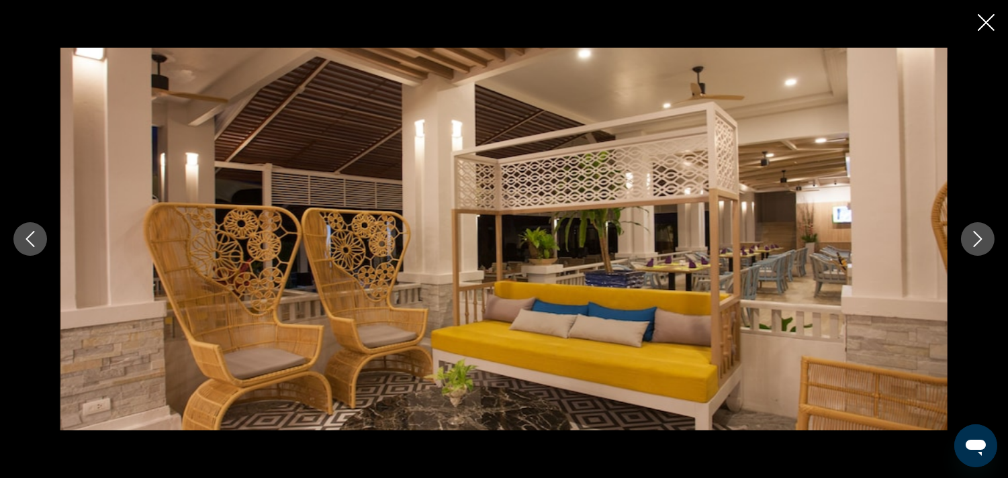
click at [977, 234] on icon "Next image" at bounding box center [978, 239] width 9 height 16
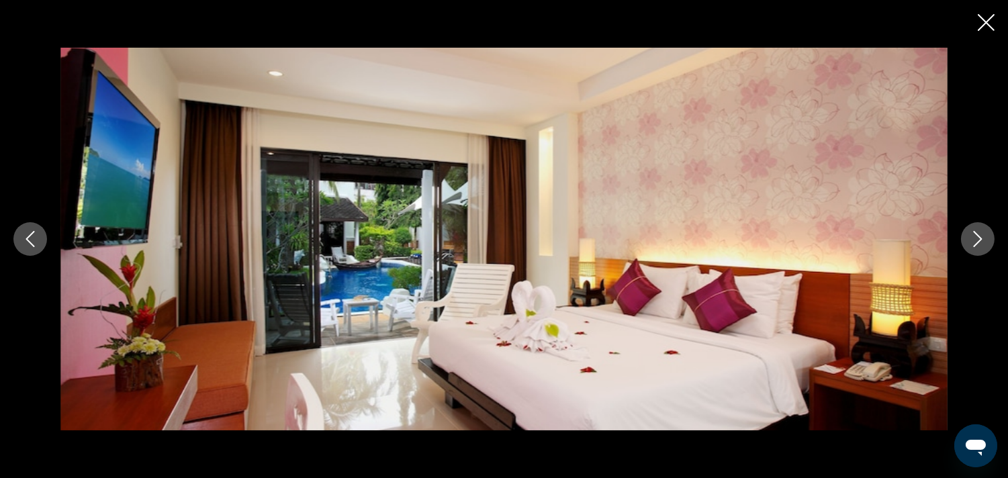
click at [977, 234] on icon "Next image" at bounding box center [978, 239] width 9 height 16
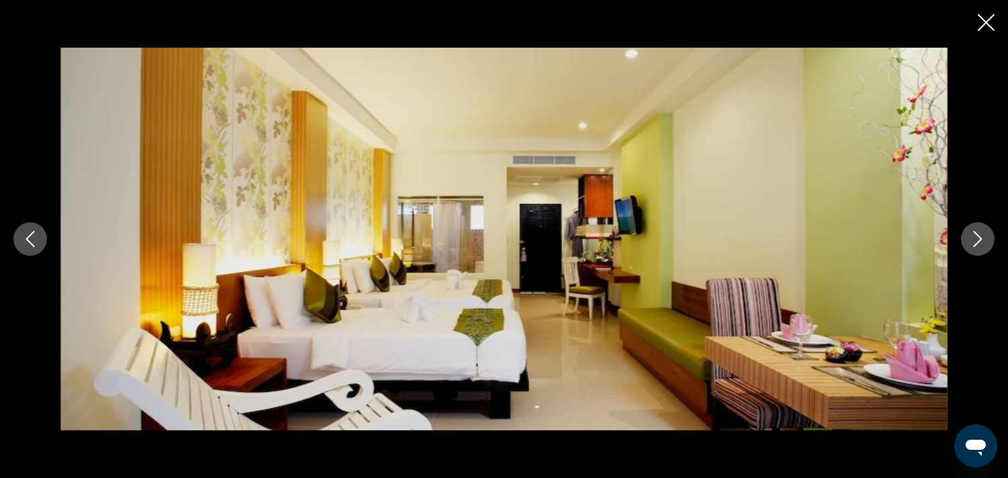
click at [977, 234] on icon "Next image" at bounding box center [978, 239] width 9 height 16
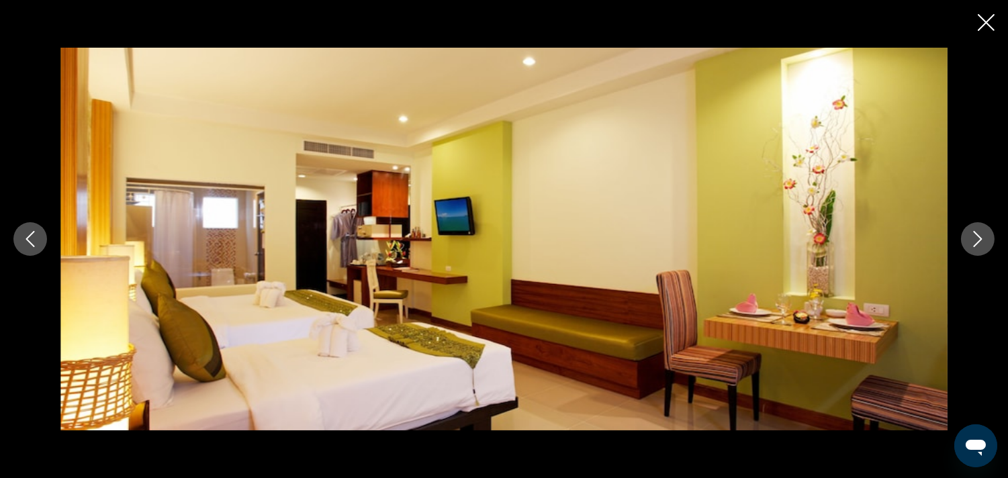
click at [977, 234] on icon "Next image" at bounding box center [978, 239] width 9 height 16
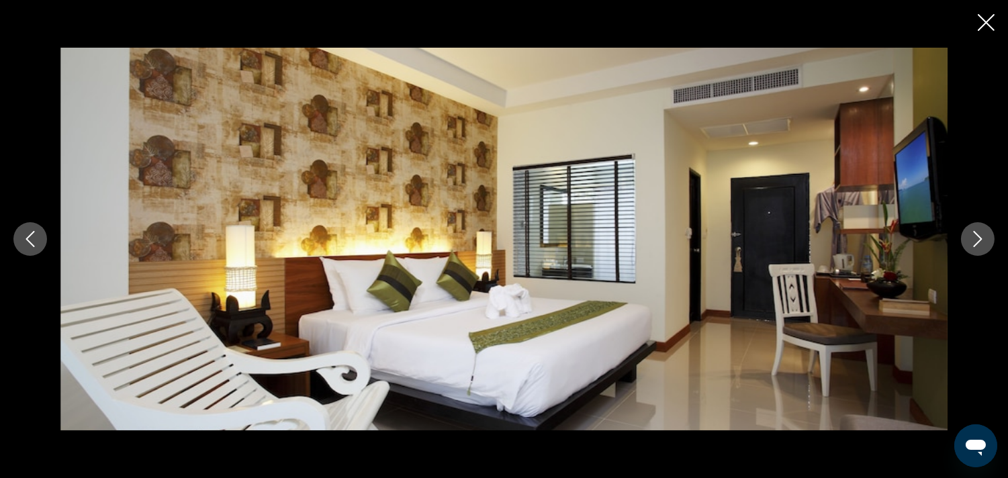
click at [977, 234] on icon "Next image" at bounding box center [978, 239] width 9 height 16
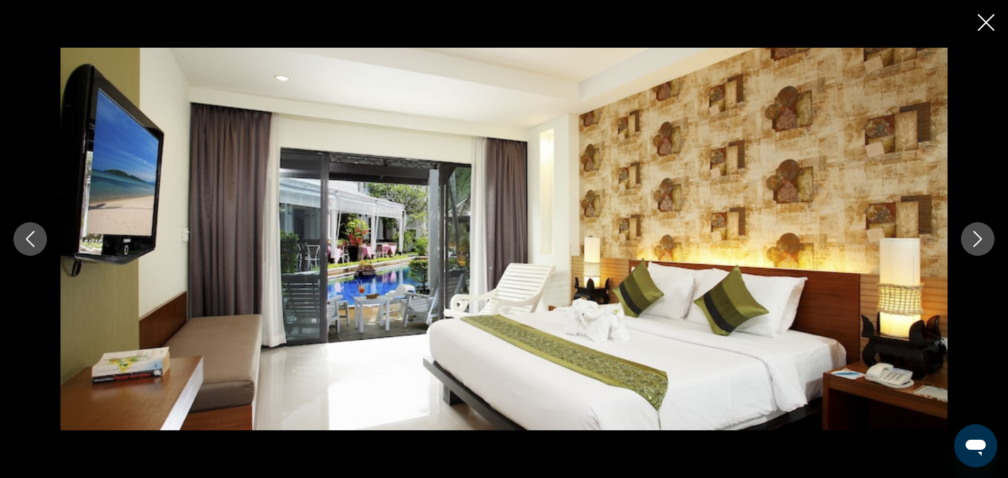
click at [977, 234] on icon "Next image" at bounding box center [978, 239] width 9 height 16
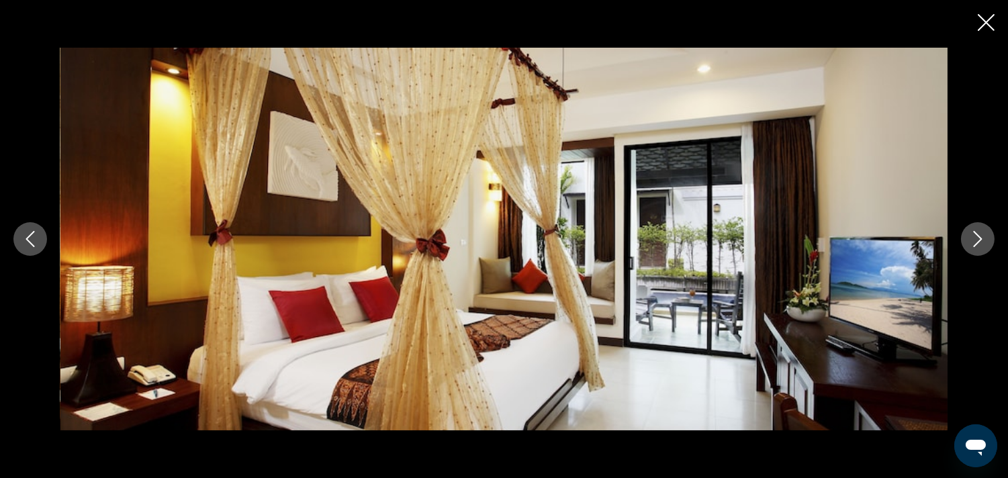
click at [977, 234] on icon "Next image" at bounding box center [978, 239] width 9 height 16
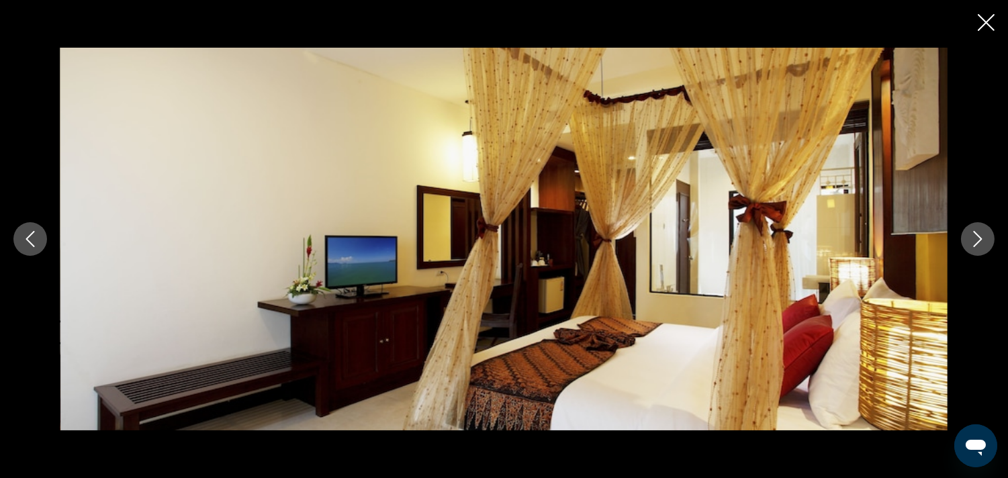
click at [977, 234] on icon "Next image" at bounding box center [978, 239] width 9 height 16
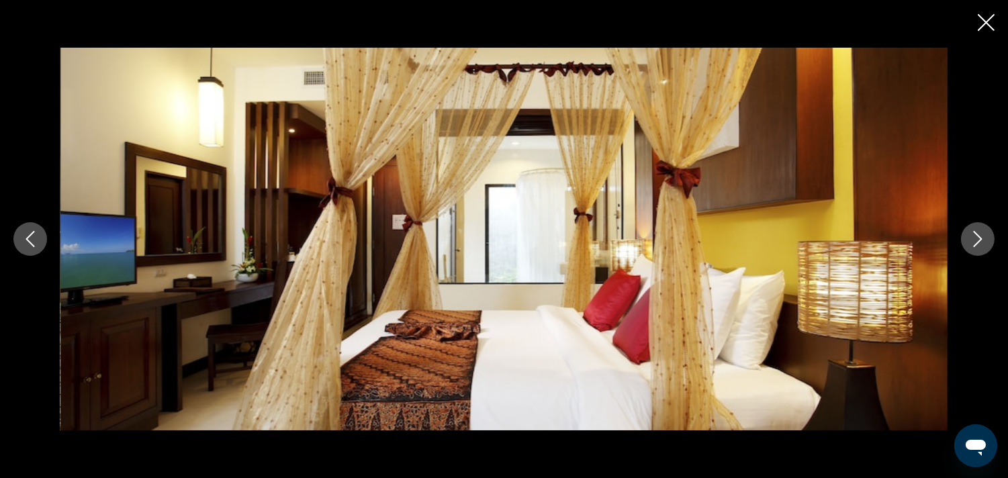
click at [977, 234] on icon "Next image" at bounding box center [978, 239] width 9 height 16
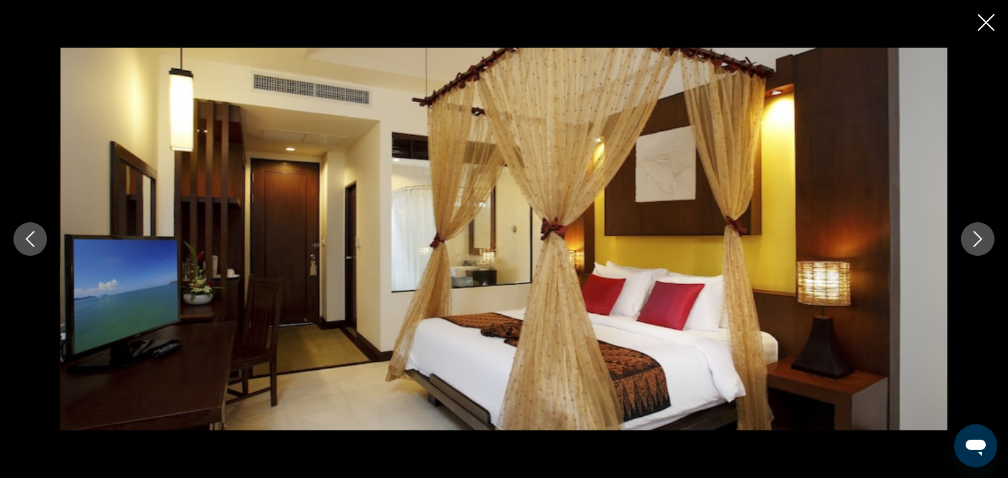
click at [977, 234] on icon "Next image" at bounding box center [978, 239] width 9 height 16
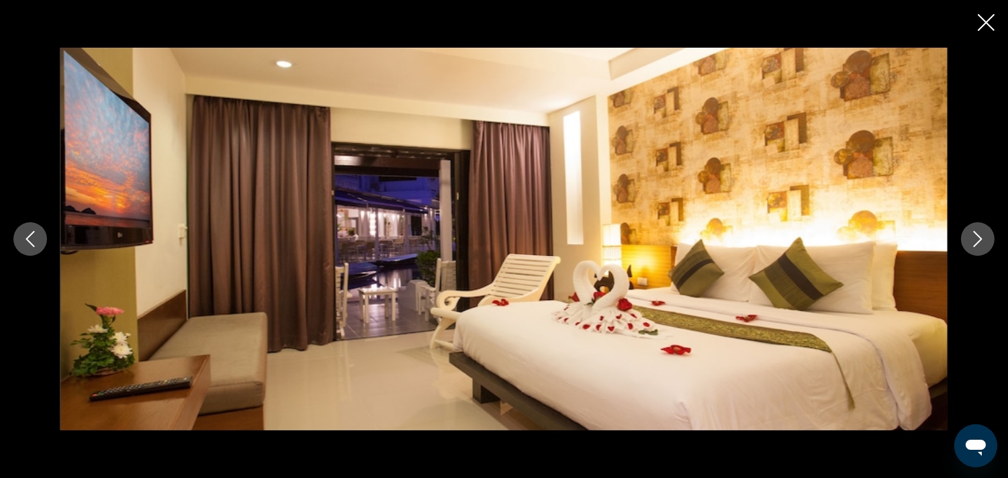
click at [977, 234] on icon "Next image" at bounding box center [978, 239] width 9 height 16
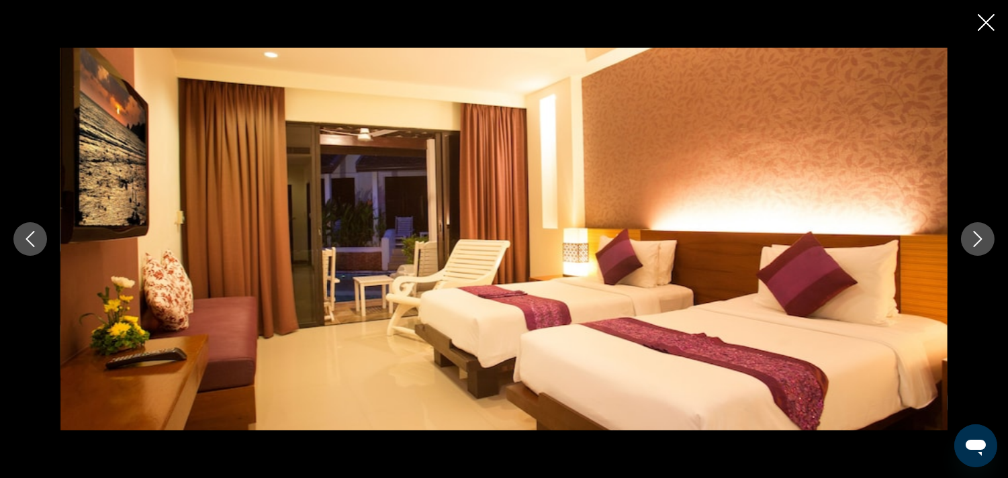
click at [977, 234] on icon "Next image" at bounding box center [978, 239] width 9 height 16
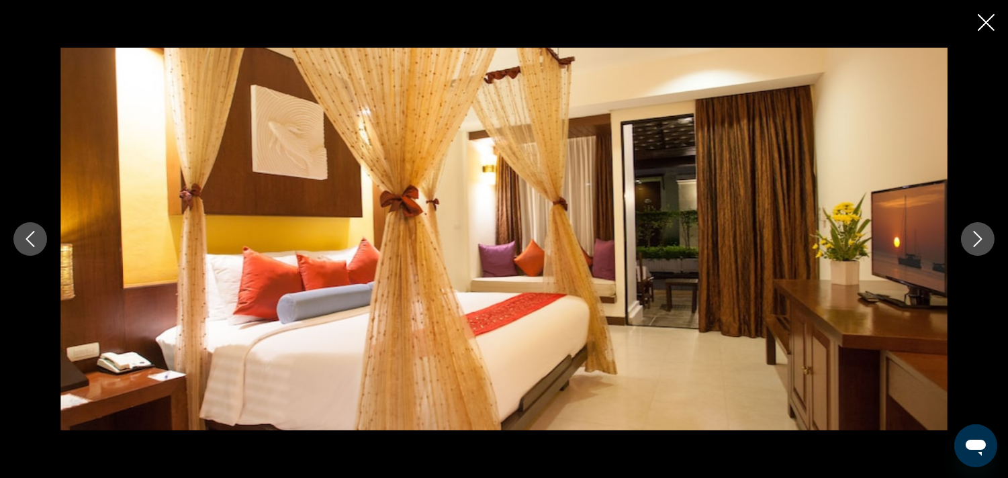
click at [977, 234] on icon "Next image" at bounding box center [978, 239] width 9 height 16
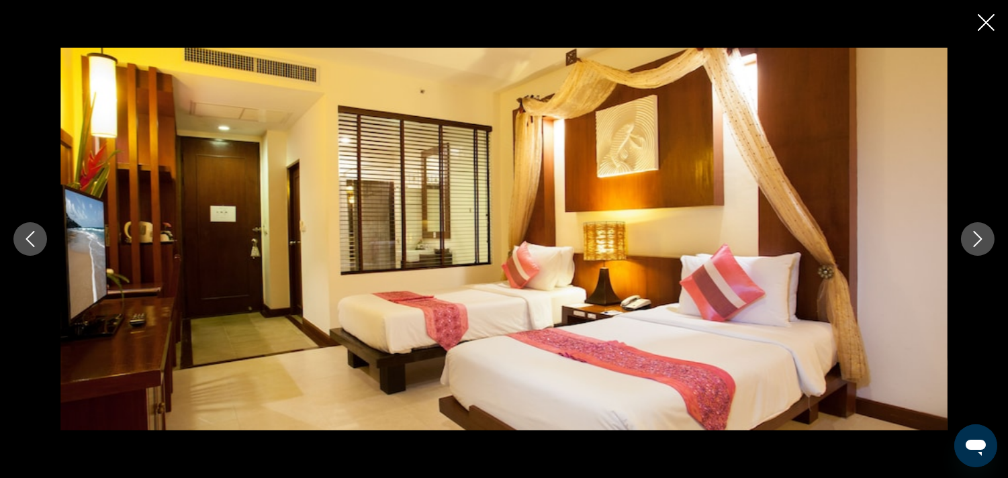
click at [977, 234] on icon "Next image" at bounding box center [978, 239] width 9 height 16
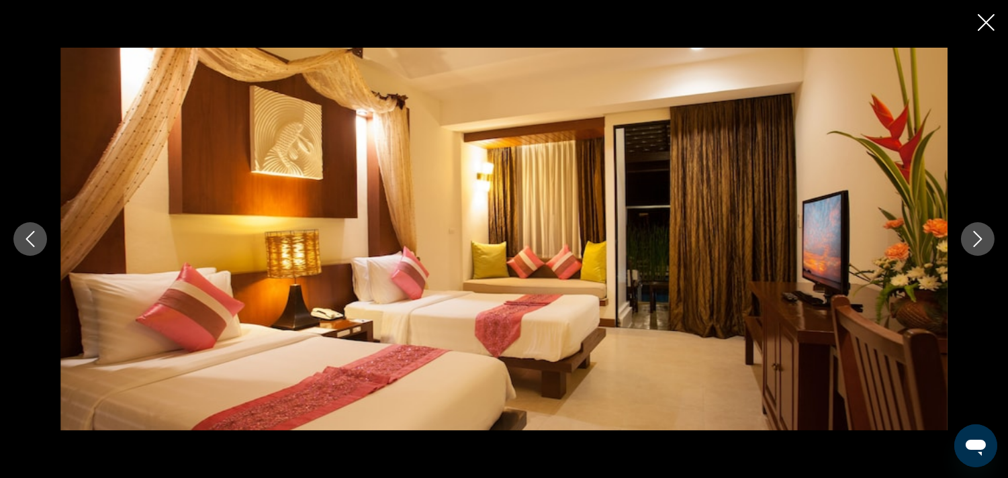
click at [977, 234] on icon "Next image" at bounding box center [978, 239] width 9 height 16
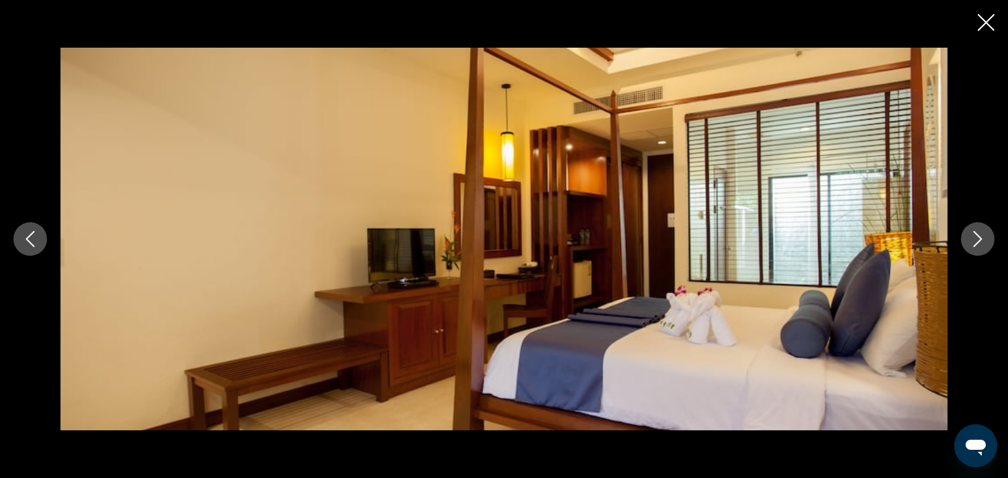
click at [977, 234] on icon "Next image" at bounding box center [978, 239] width 9 height 16
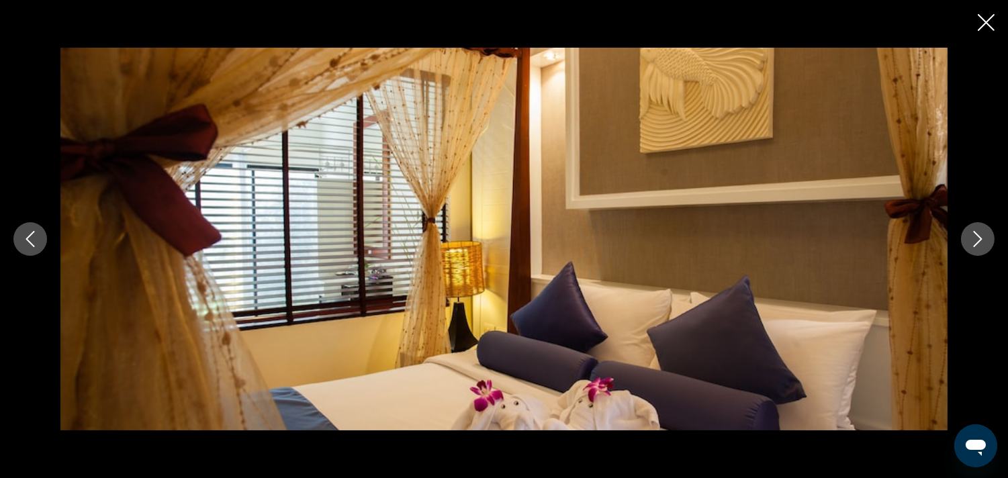
click at [977, 234] on icon "Next image" at bounding box center [978, 239] width 9 height 16
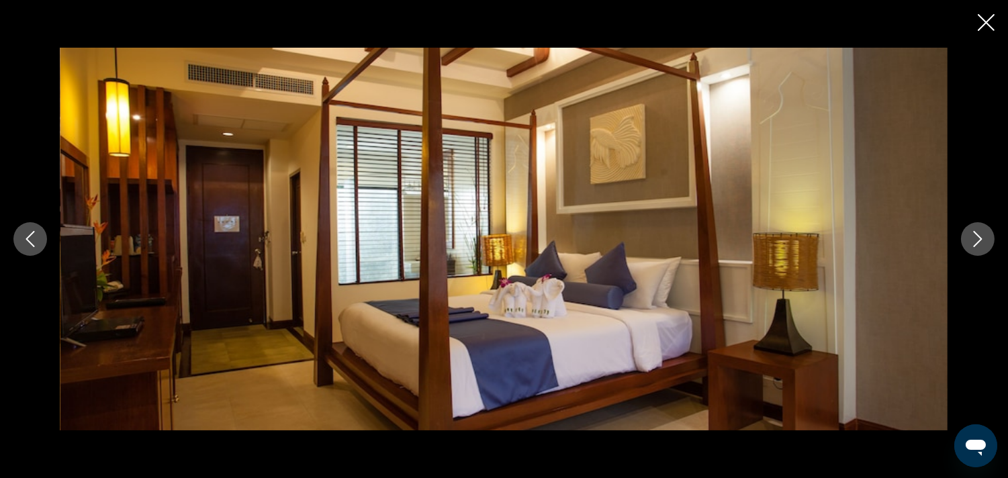
click at [977, 234] on icon "Next image" at bounding box center [978, 239] width 9 height 16
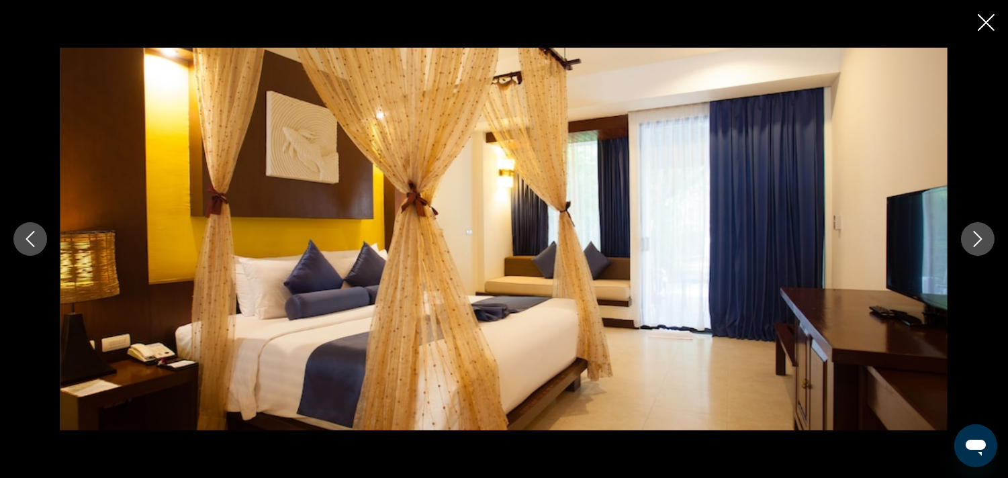
click at [977, 234] on icon "Next image" at bounding box center [978, 239] width 9 height 16
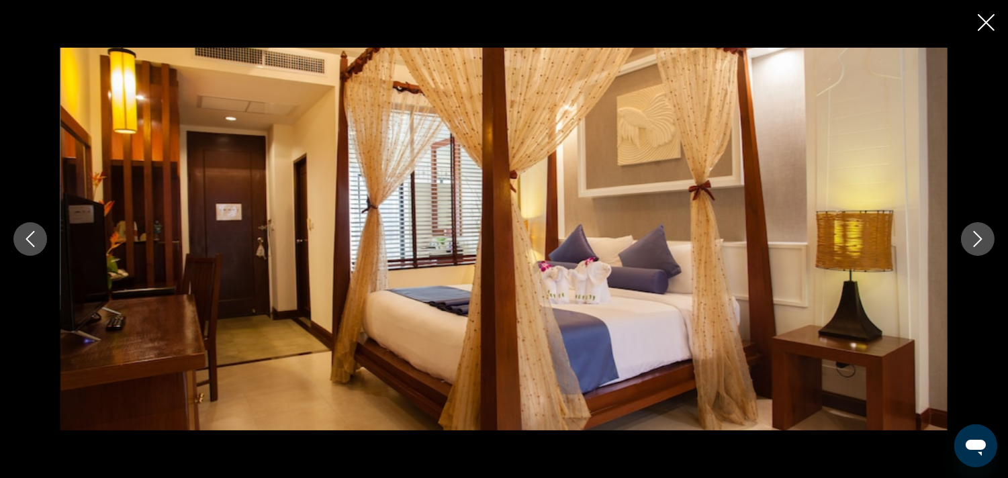
click at [977, 234] on icon "Next image" at bounding box center [978, 239] width 9 height 16
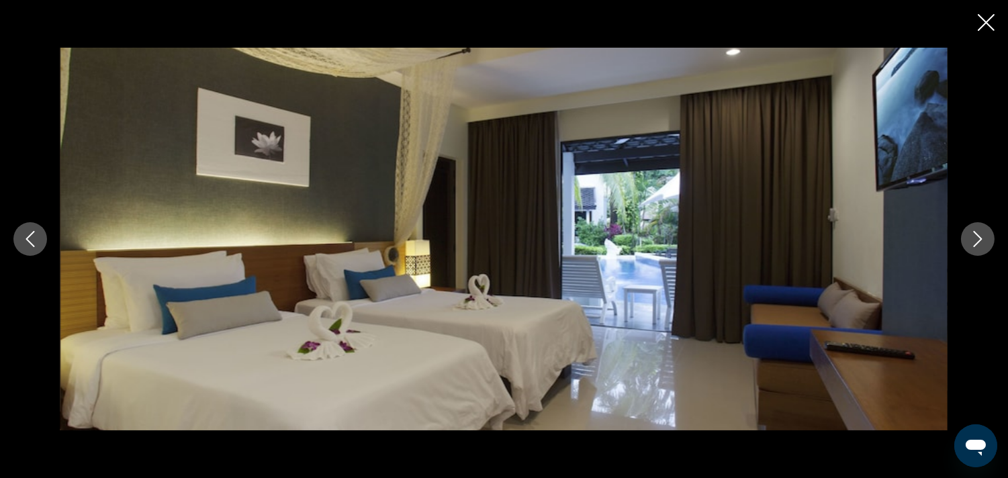
click at [977, 234] on icon "Next image" at bounding box center [978, 239] width 9 height 16
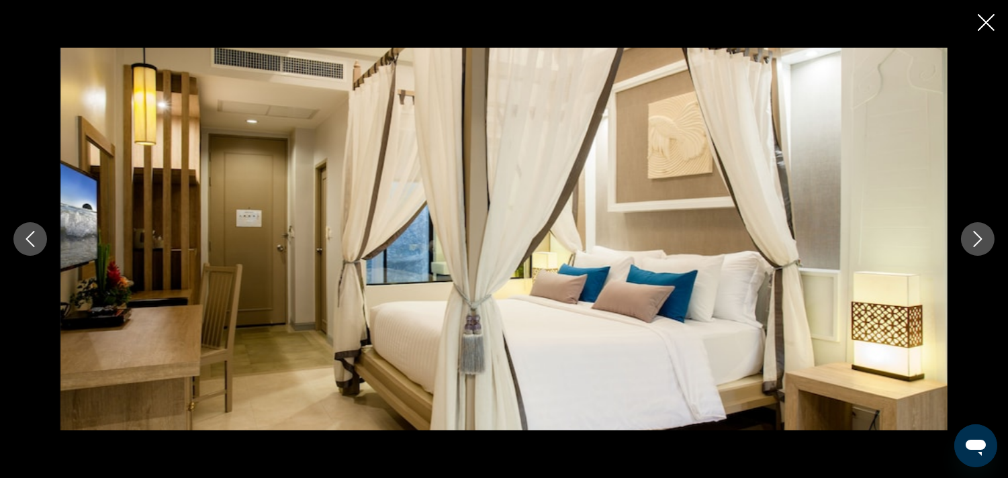
click at [977, 234] on icon "Next image" at bounding box center [978, 239] width 9 height 16
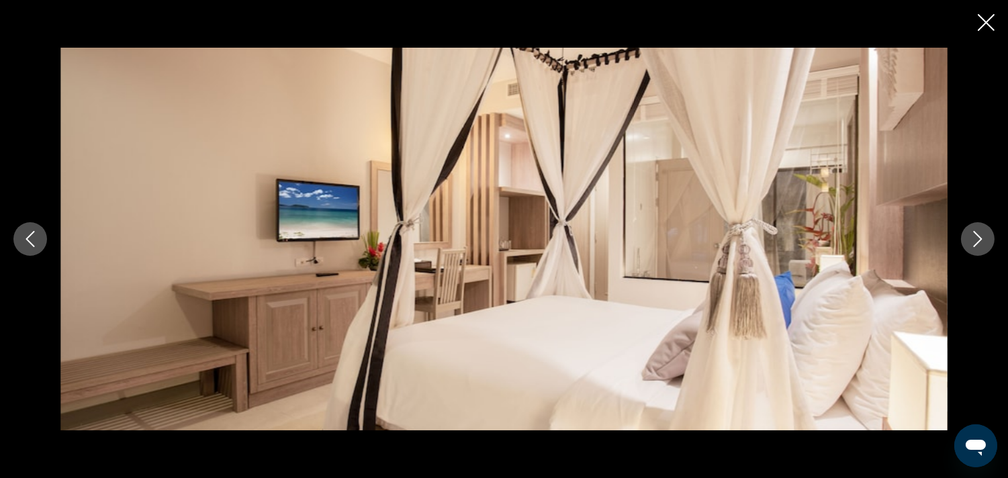
click at [977, 234] on icon "Next image" at bounding box center [978, 239] width 9 height 16
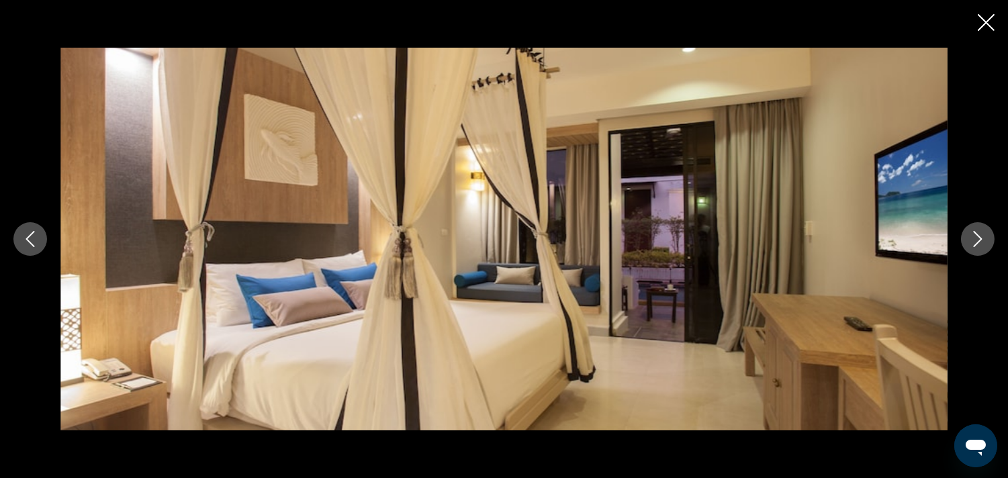
click at [996, 17] on div "prev next" at bounding box center [504, 239] width 1008 height 478
click at [983, 17] on icon "Close slideshow" at bounding box center [986, 22] width 17 height 17
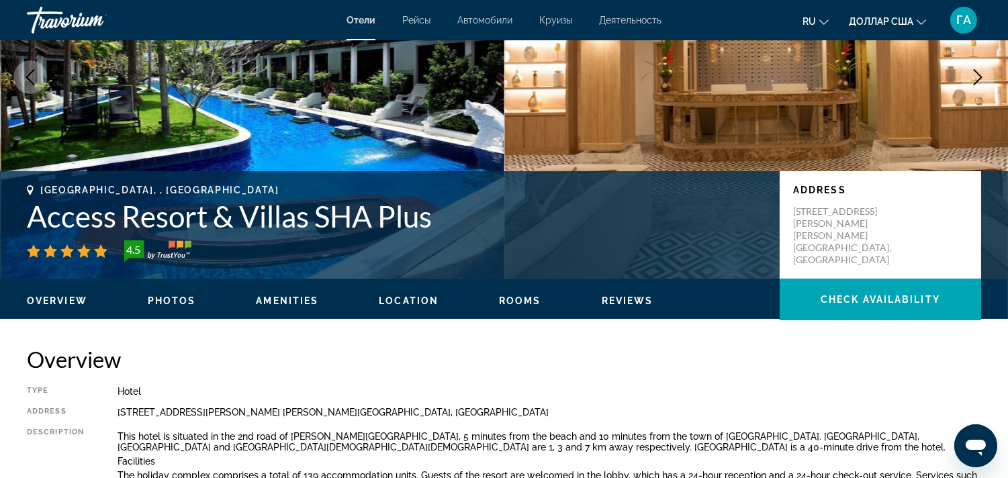
scroll to position [149, 0]
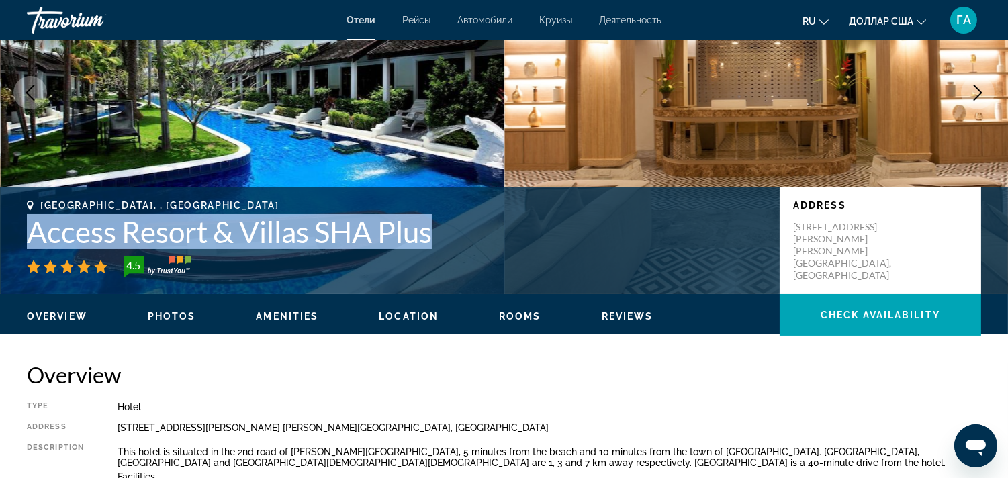
drag, startPoint x: 30, startPoint y: 226, endPoint x: 432, endPoint y: 228, distance: 401.7
click at [432, 228] on h1 "Access Resort & Villas SHA Plus" at bounding box center [397, 231] width 740 height 35
copy h1 "Access Resort & Villas SHA Plus"
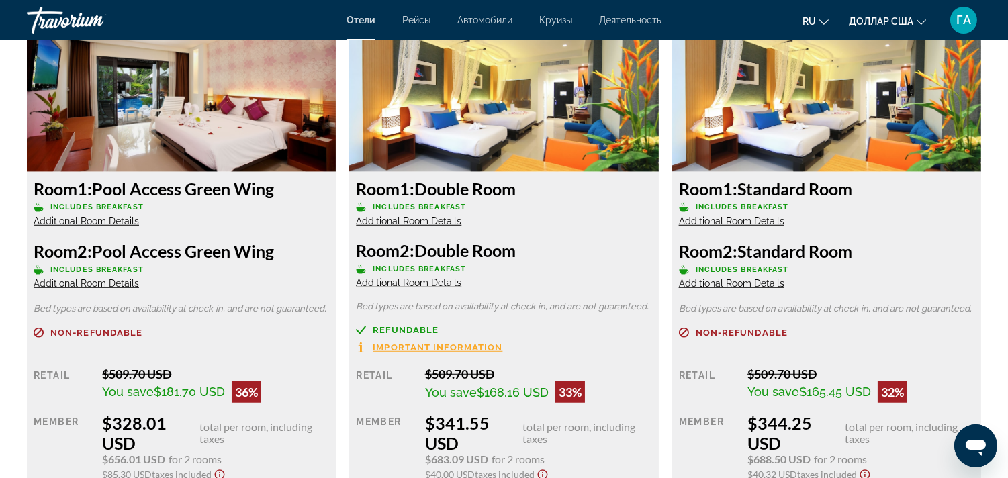
scroll to position [1865, 0]
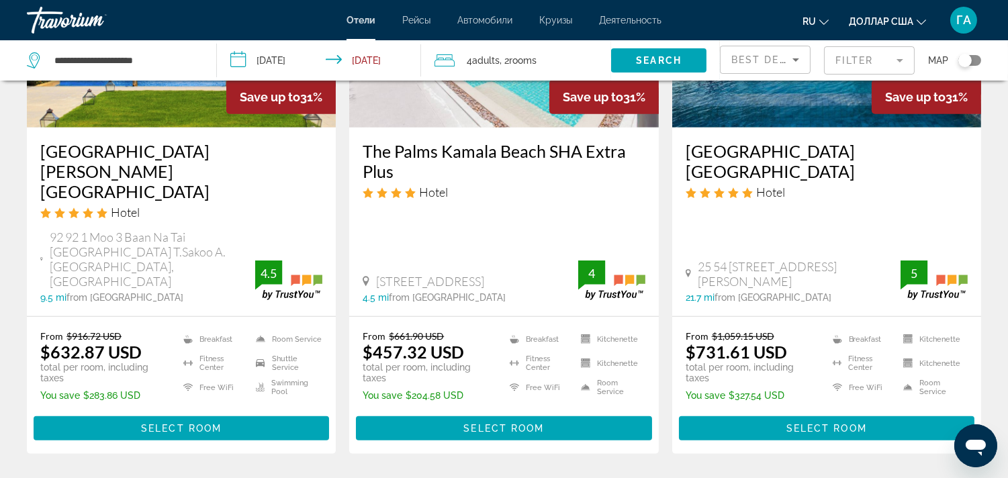
scroll to position [1922, 0]
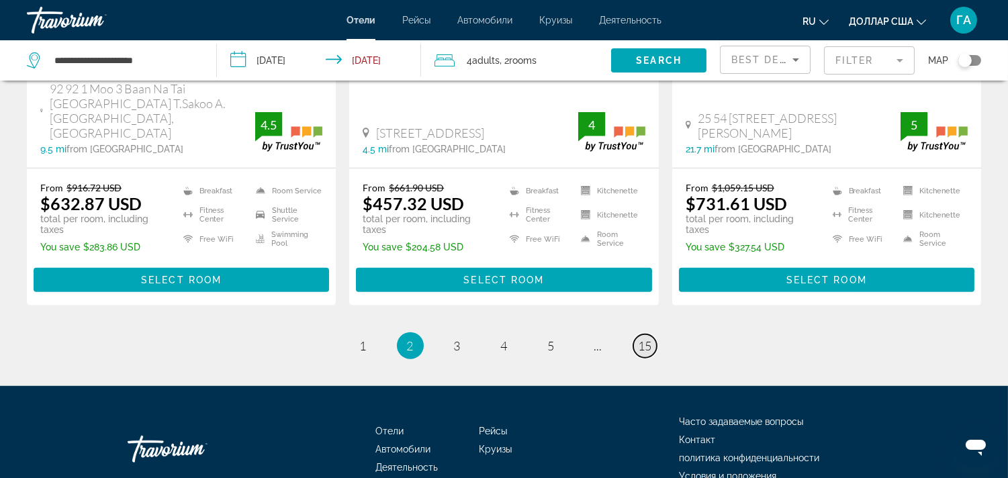
click at [649, 339] on span "15" at bounding box center [645, 346] width 13 height 15
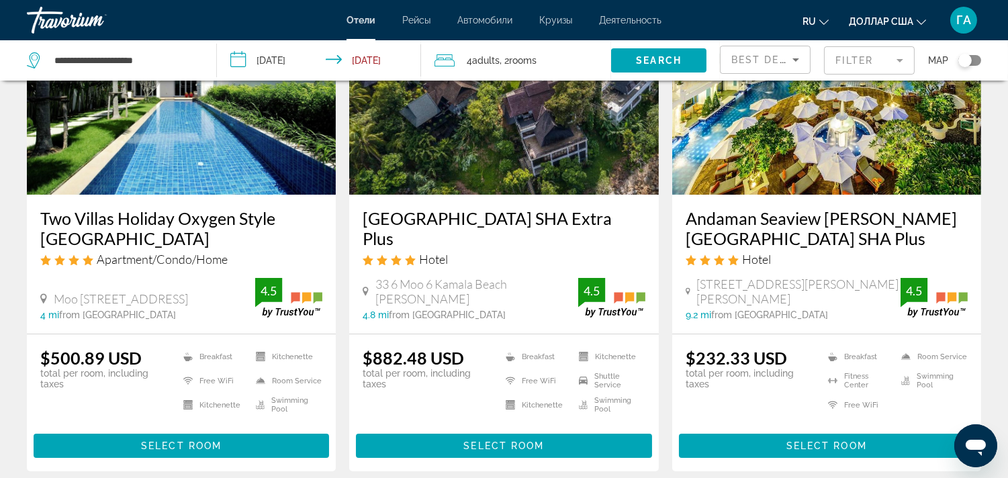
scroll to position [149, 0]
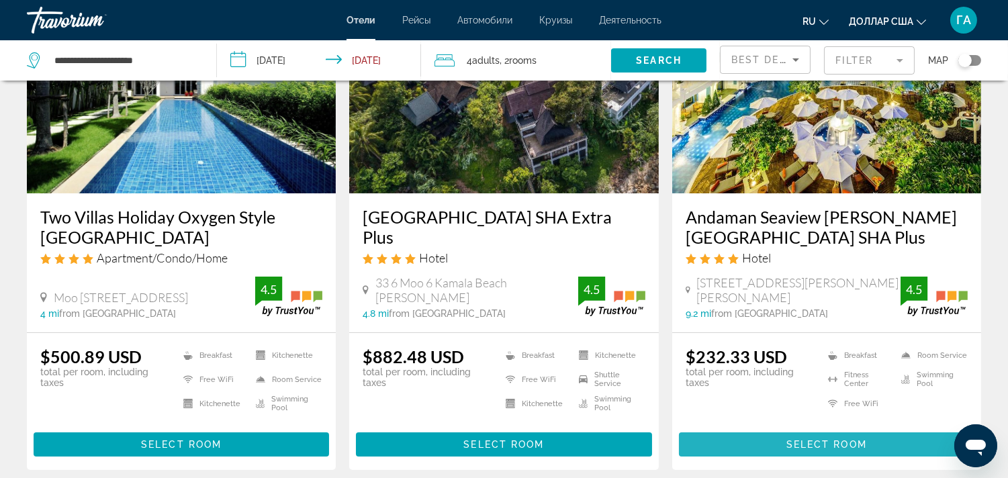
click at [766, 441] on span "Основное содержание" at bounding box center [827, 445] width 296 height 32
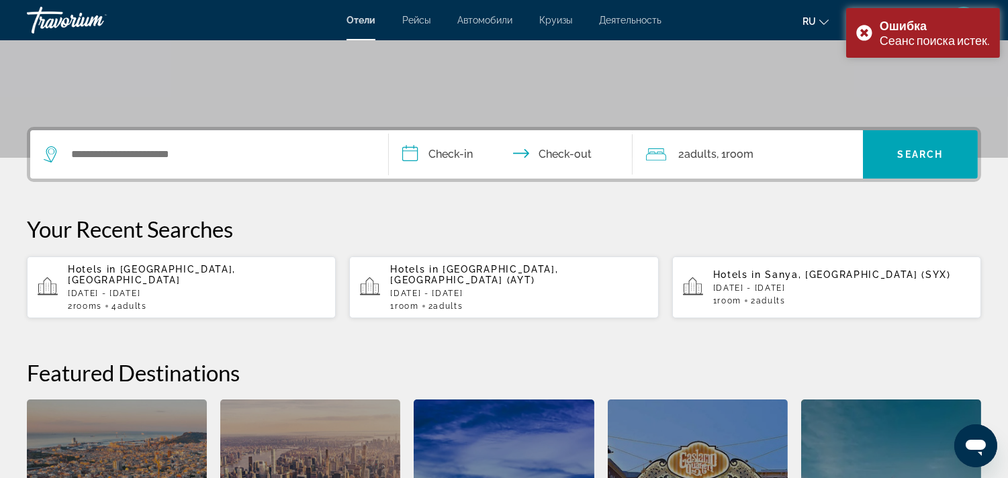
scroll to position [223, 0]
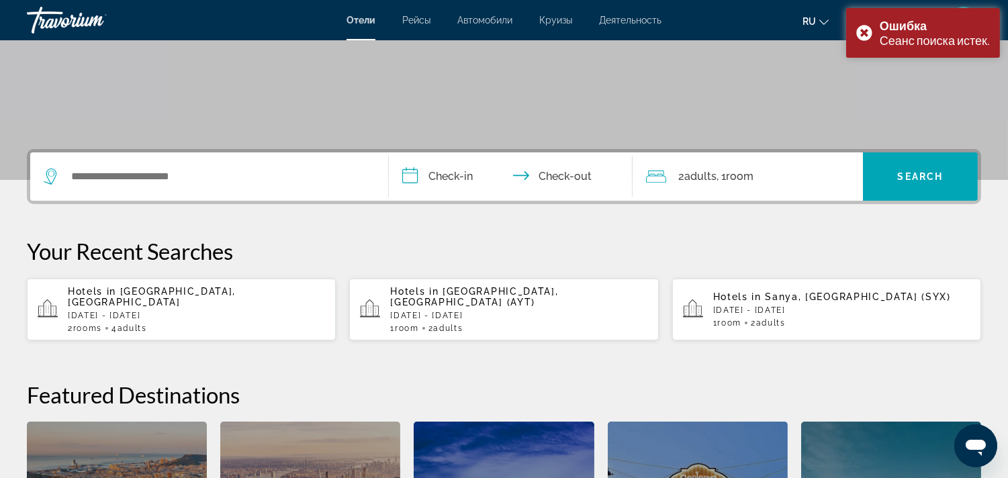
click at [184, 311] on p "[DATE] - [DATE]" at bounding box center [196, 315] width 257 height 9
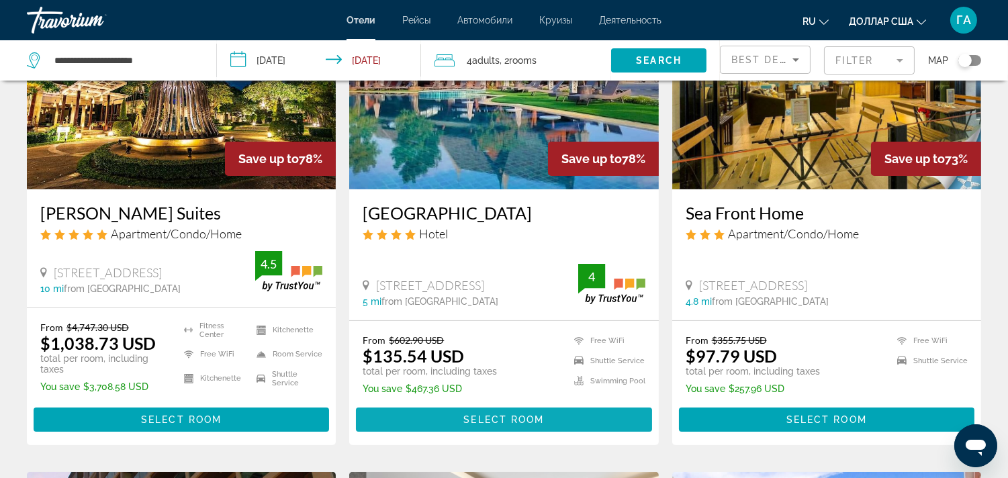
scroll to position [672, 0]
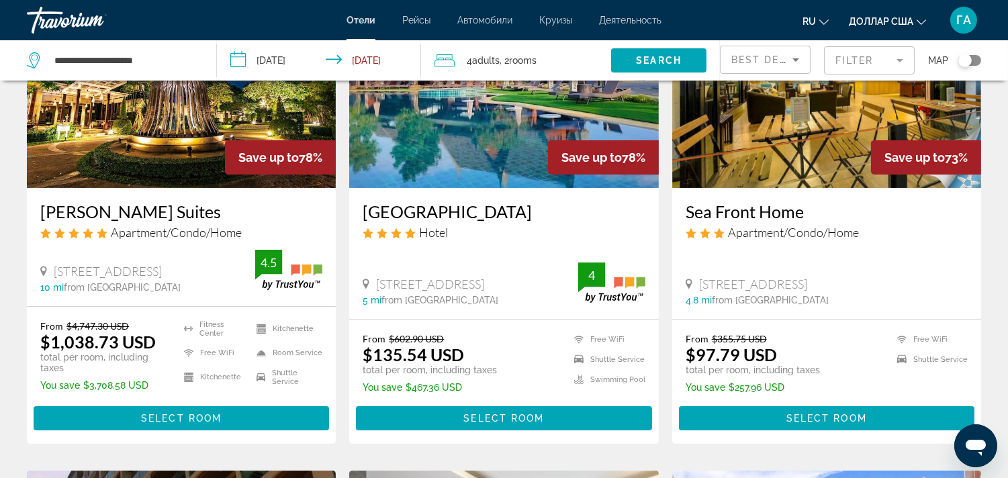
click at [860, 68] on mat-form-field "Filter" at bounding box center [869, 60] width 91 height 28
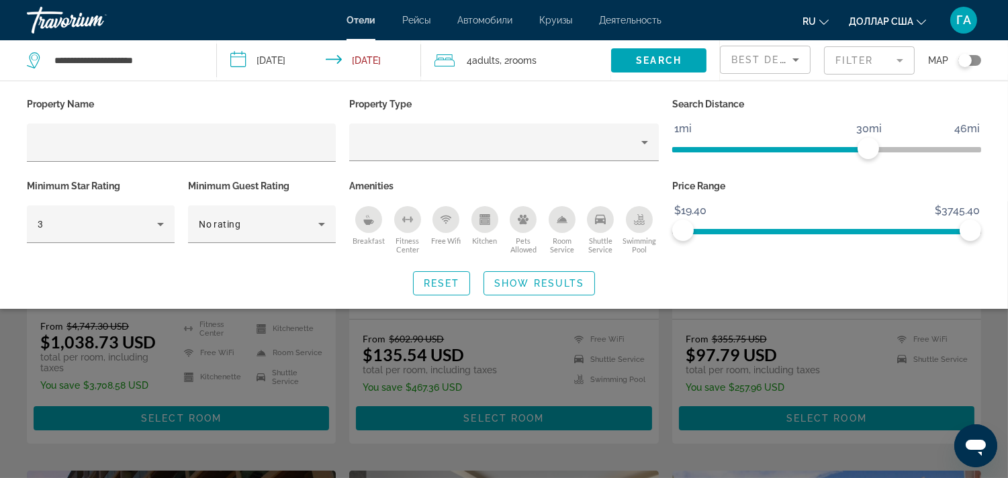
click at [365, 220] on icon "Breakfast" at bounding box center [369, 222] width 10 height 5
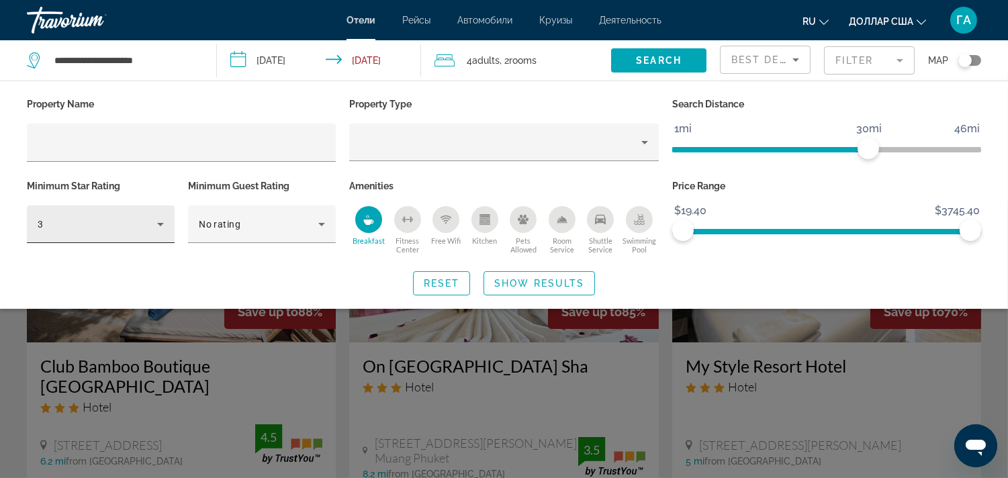
click at [121, 227] on div "3" at bounding box center [98, 224] width 120 height 16
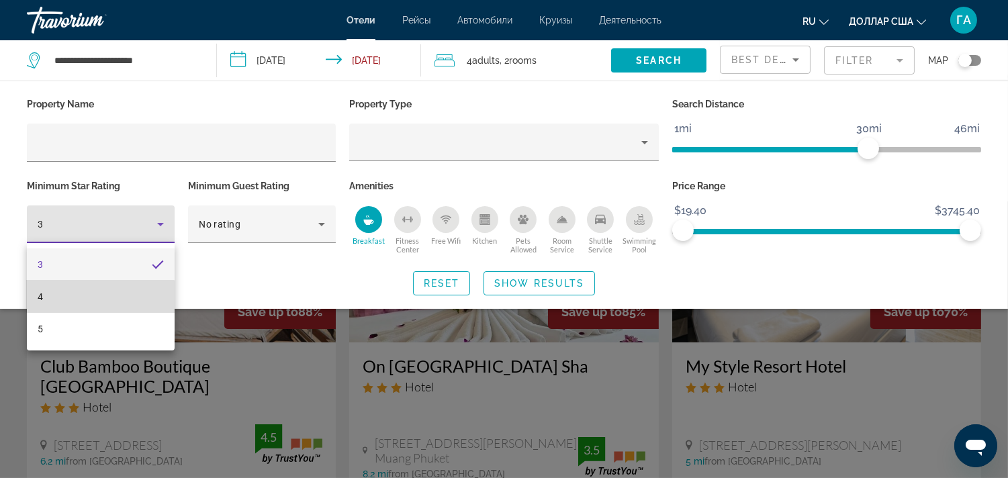
click at [91, 302] on mat-option "4" at bounding box center [101, 297] width 148 height 32
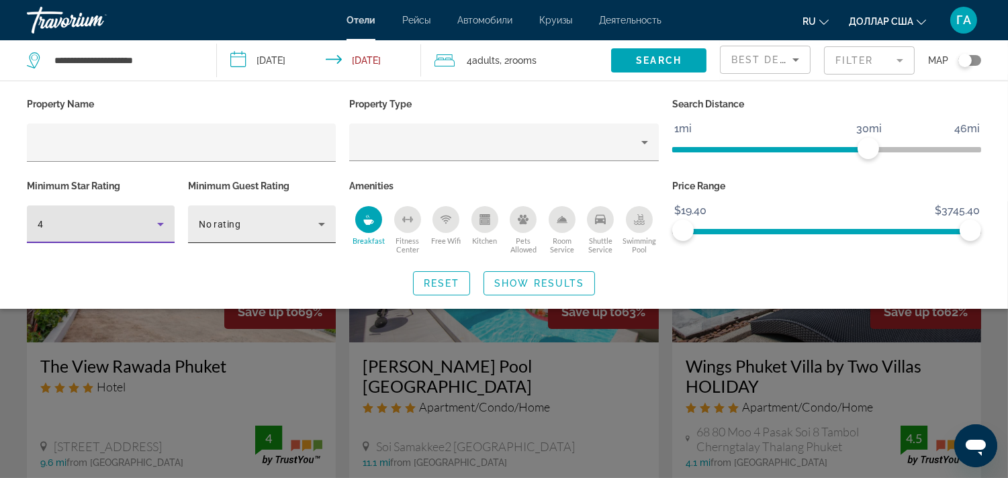
click at [285, 228] on div "No rating" at bounding box center [259, 224] width 120 height 16
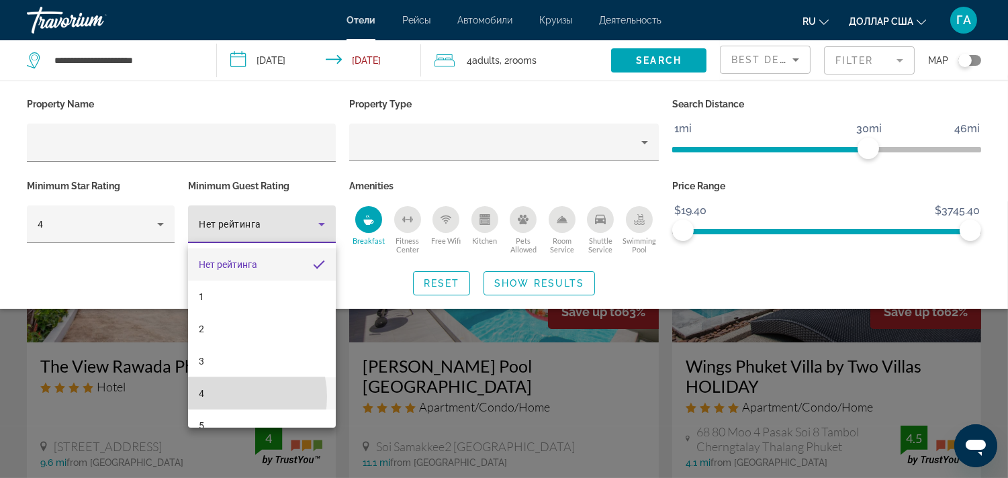
click at [231, 397] on mat-option "4" at bounding box center [262, 394] width 148 height 32
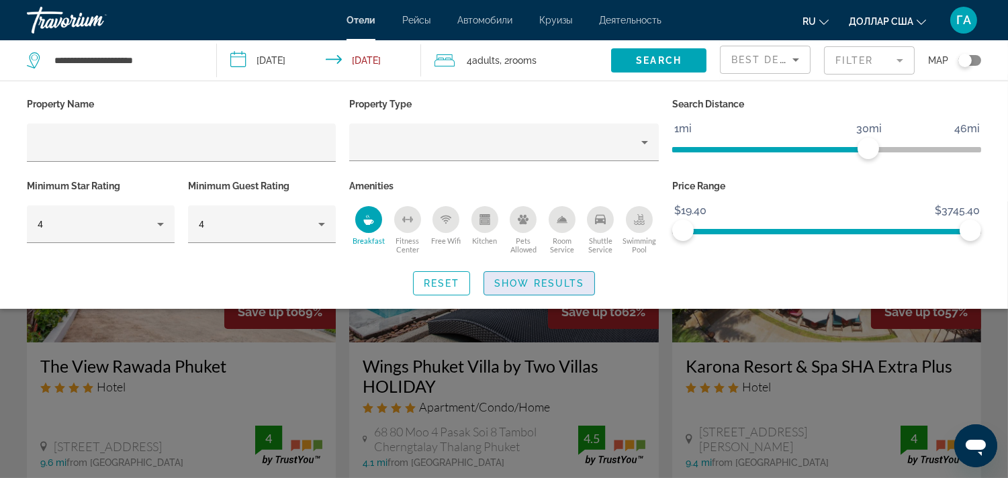
click at [537, 285] on span "Show Results" at bounding box center [539, 283] width 90 height 11
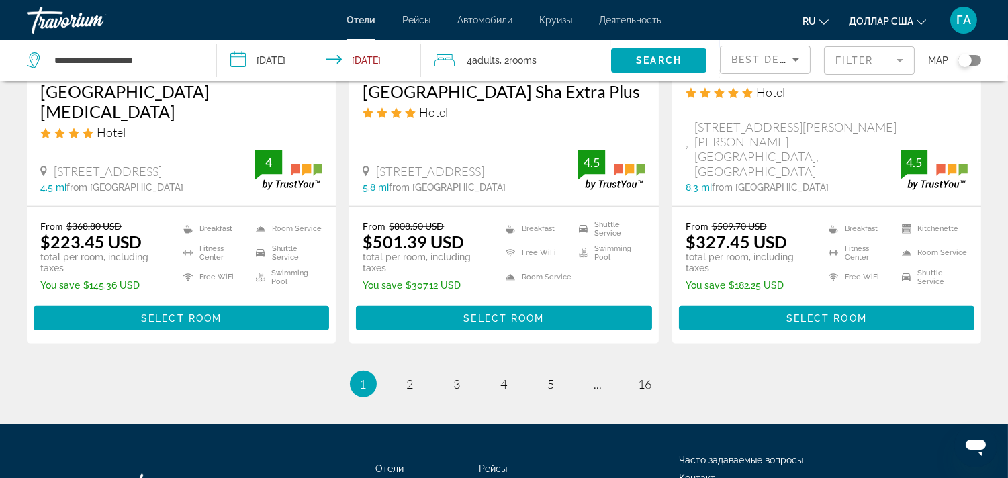
scroll to position [1942, 0]
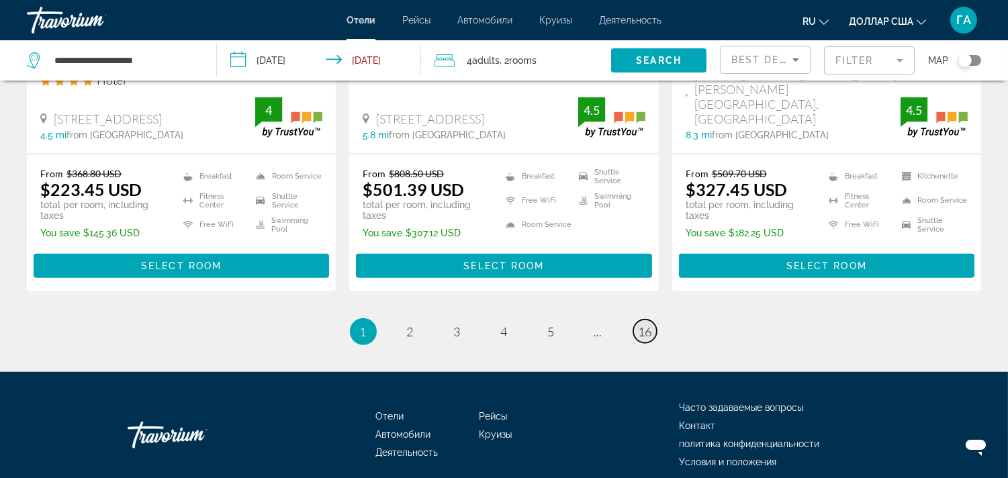
click at [646, 324] on span "16" at bounding box center [645, 331] width 13 height 15
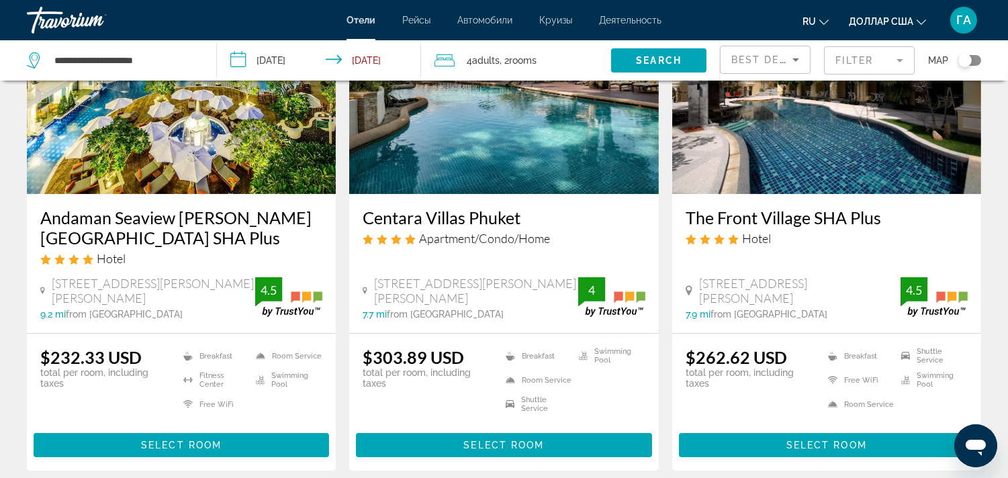
scroll to position [672, 0]
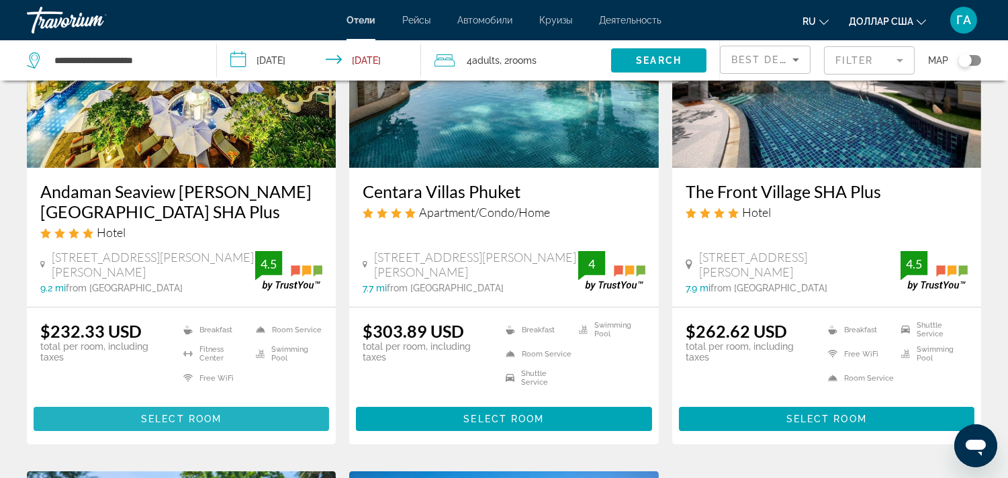
click at [165, 421] on span "Select Room" at bounding box center [181, 419] width 81 height 11
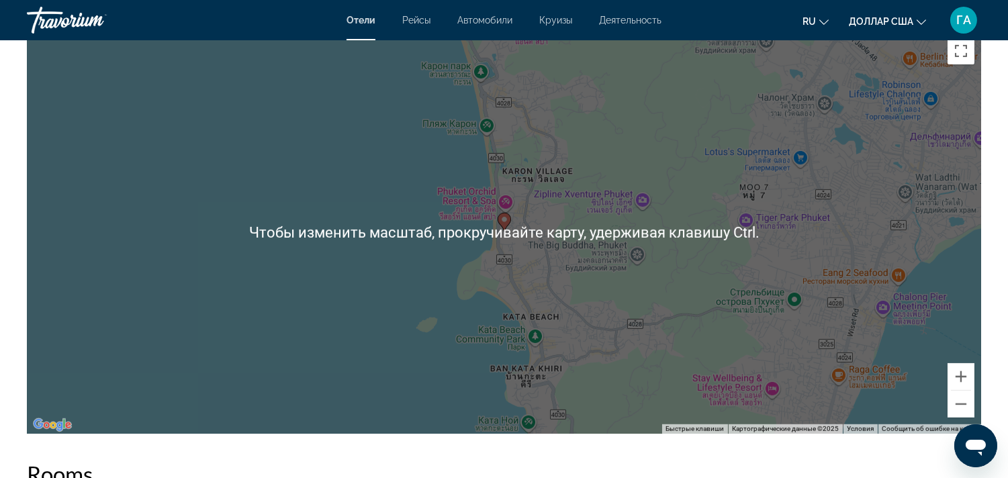
scroll to position [1344, 0]
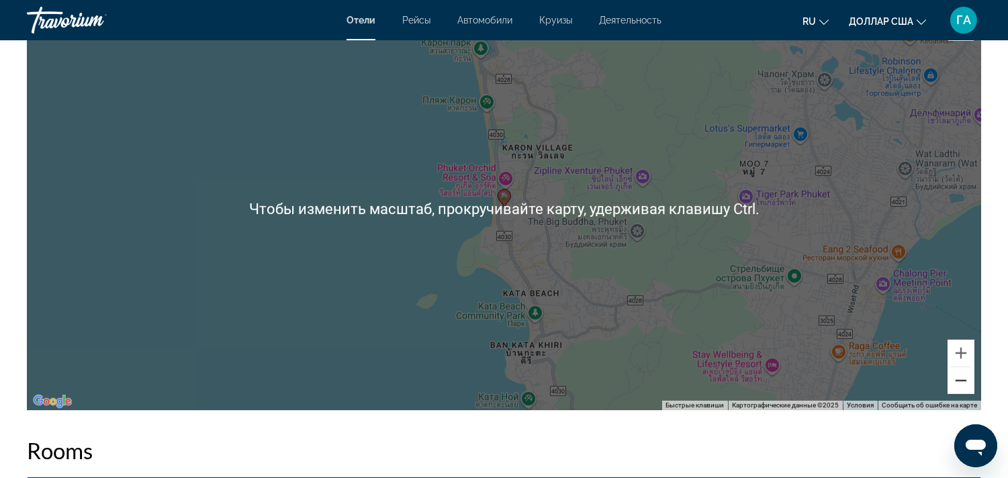
click at [959, 380] on button "Уменьшить" at bounding box center [961, 380] width 27 height 27
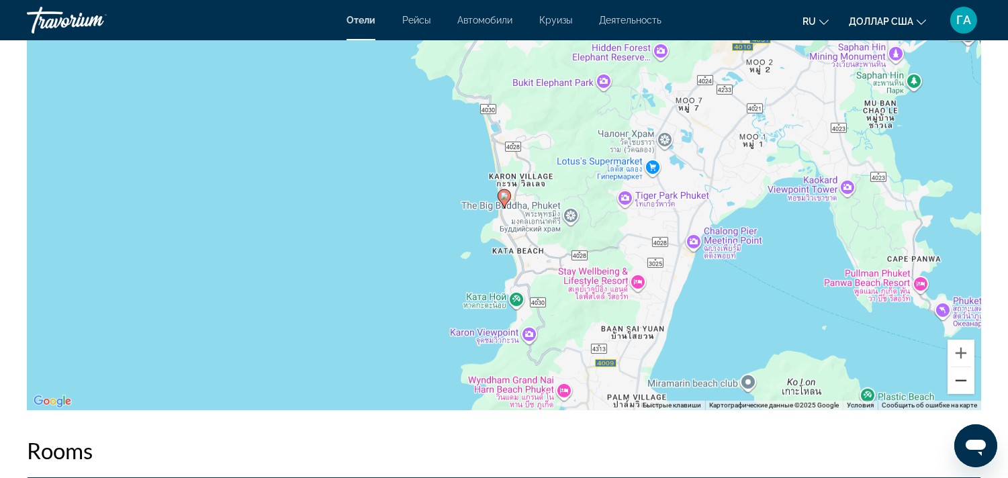
click at [959, 380] on button "Уменьшить" at bounding box center [961, 380] width 27 height 27
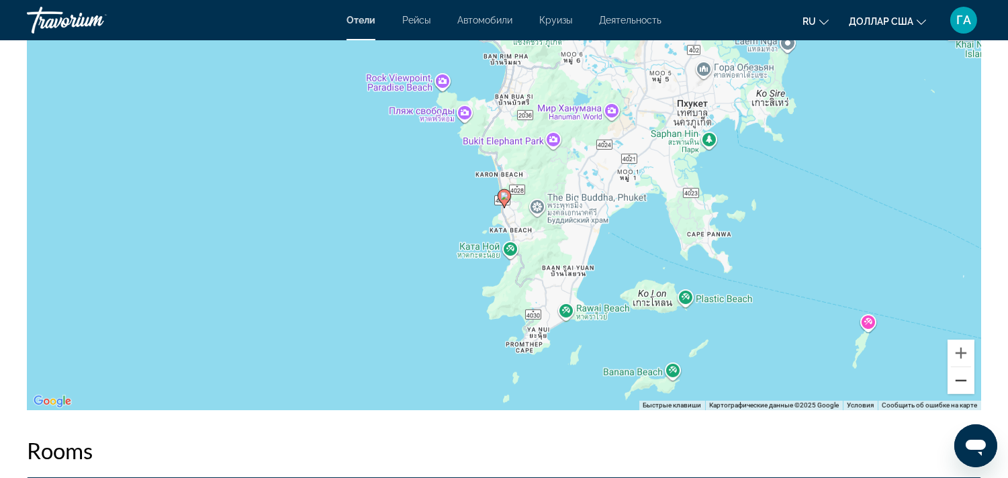
click at [959, 380] on button "Уменьшить" at bounding box center [961, 380] width 27 height 27
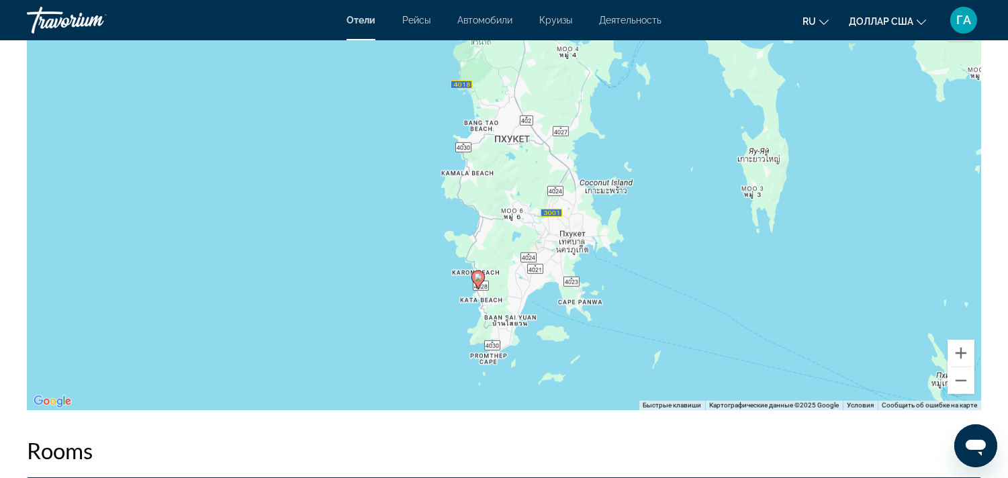
drag, startPoint x: 737, startPoint y: 258, endPoint x: 709, endPoint y: 339, distance: 85.8
click at [709, 339] on div "Чтобы активировать перетаскивание с помощью клавиатуры, нажмите Alt + Ввод. Пос…" at bounding box center [504, 208] width 955 height 403
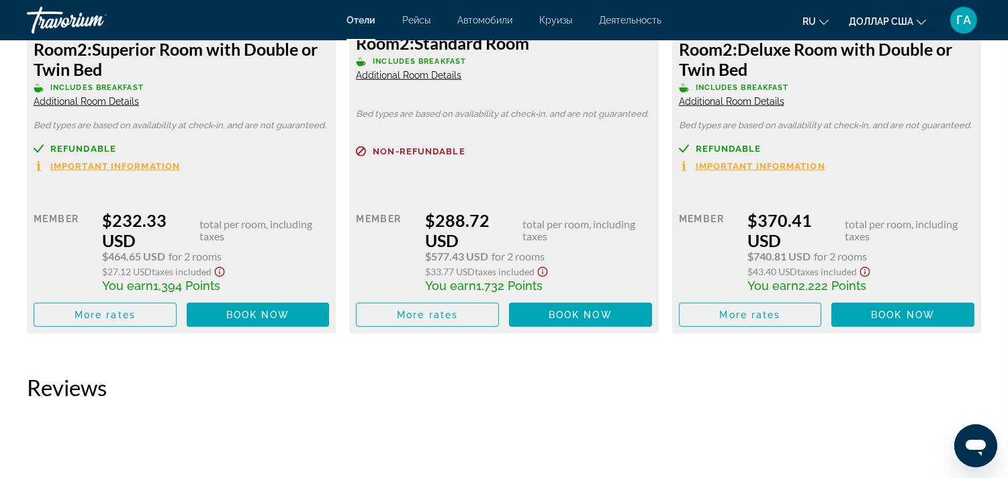
scroll to position [2134, 0]
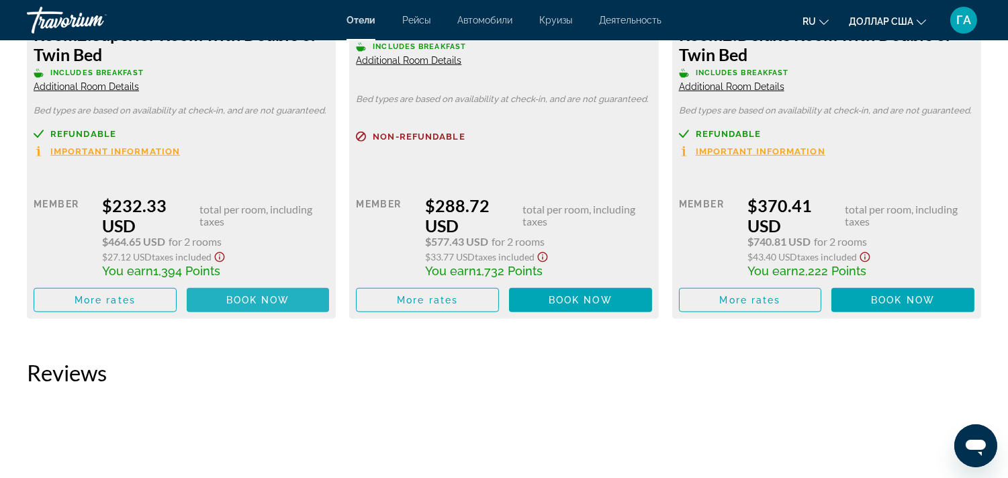
click at [257, 300] on span "Book now" at bounding box center [258, 300] width 64 height 11
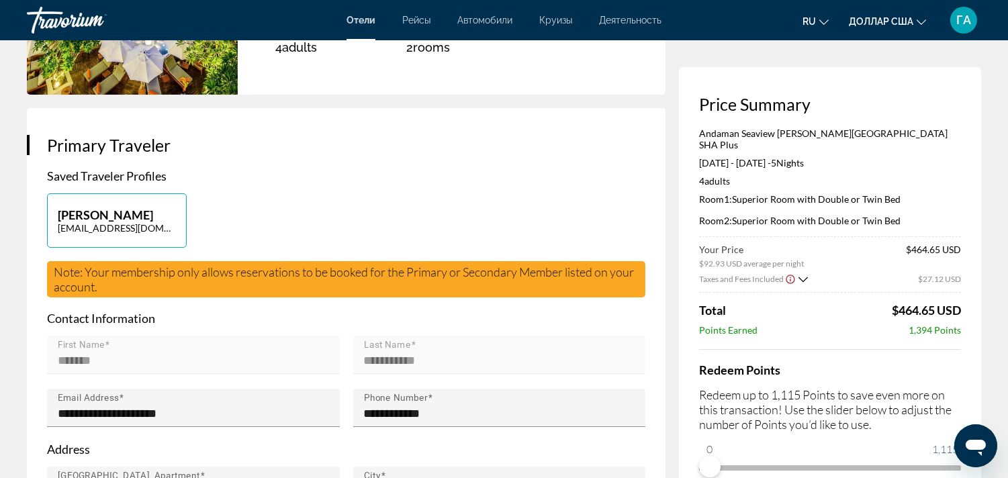
scroll to position [298, 0]
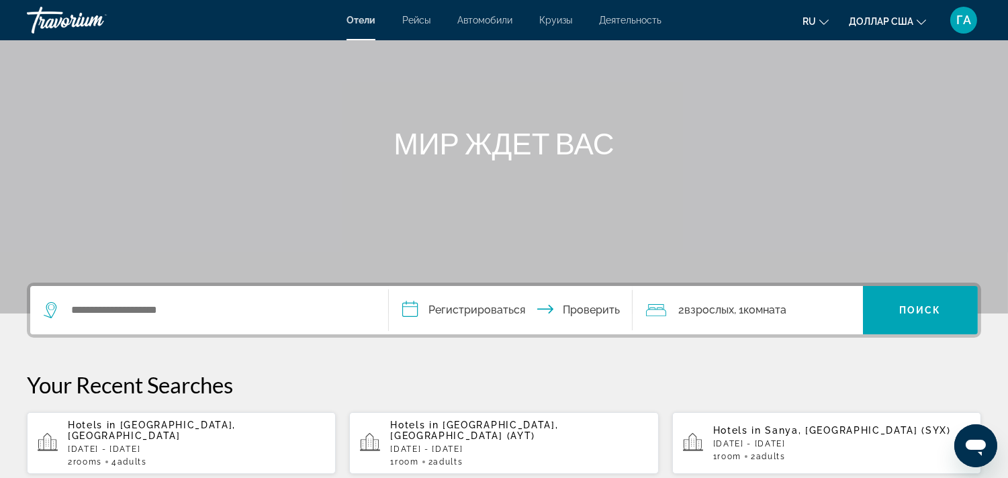
scroll to position [298, 0]
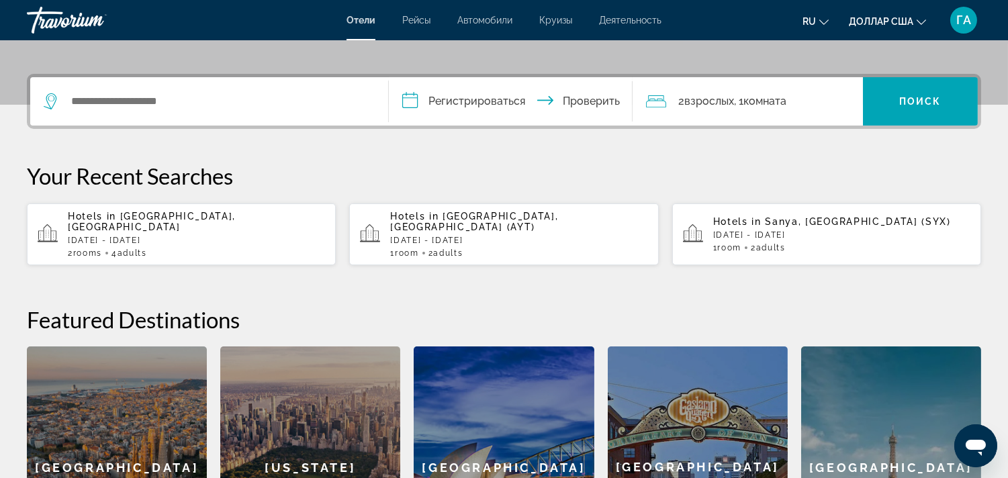
click at [179, 236] on p "[DATE] - [DATE]" at bounding box center [196, 240] width 257 height 9
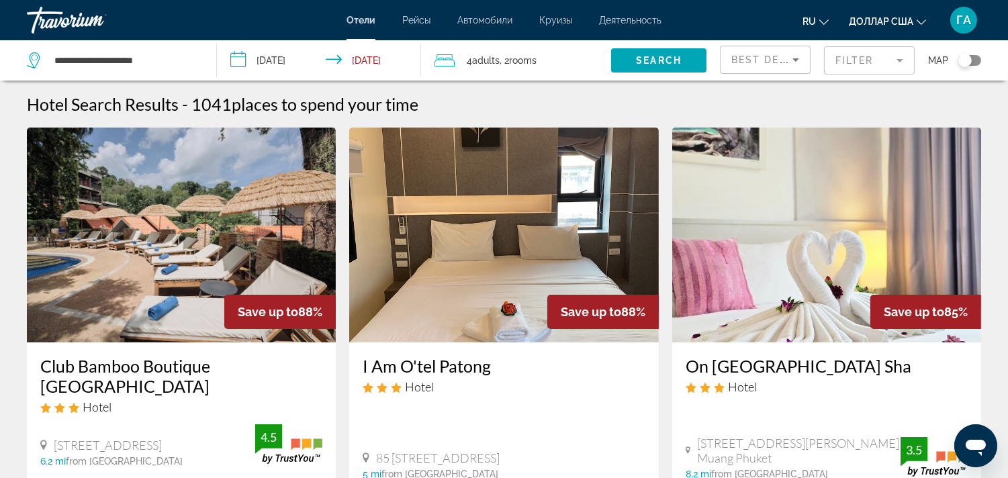
click at [856, 67] on mat-form-field "Filter" at bounding box center [869, 60] width 91 height 28
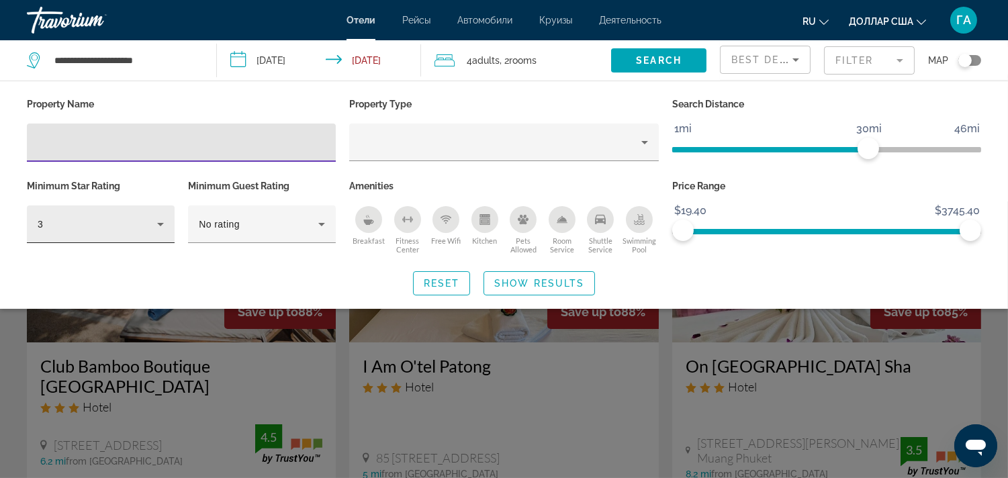
click at [146, 228] on div "3" at bounding box center [98, 224] width 120 height 16
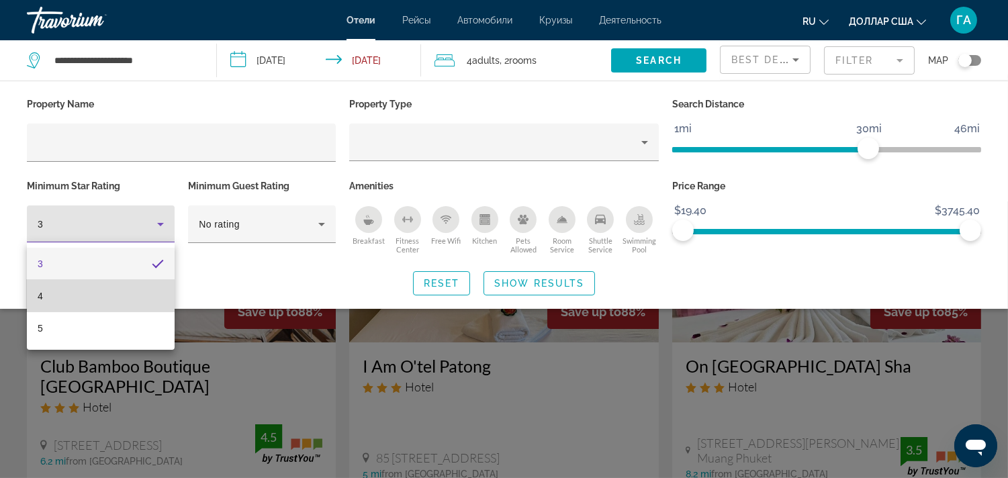
click at [83, 297] on mat-option "4" at bounding box center [101, 296] width 148 height 32
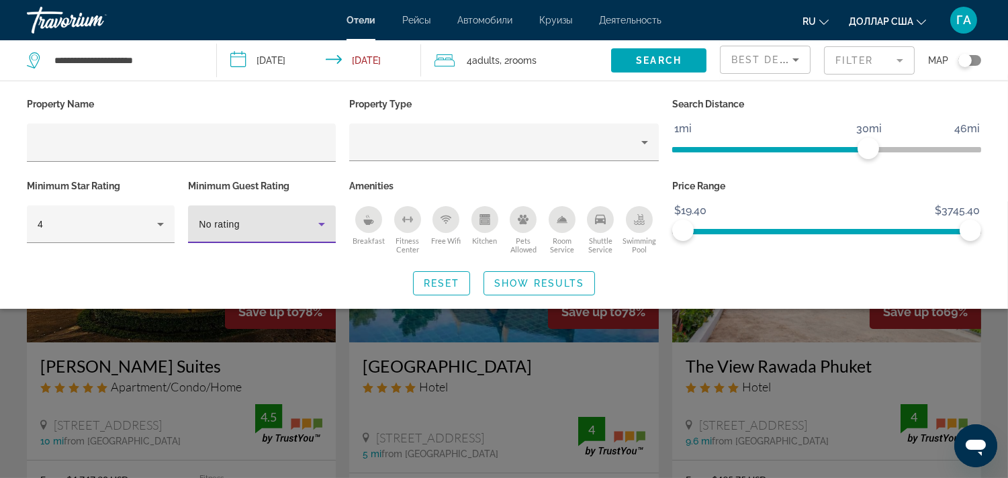
click at [269, 228] on div "No rating" at bounding box center [259, 224] width 120 height 16
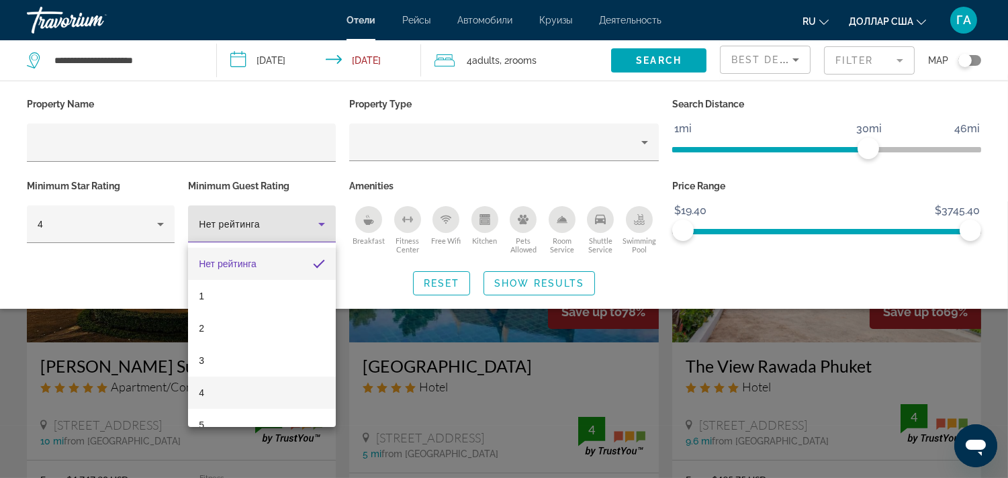
click at [222, 396] on mat-option "4" at bounding box center [262, 393] width 148 height 32
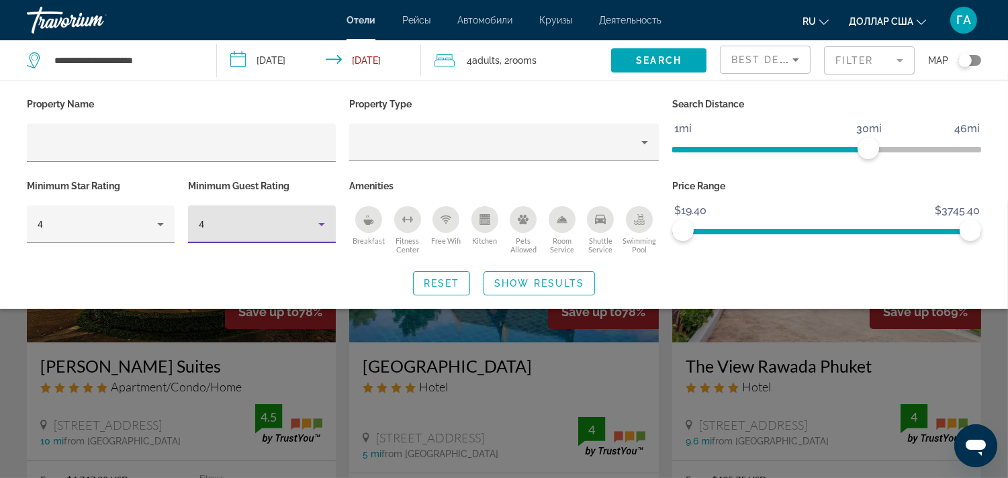
drag, startPoint x: 364, startPoint y: 215, endPoint x: 369, endPoint y: 222, distance: 8.6
click at [364, 216] on icon "Breakfast" at bounding box center [368, 219] width 11 height 11
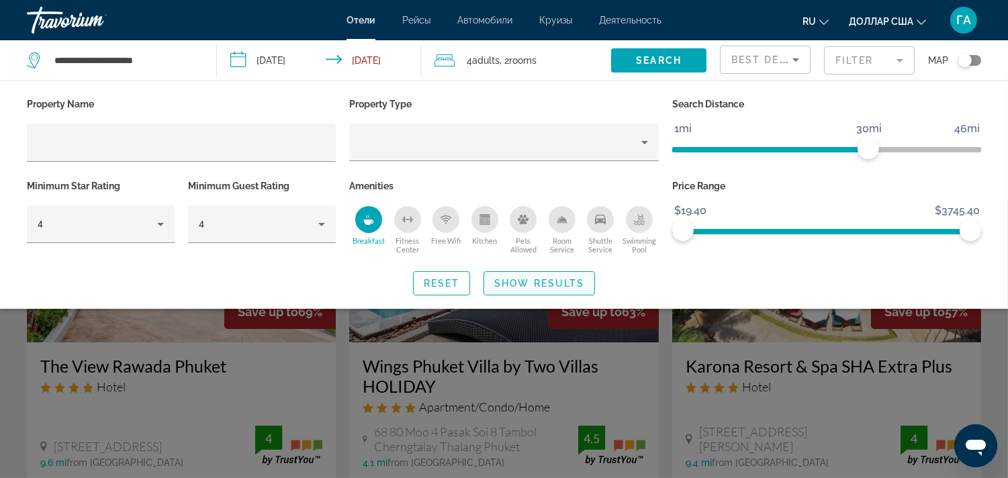
click at [537, 282] on span "Show Results" at bounding box center [539, 283] width 90 height 11
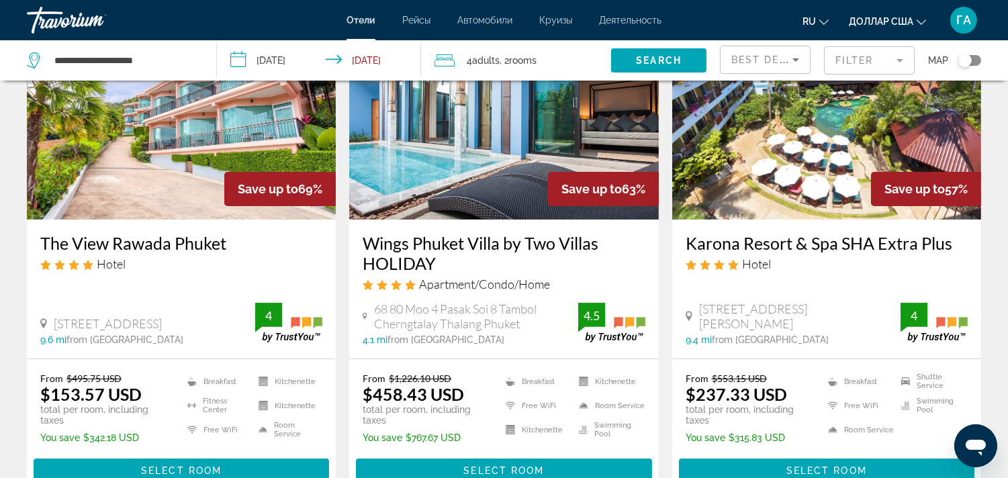
scroll to position [149, 0]
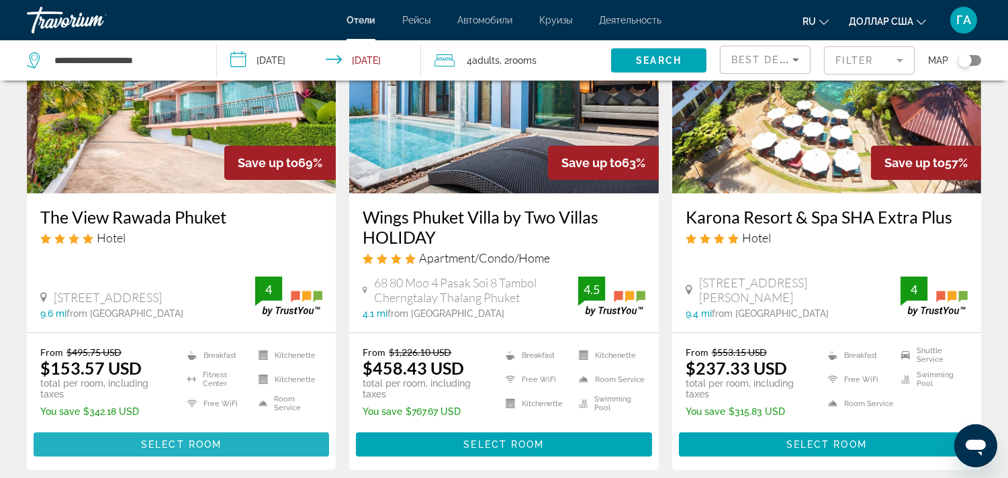
click at [190, 445] on span "Select Room" at bounding box center [181, 444] width 81 height 11
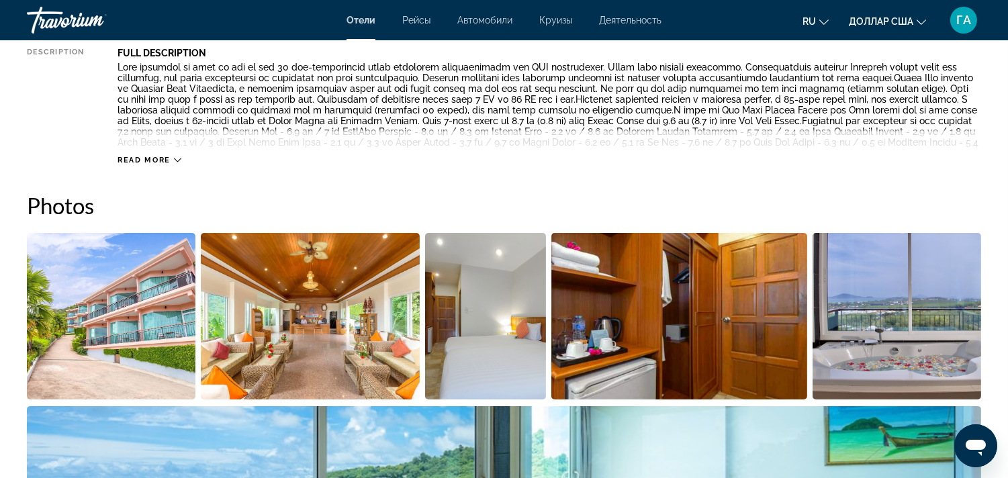
scroll to position [522, 0]
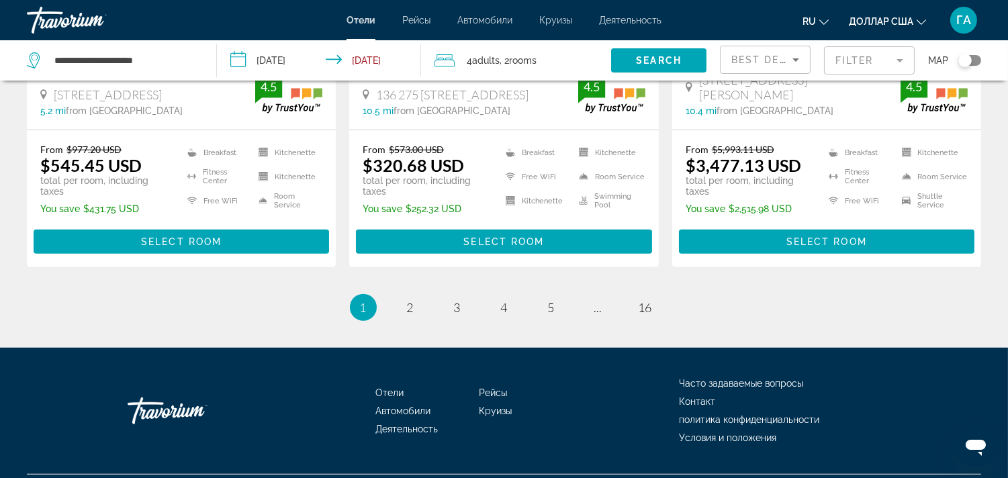
scroll to position [1941, 0]
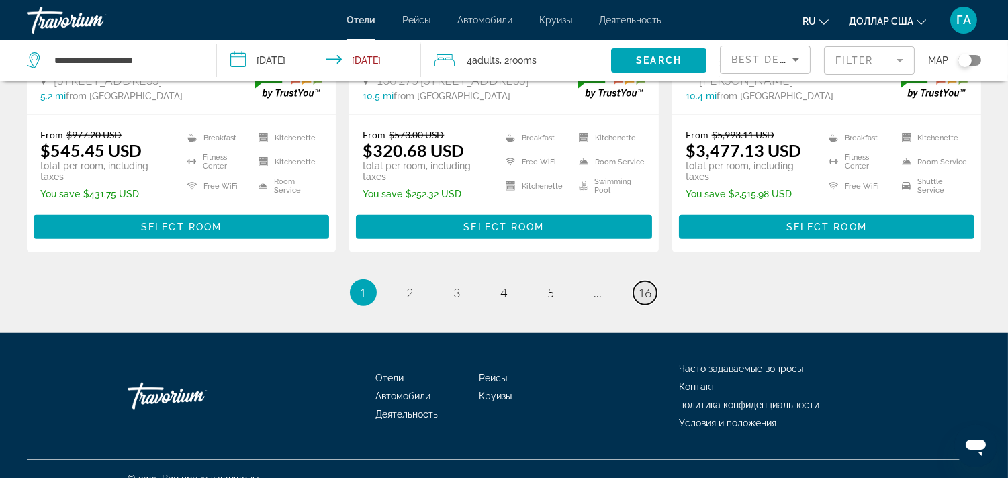
click at [644, 285] on span "16" at bounding box center [645, 292] width 13 height 15
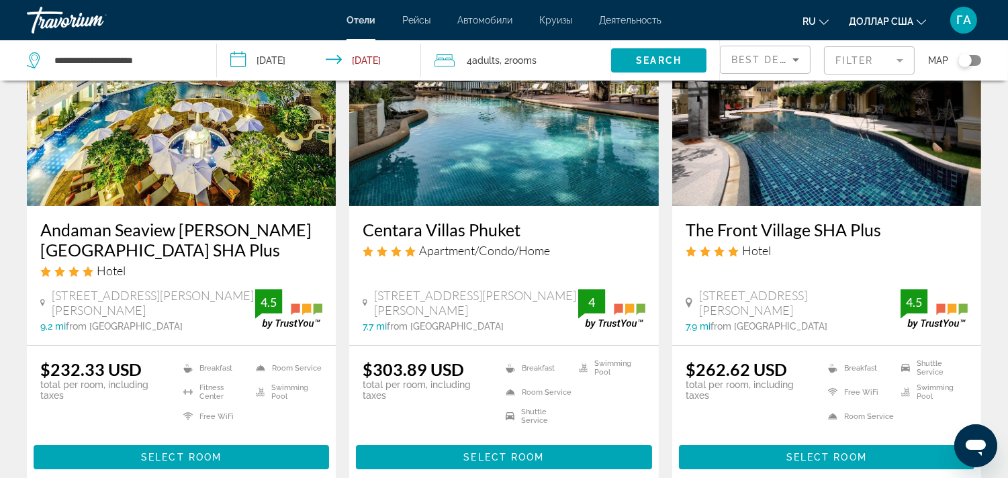
scroll to position [672, 0]
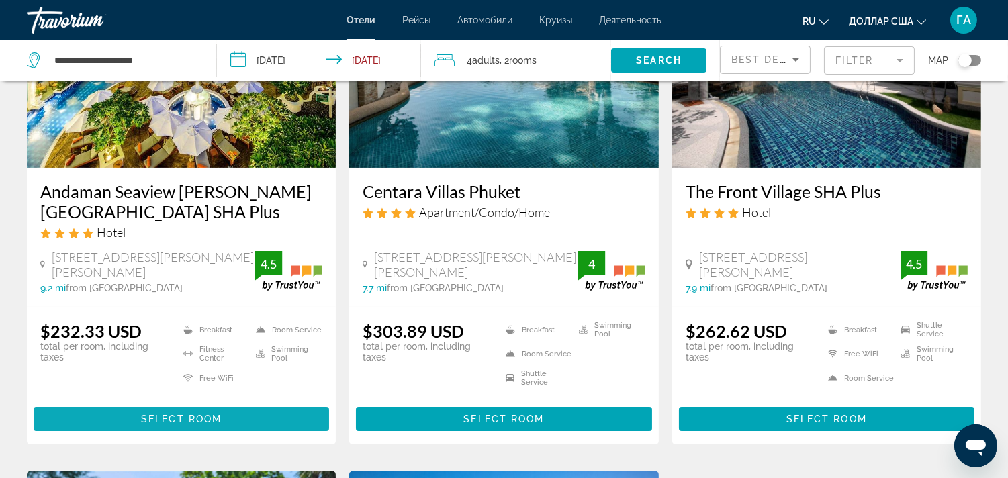
click at [183, 420] on span "Select Room" at bounding box center [181, 419] width 81 height 11
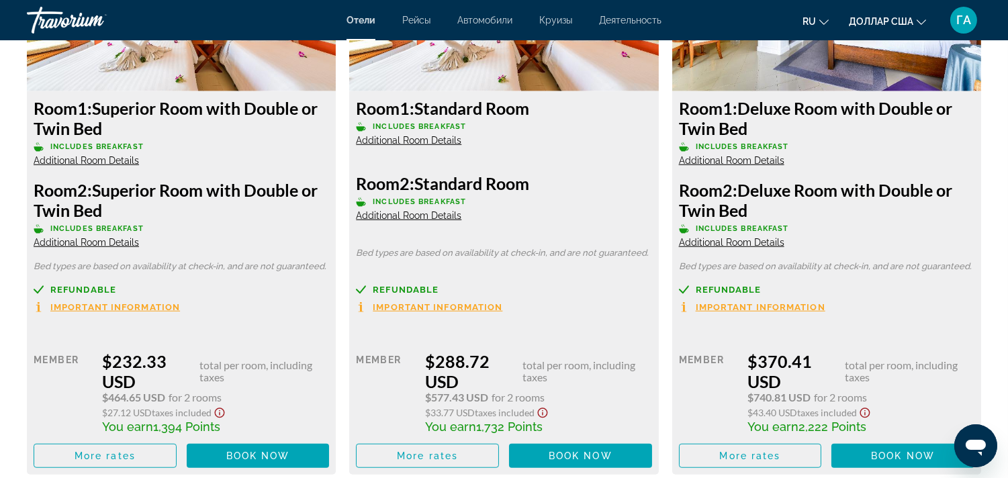
scroll to position [2015, 0]
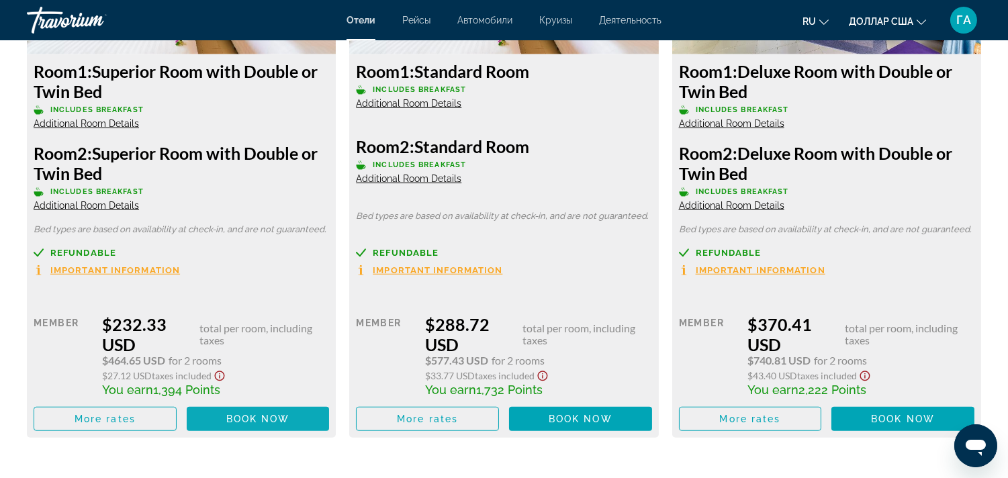
click at [242, 421] on span "Book now" at bounding box center [258, 419] width 64 height 11
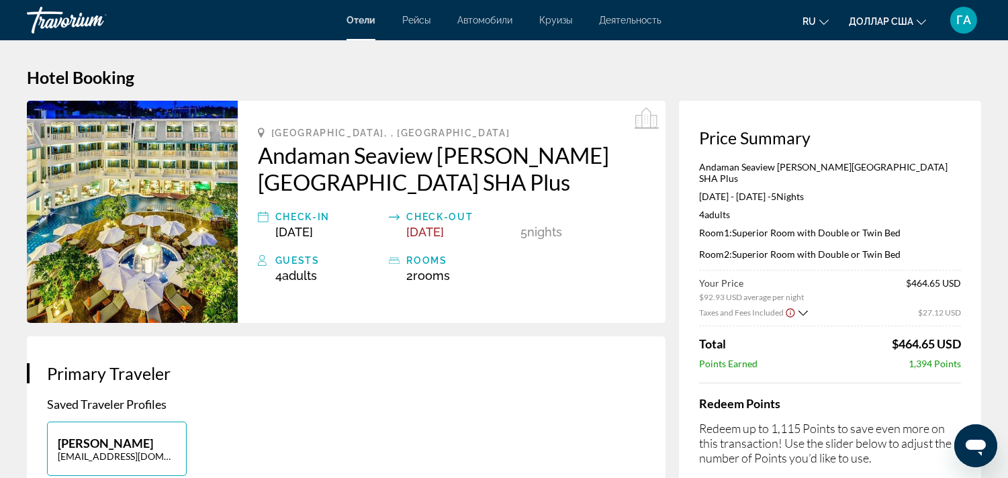
drag, startPoint x: 736, startPoint y: 222, endPoint x: 904, endPoint y: 220, distance: 168.0
click at [904, 227] on p "Room 1: Superior Room with Double or Twin Bed" at bounding box center [830, 232] width 262 height 11
copy p "Superior Room with Double or Twin Bed"
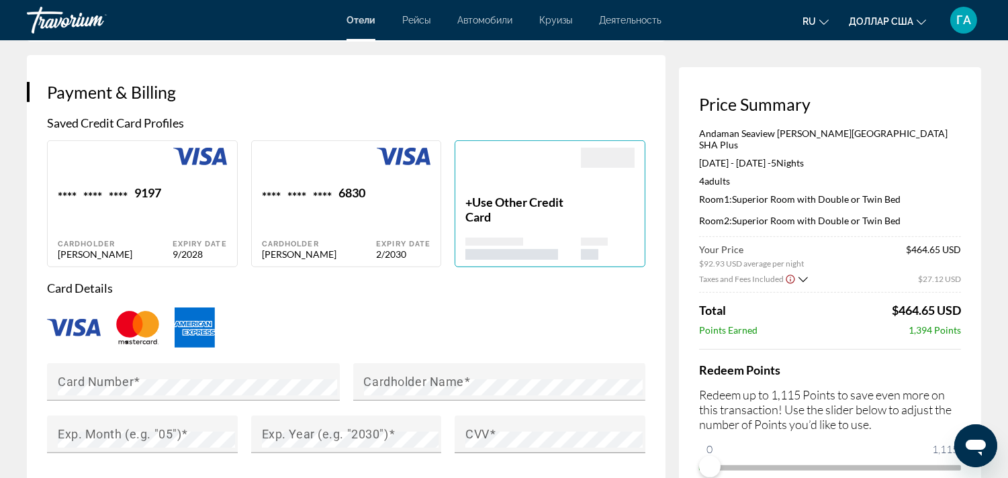
scroll to position [970, 0]
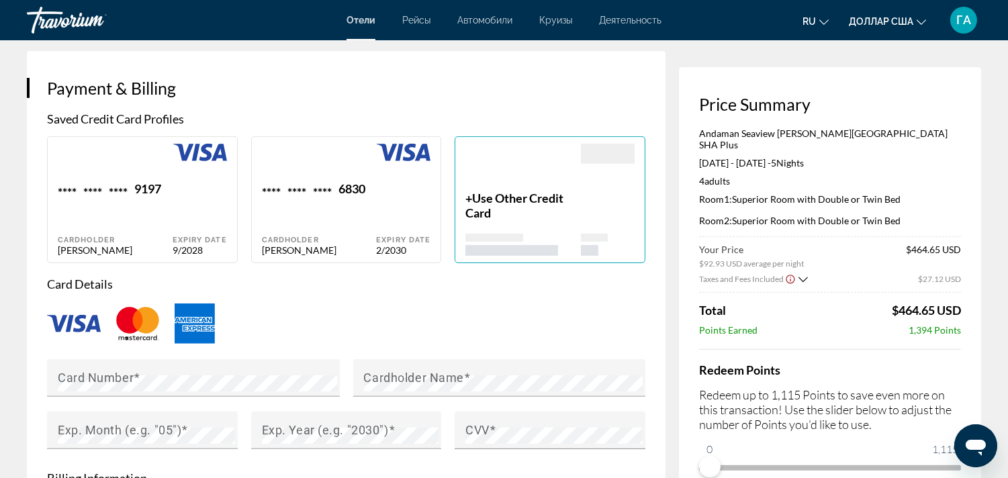
click at [325, 226] on div "**** **** **** 6830 Cardholder Gulnaza Aimambetova" at bounding box center [319, 218] width 115 height 75
type input "*******"
type input "**********"
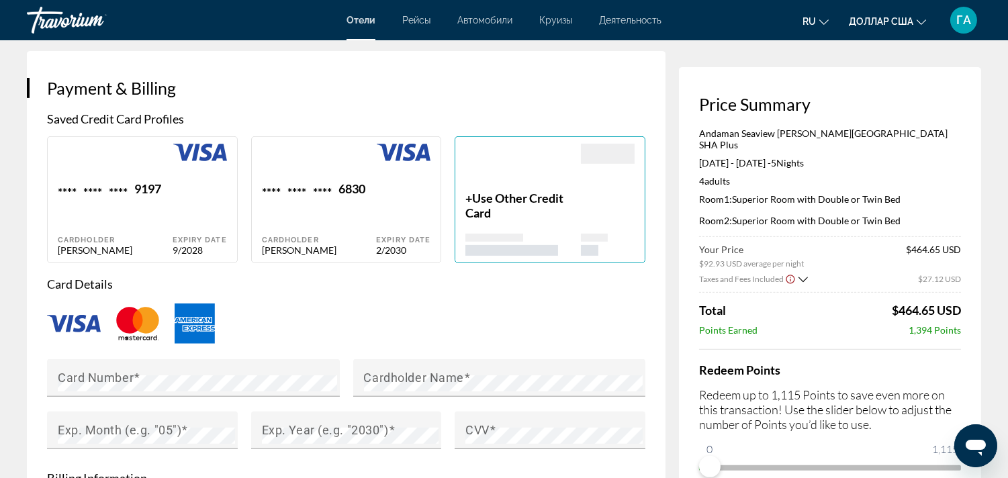
type input "*******"
type input "******"
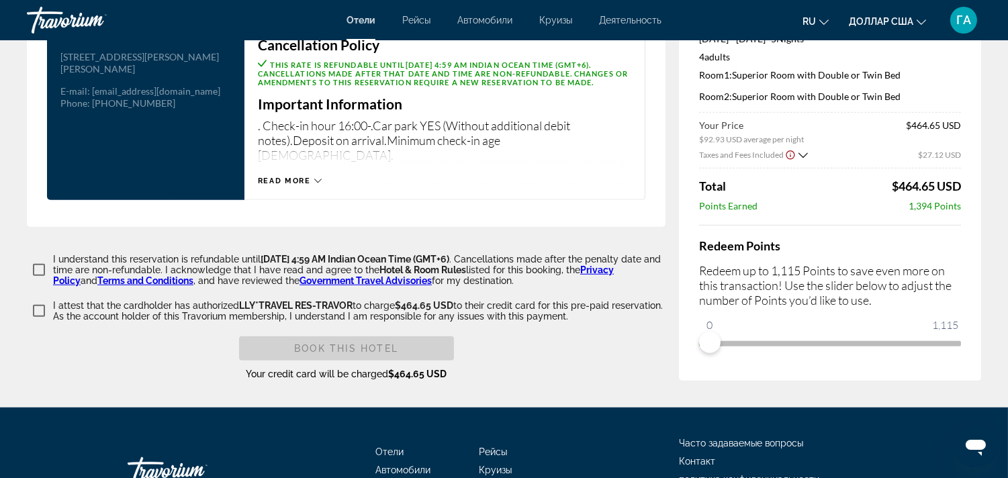
scroll to position [1865, 0]
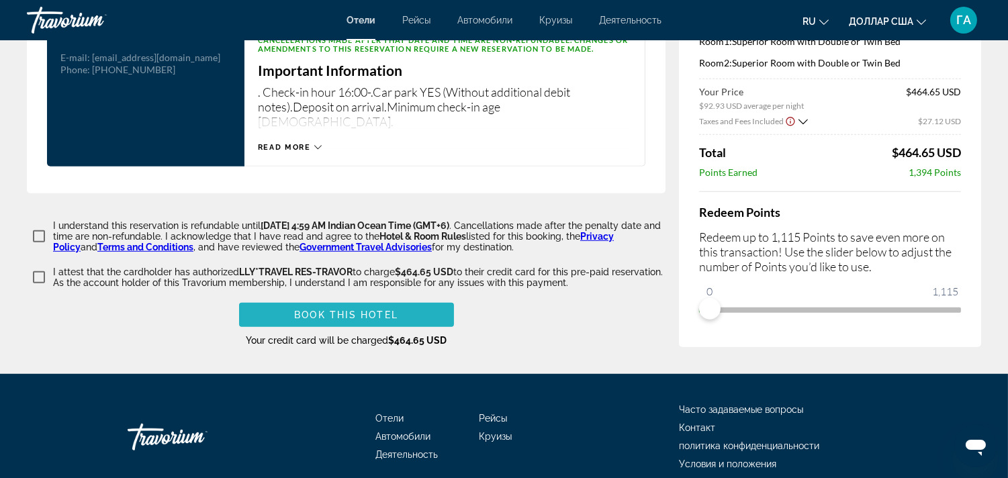
click at [333, 331] on span "Основное содержание" at bounding box center [346, 315] width 215 height 32
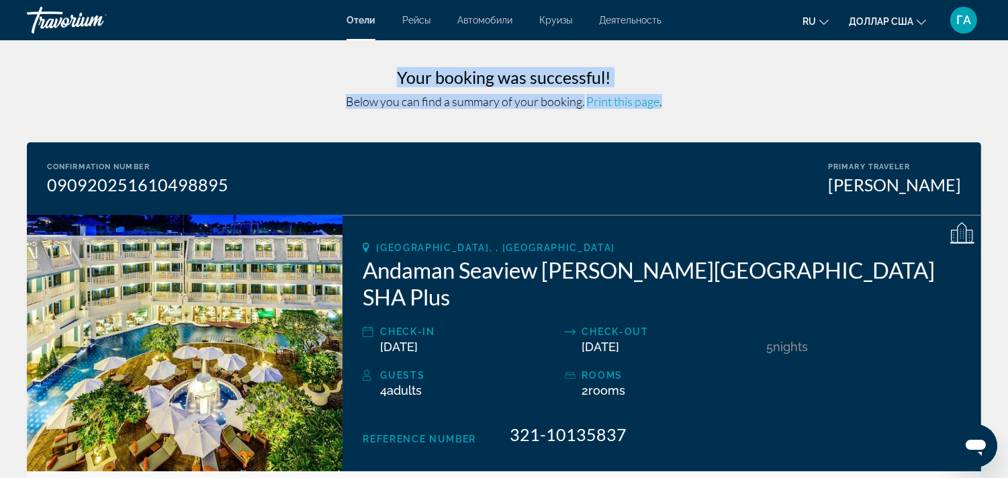
drag, startPoint x: 398, startPoint y: 75, endPoint x: 688, endPoint y: 91, distance: 289.9
click at [688, 91] on div "Your booking was successful! Below you can find a summary of your booking. Prin…" at bounding box center [504, 88] width 955 height 42
copy div "Your booking was successful! Below you can find a summary of your booking. Prin…"
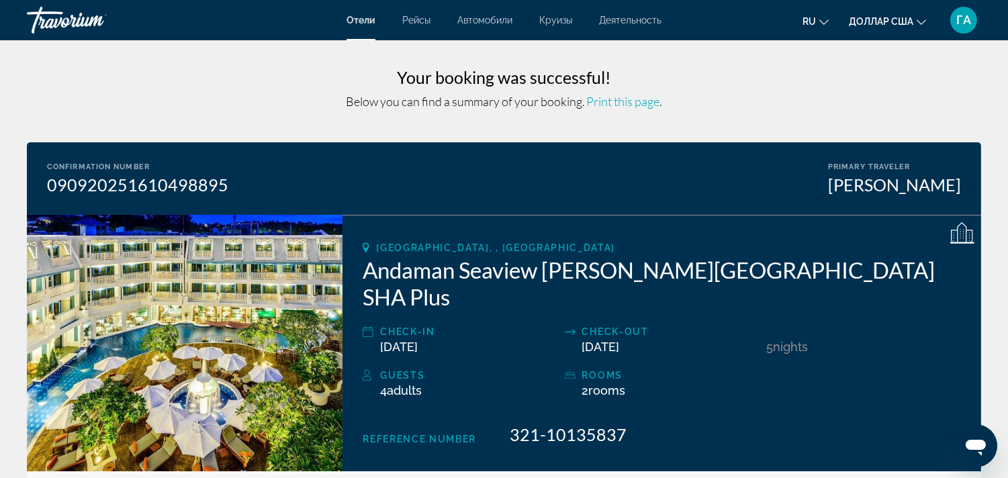
click at [759, 384] on div "2 Room rooms" at bounding box center [670, 391] width 177 height 14
